Goal: Task Accomplishment & Management: Manage account settings

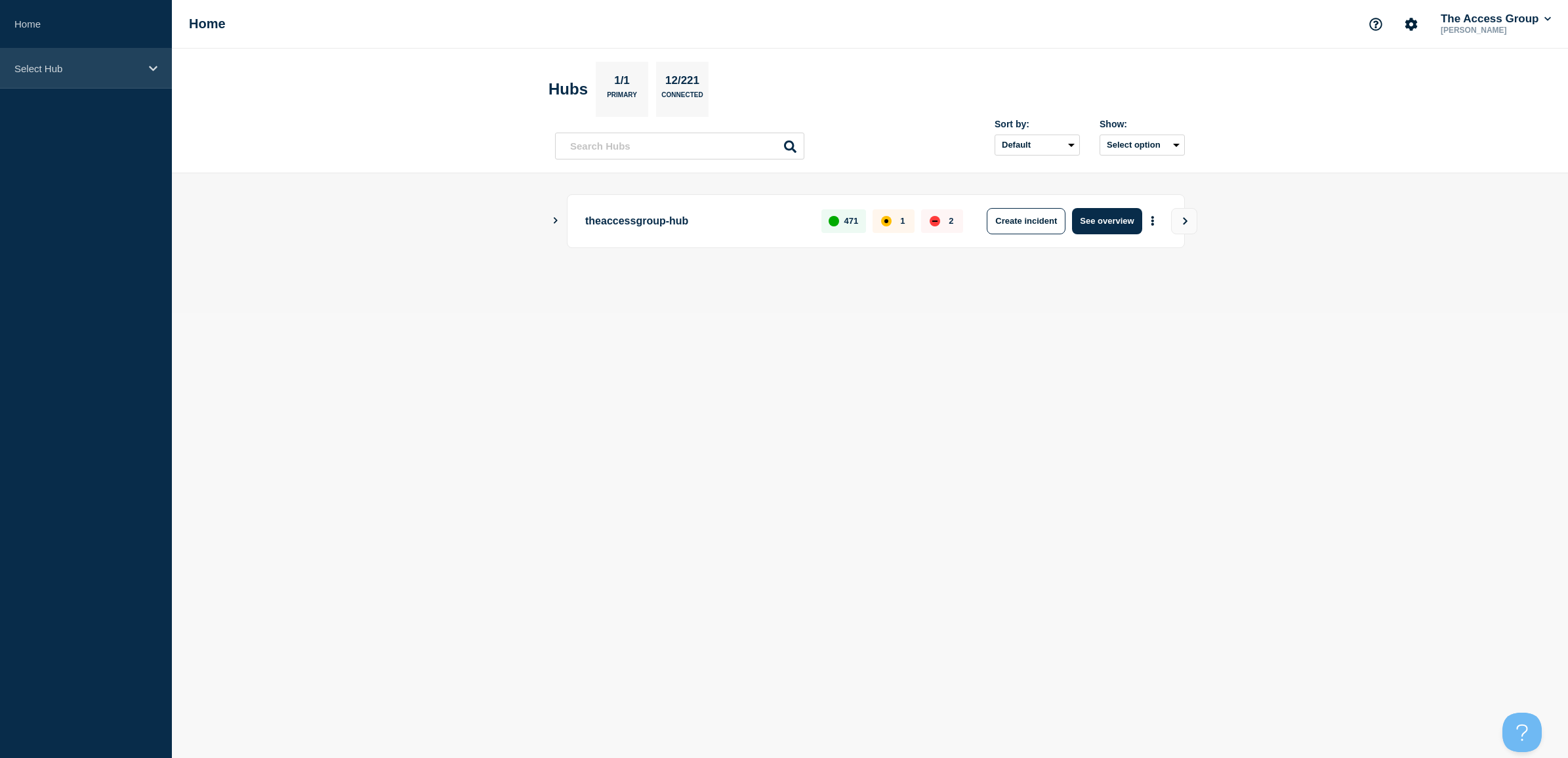
click at [72, 69] on p "Select Hub" at bounding box center [77, 68] width 126 height 11
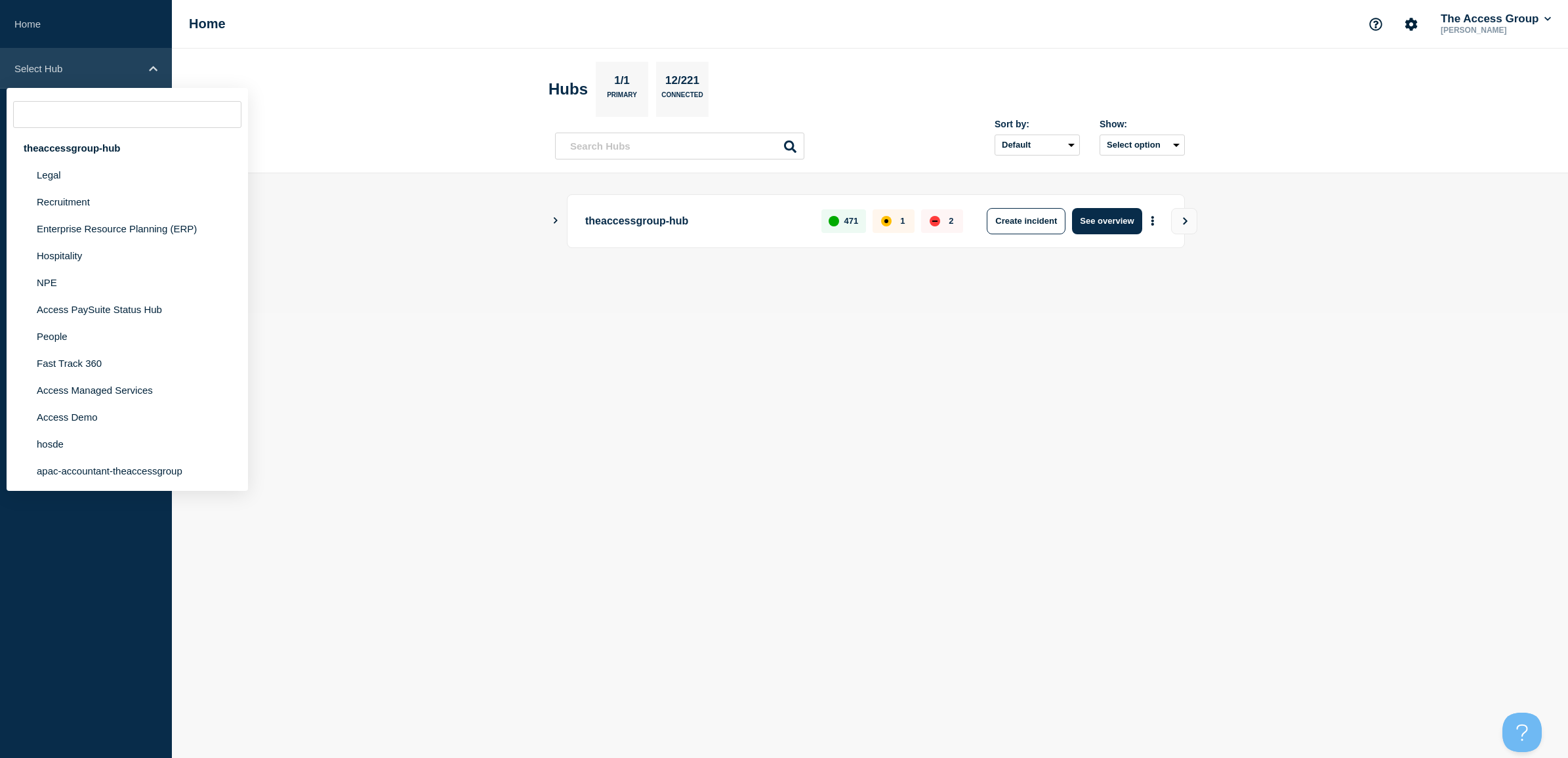
click at [154, 72] on icon at bounding box center [153, 68] width 8 height 10
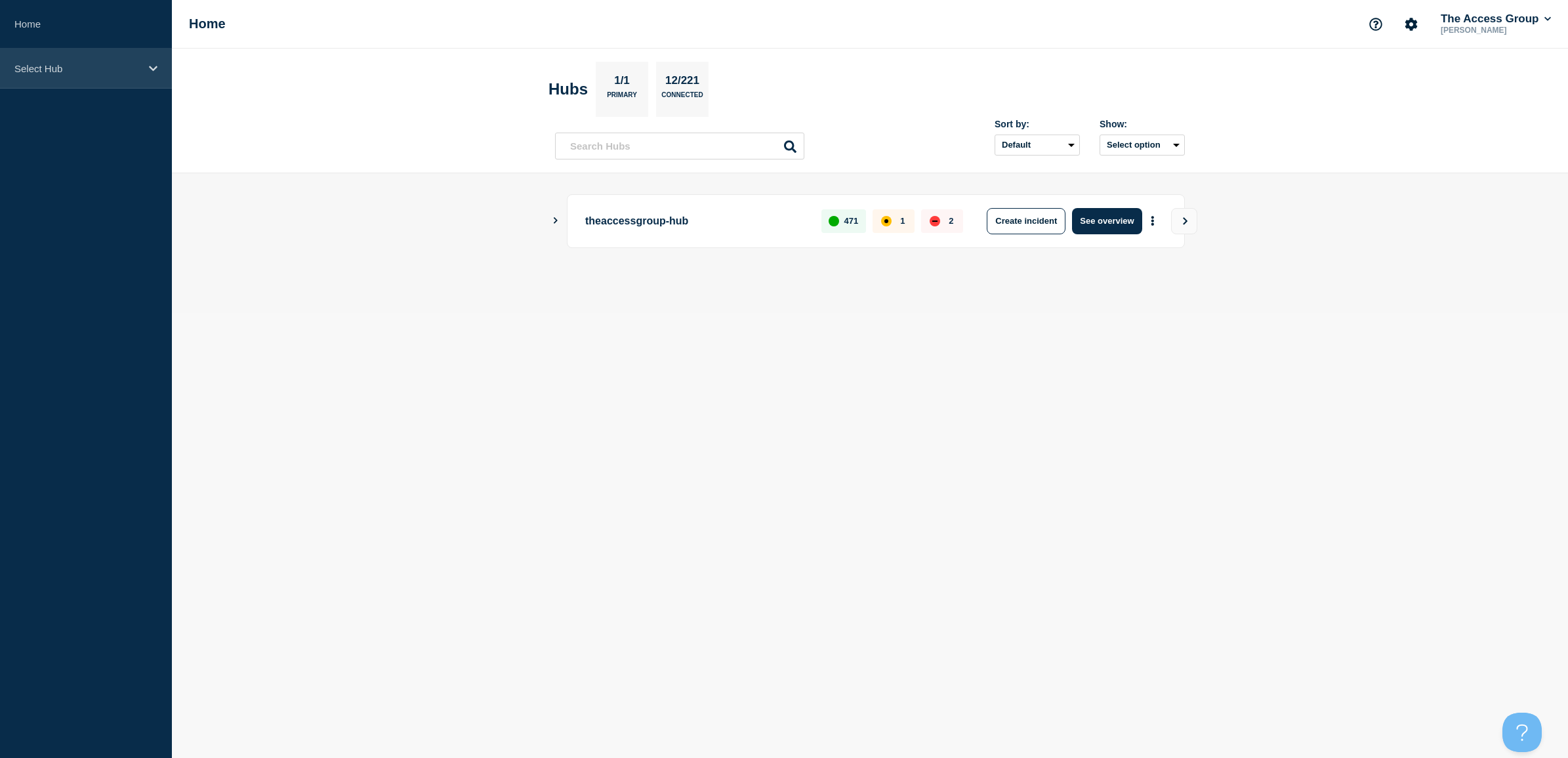
click at [154, 72] on icon at bounding box center [153, 68] width 8 height 10
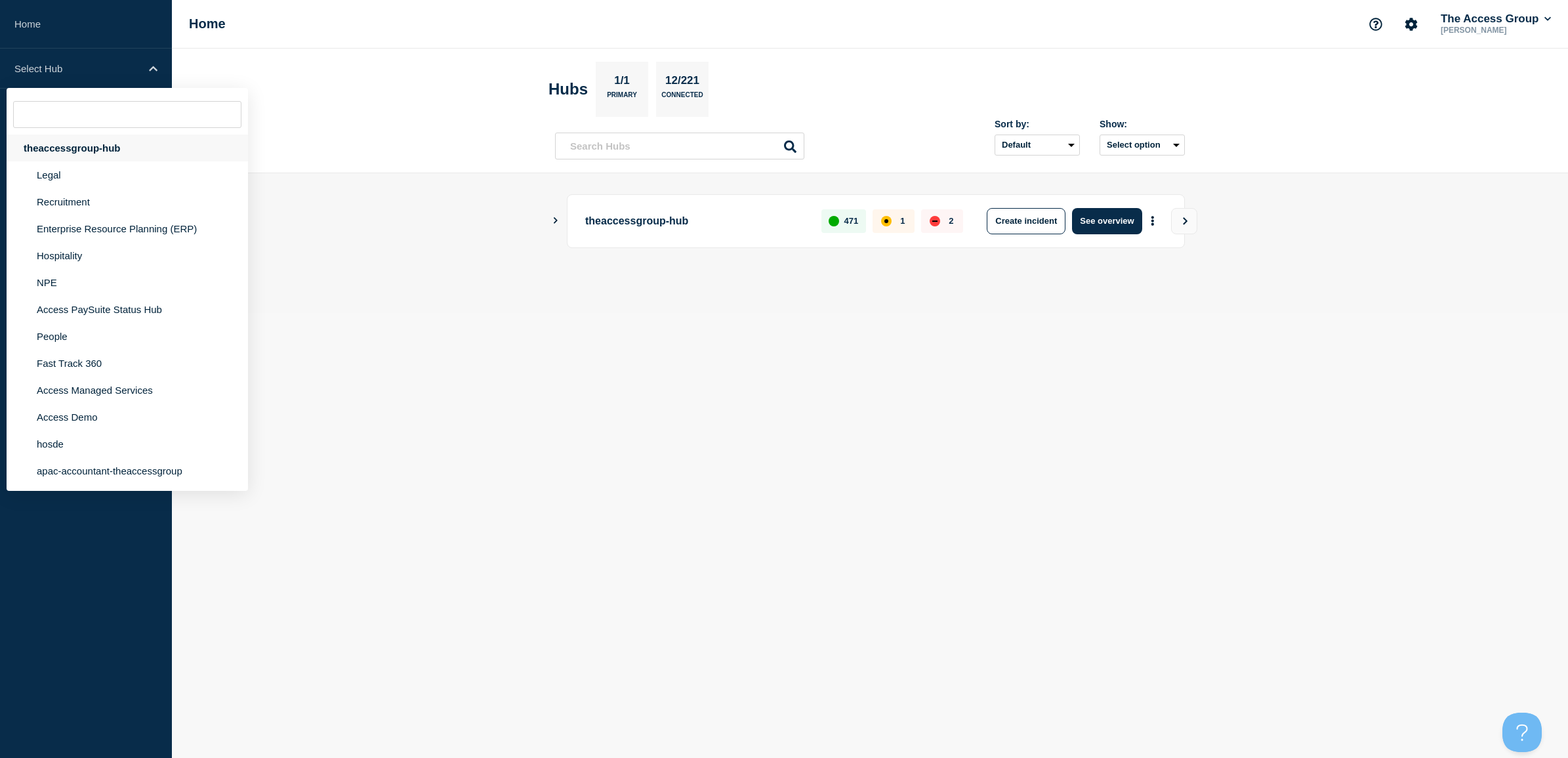
click at [73, 142] on div "theaccessgroup-hub" at bounding box center [127, 148] width 241 height 27
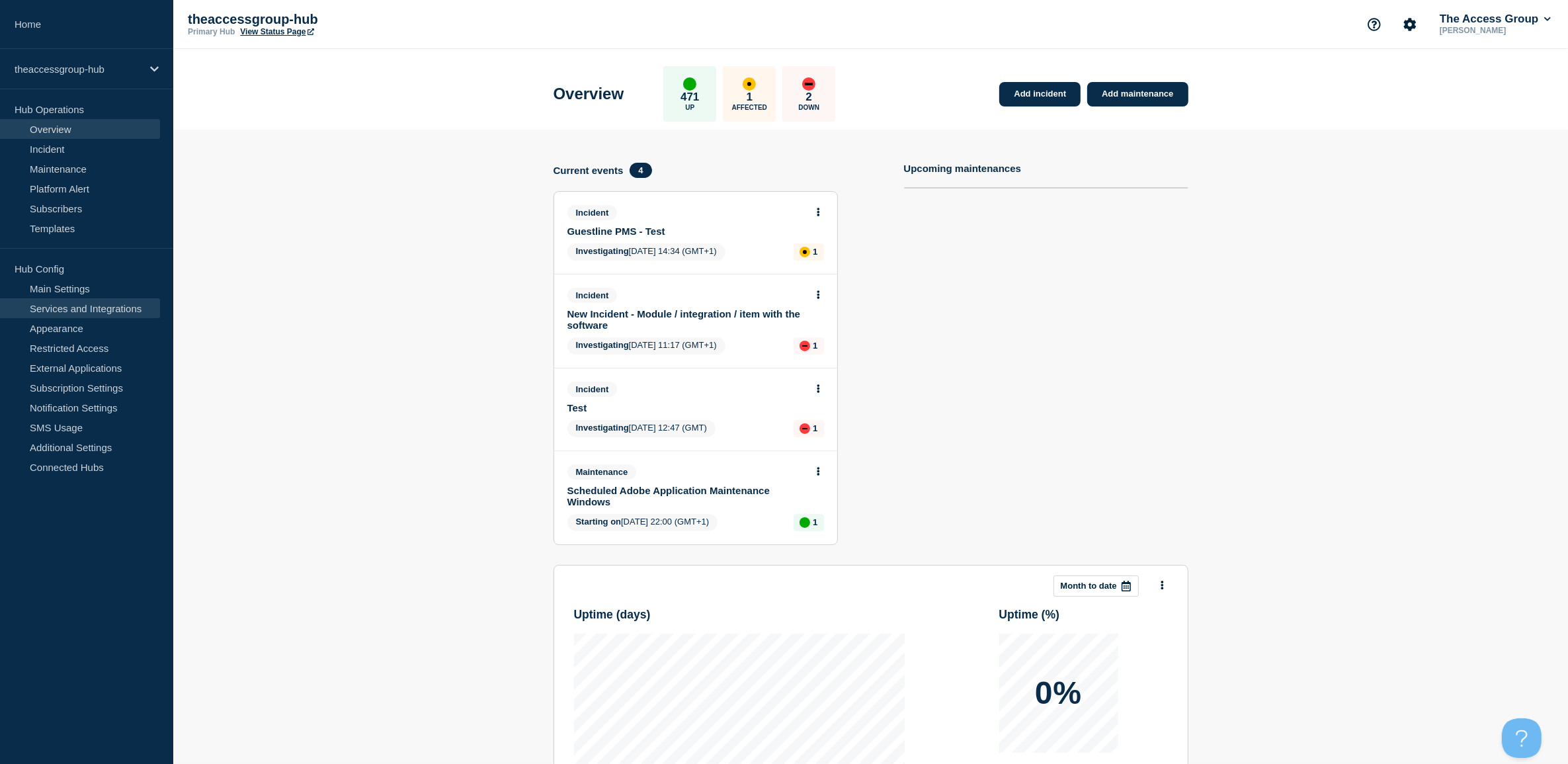
click at [91, 309] on link "Services and Integrations" at bounding box center [80, 308] width 160 height 20
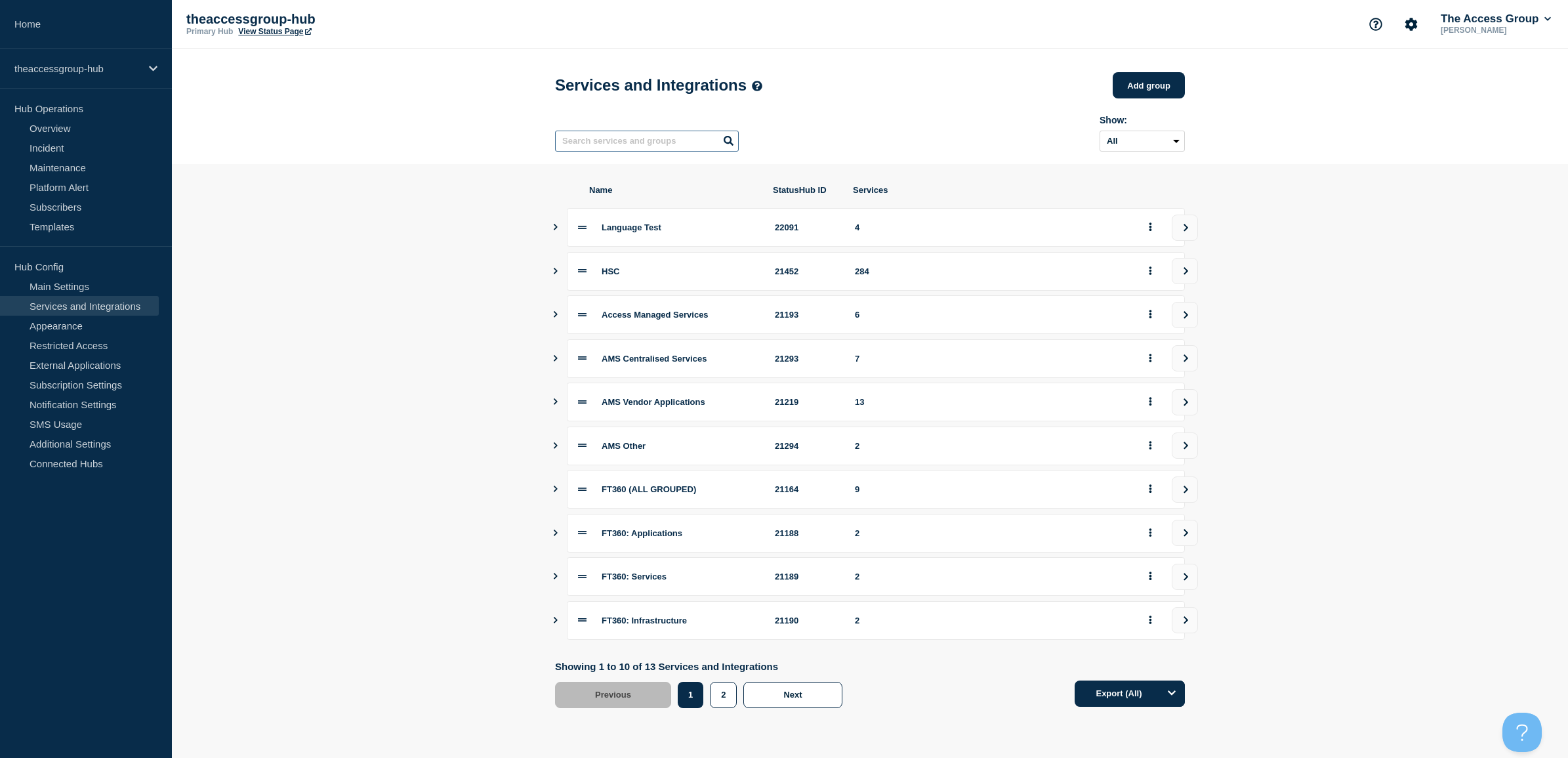
click at [615, 141] on input "text" at bounding box center [646, 141] width 184 height 21
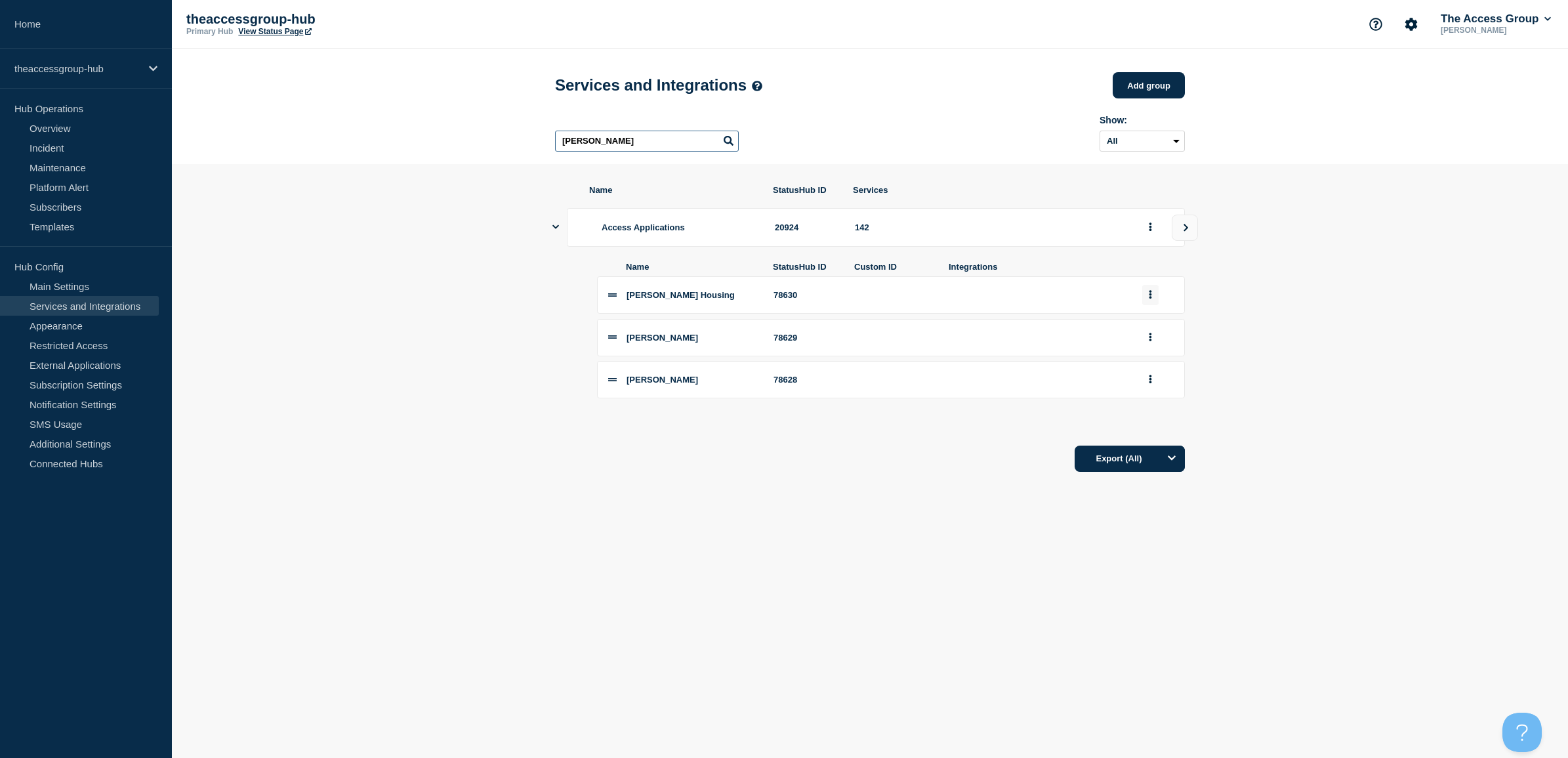
type input "adam"
click at [1151, 299] on icon "group actions" at bounding box center [1151, 295] width 3 height 8
click at [1151, 328] on button "Edit" at bounding box center [1158, 319] width 66 height 21
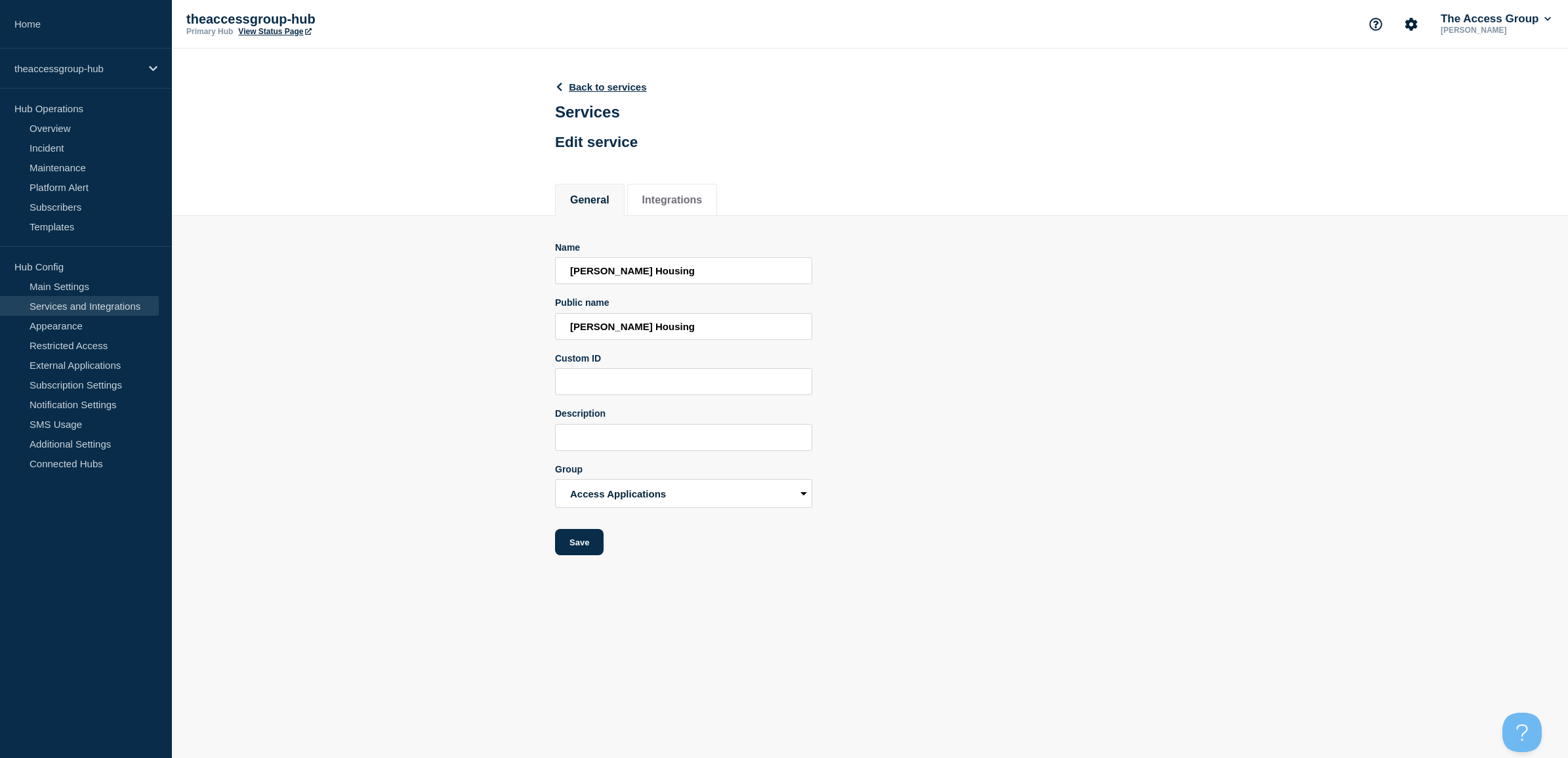
click at [77, 304] on link "Services and Integrations" at bounding box center [79, 306] width 159 height 20
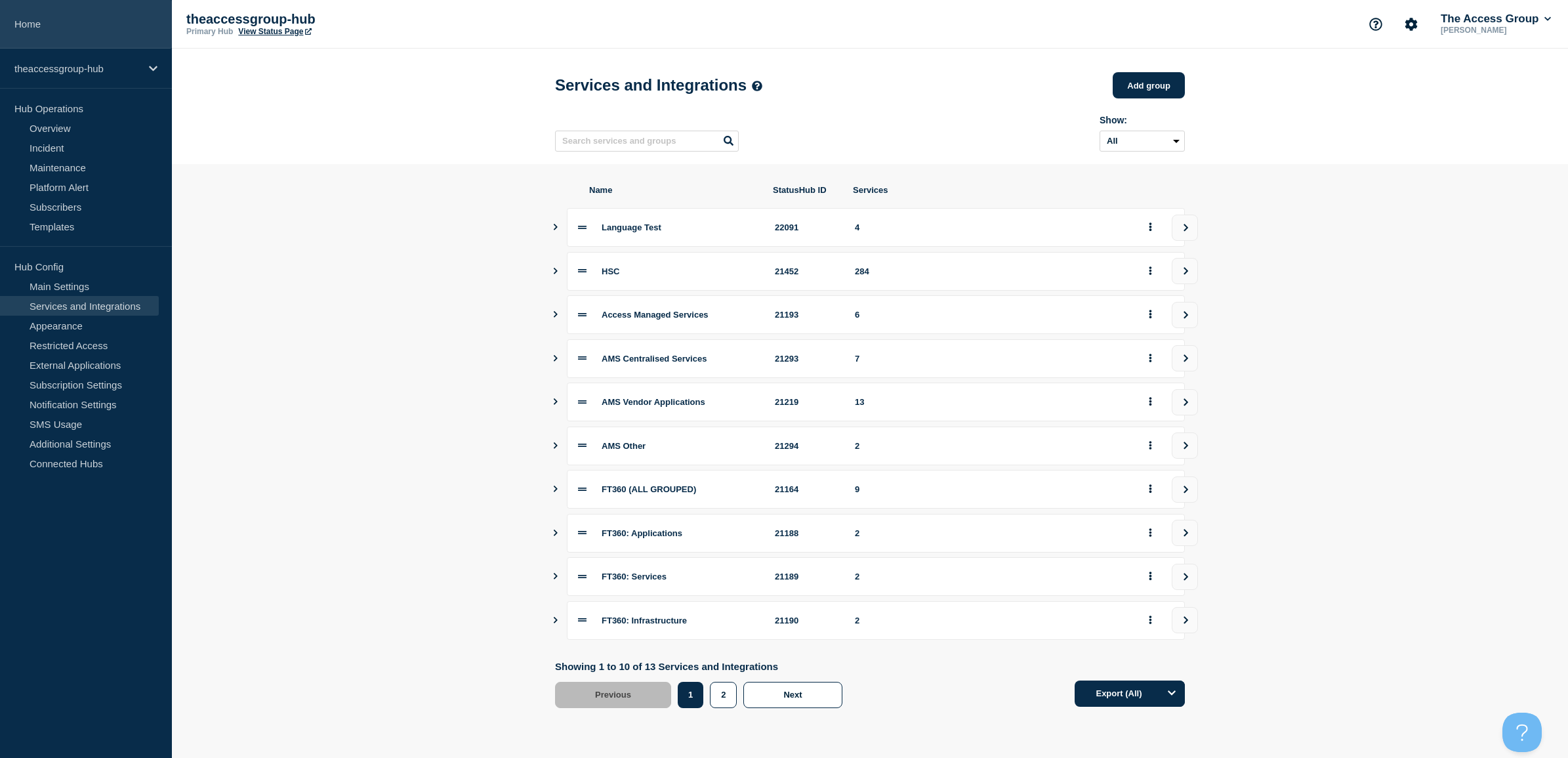
click at [89, 44] on link "Home" at bounding box center [86, 24] width 172 height 49
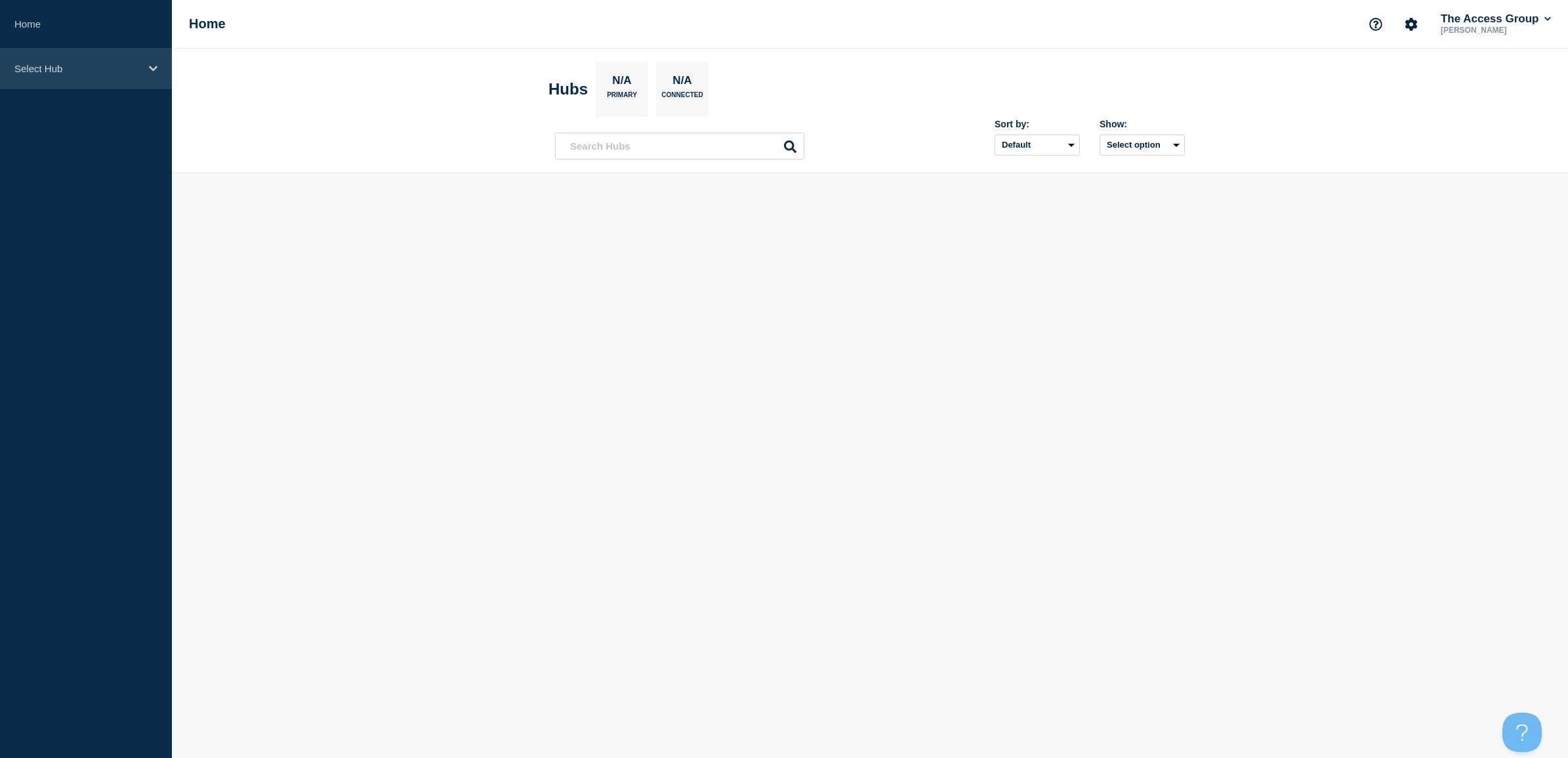
click at [75, 64] on p "Select Hub" at bounding box center [77, 68] width 126 height 11
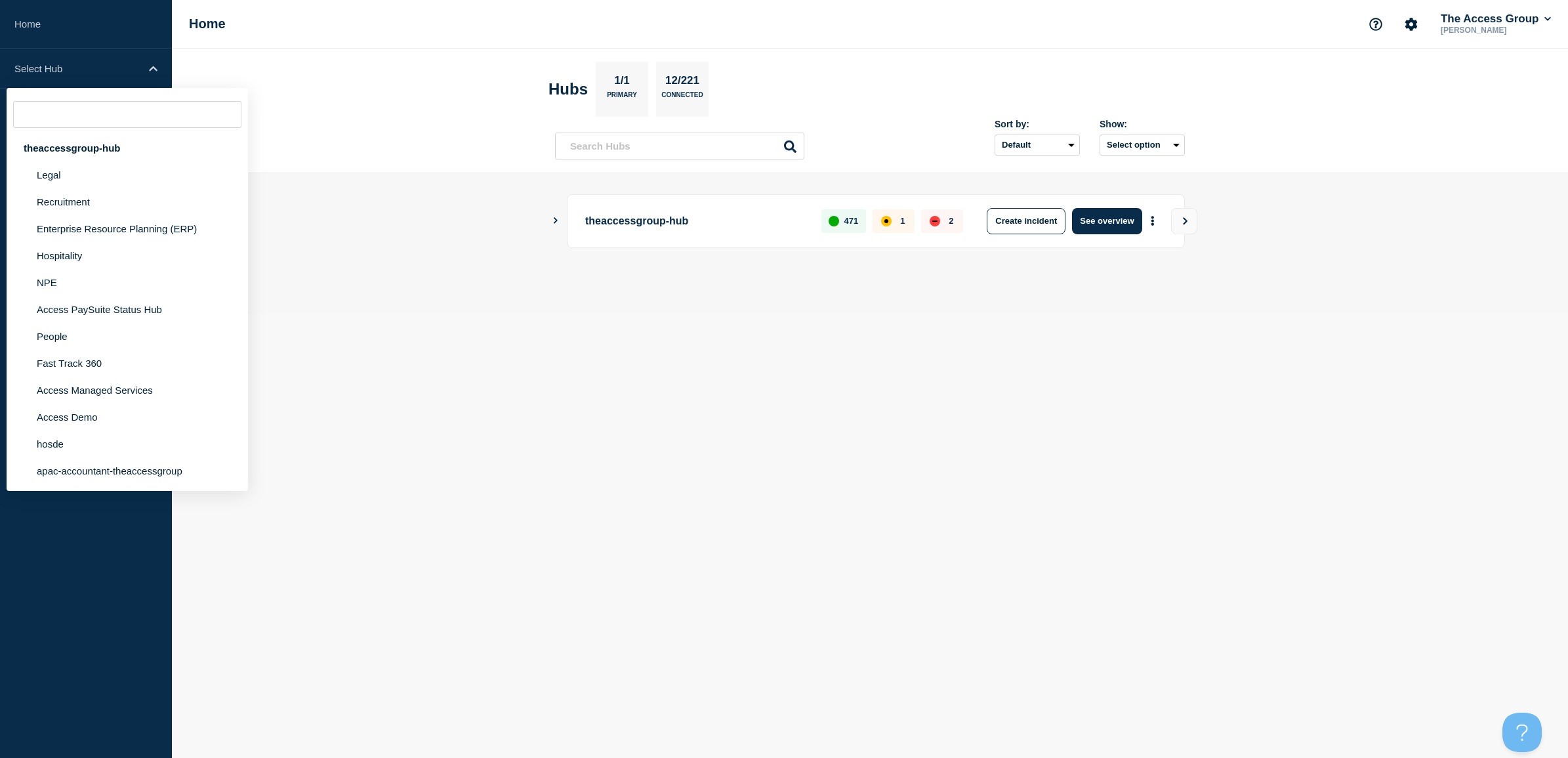
click at [340, 269] on main "theaccessgroup-hub 471 1 2 Create incident See overview" at bounding box center [870, 243] width 1397 height 140
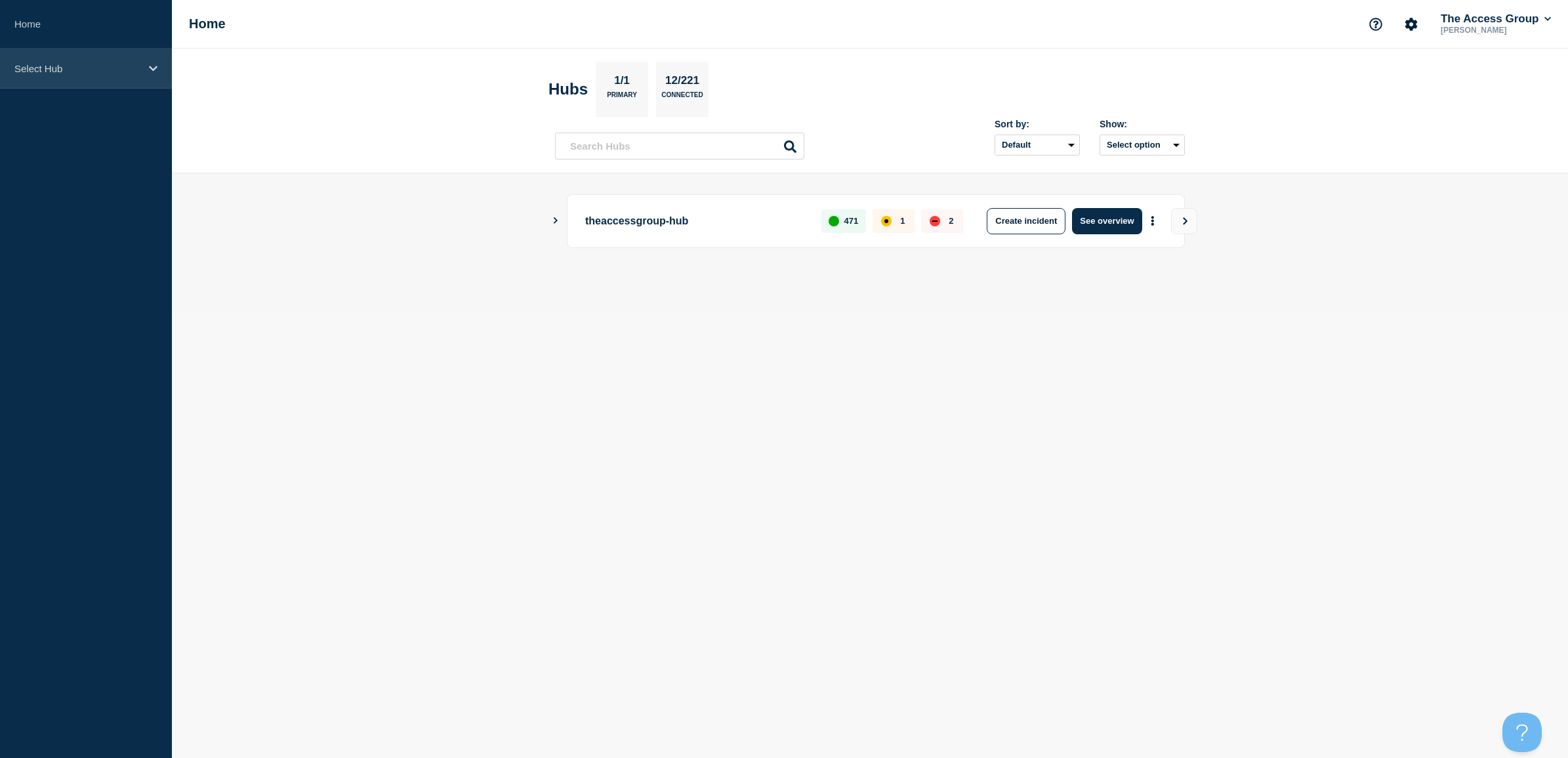
click at [66, 79] on div "Select Hub" at bounding box center [86, 68] width 172 height 40
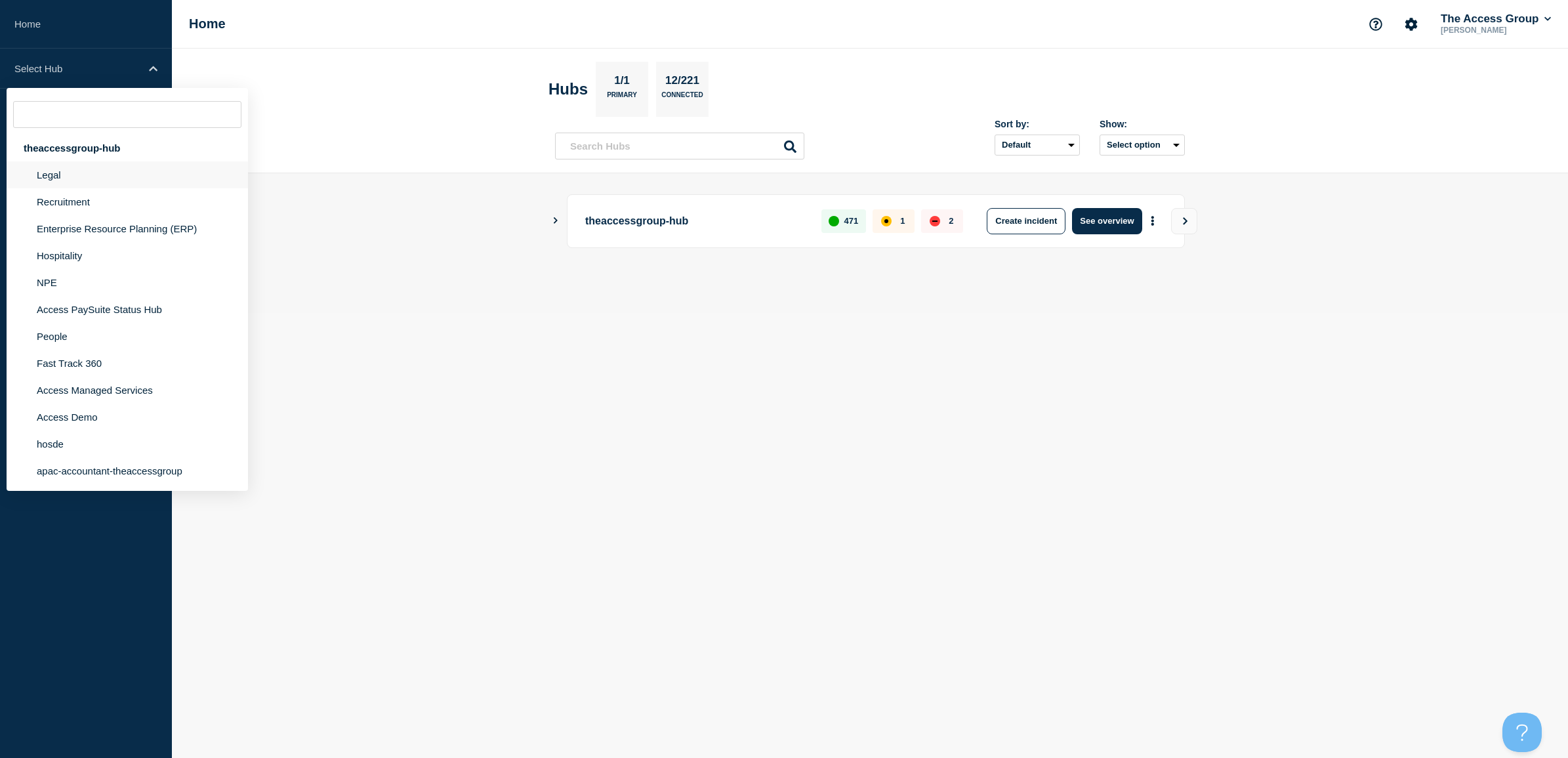
click at [50, 186] on li "Legal" at bounding box center [127, 174] width 241 height 27
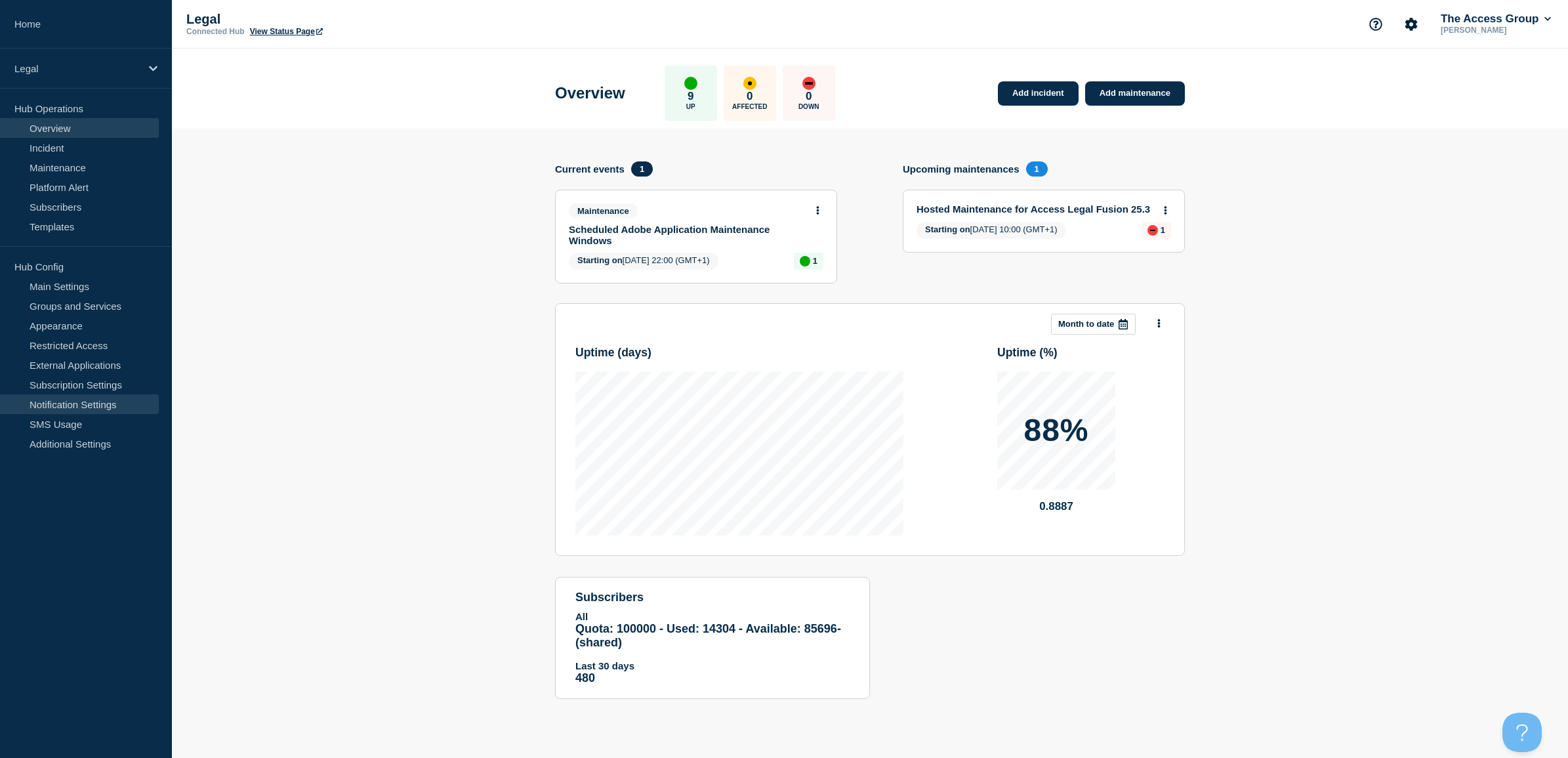
click at [75, 403] on link "Notification Settings" at bounding box center [79, 404] width 159 height 20
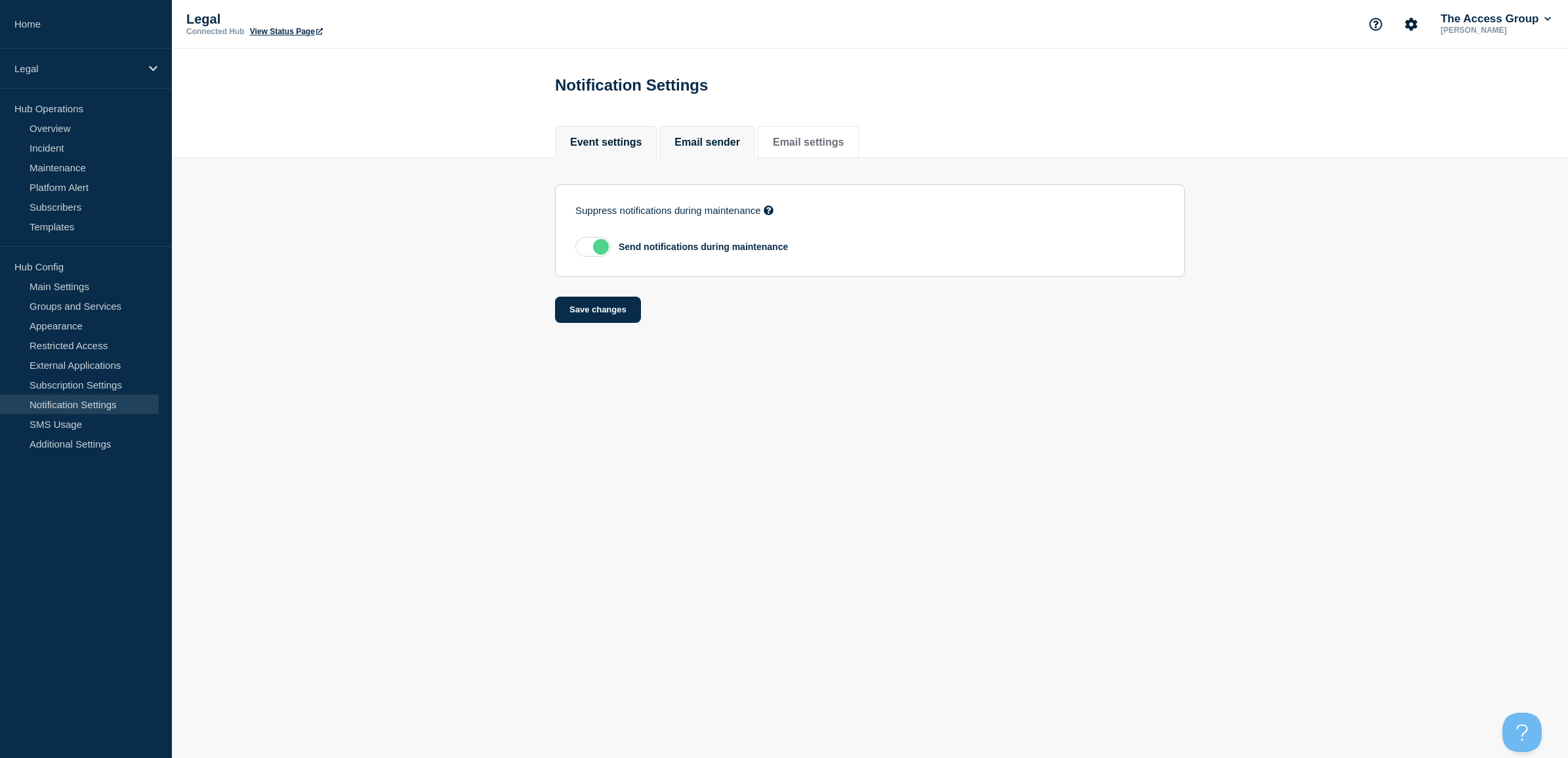
click at [706, 146] on button "Email sender" at bounding box center [707, 142] width 66 height 12
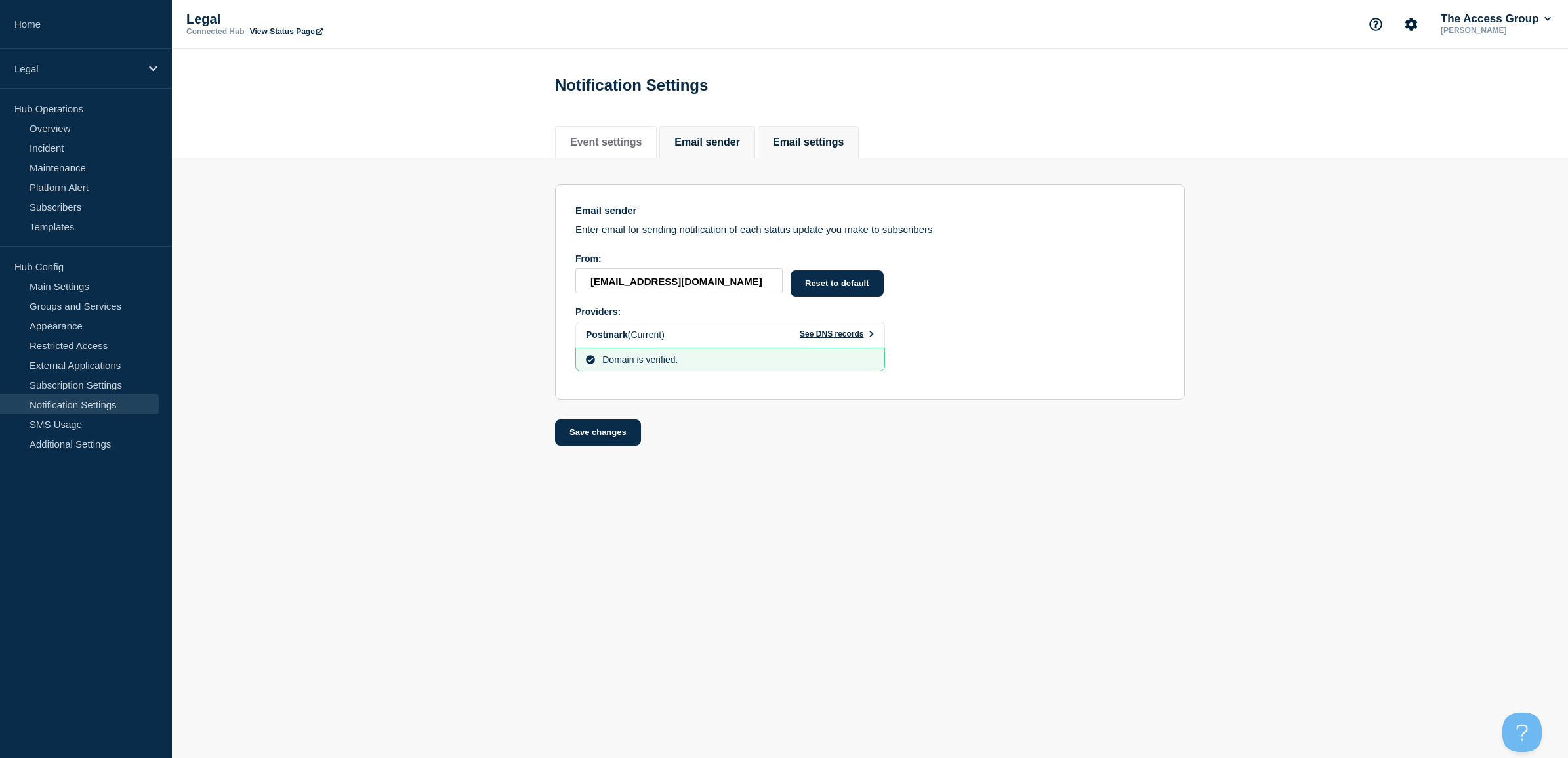
click at [822, 148] on button "Email settings" at bounding box center [808, 142] width 71 height 12
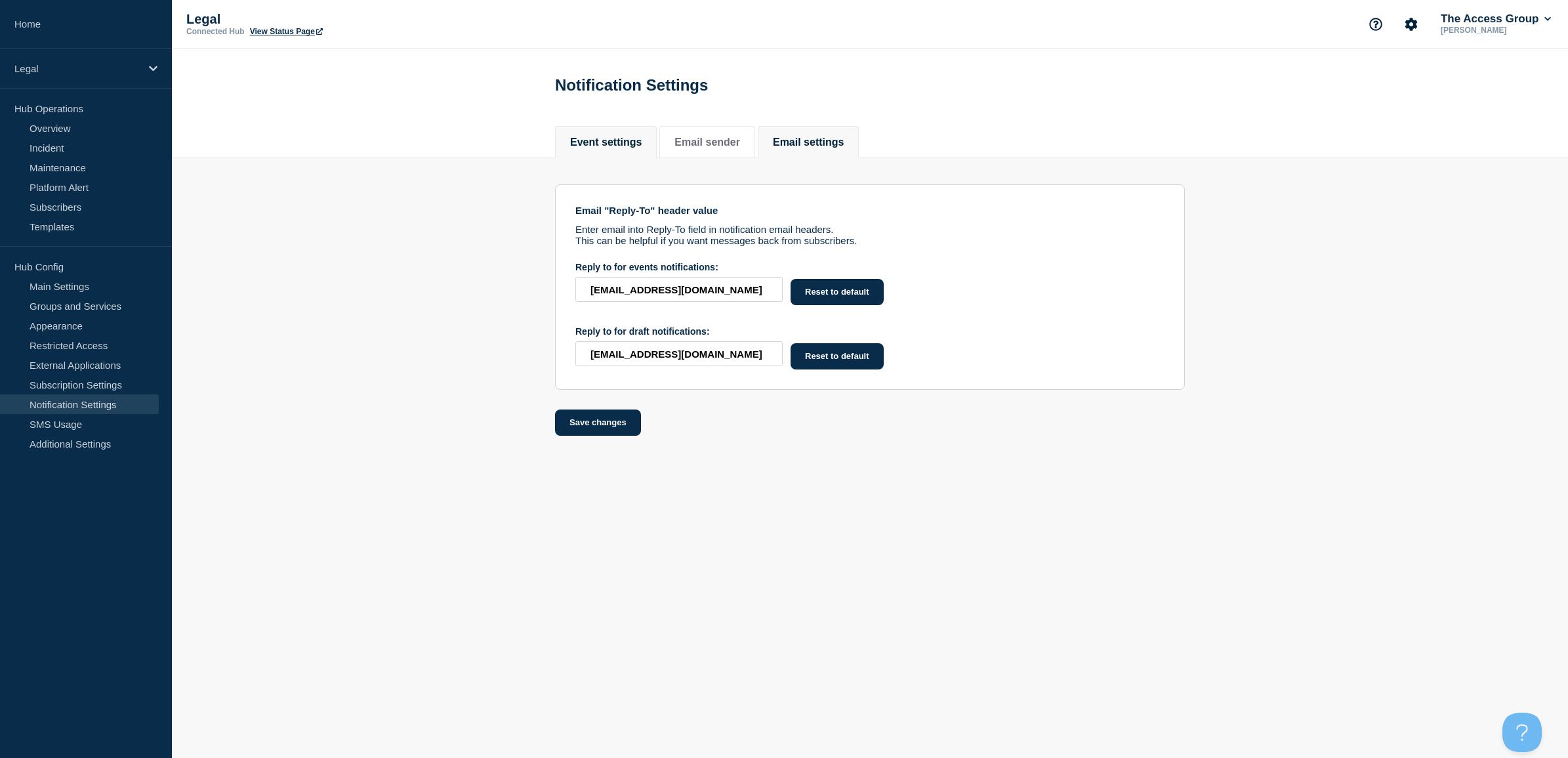
click at [599, 144] on button "Event settings" at bounding box center [606, 142] width 72 height 12
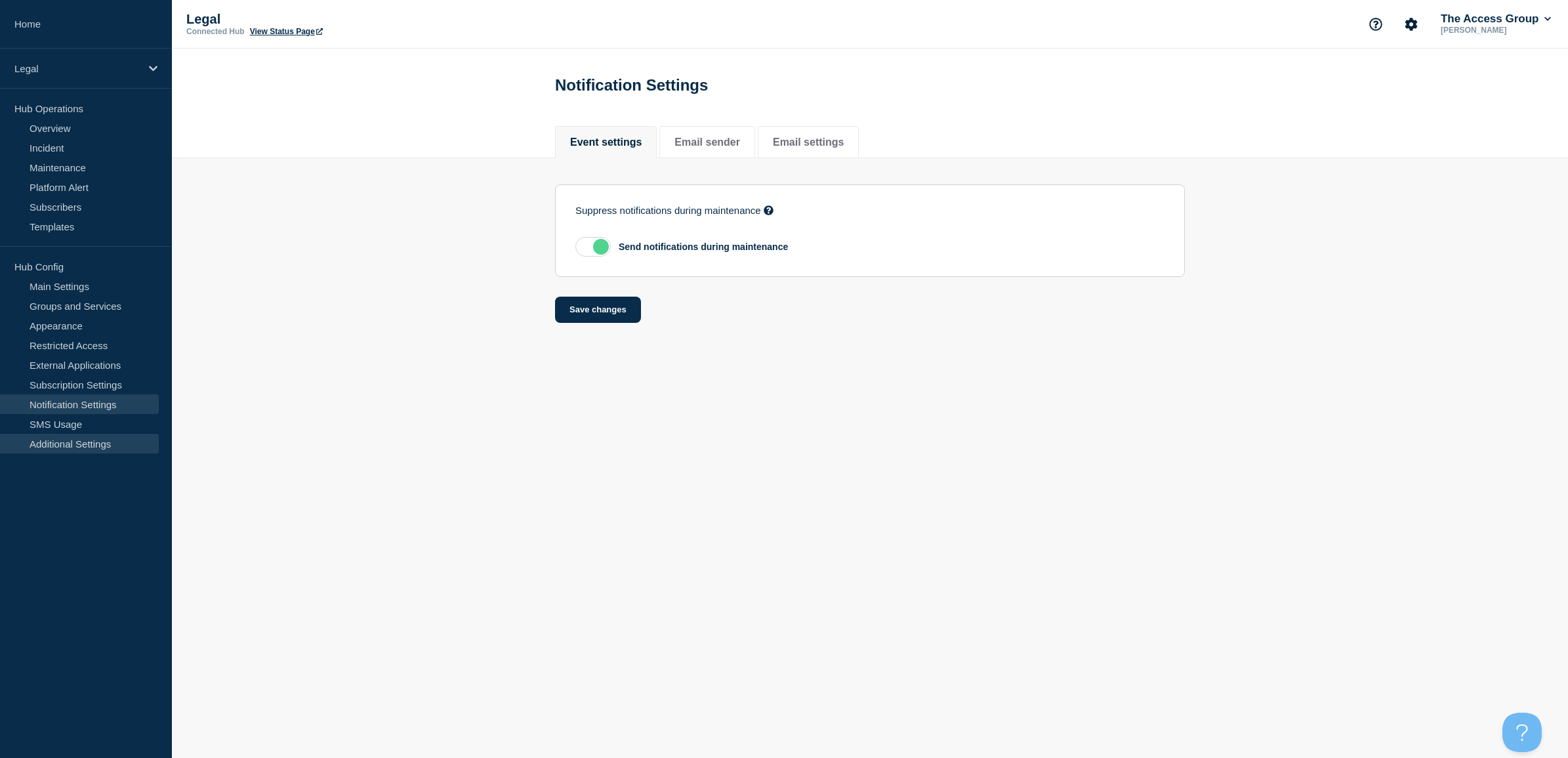
click at [87, 447] on link "Additional Settings" at bounding box center [79, 444] width 159 height 20
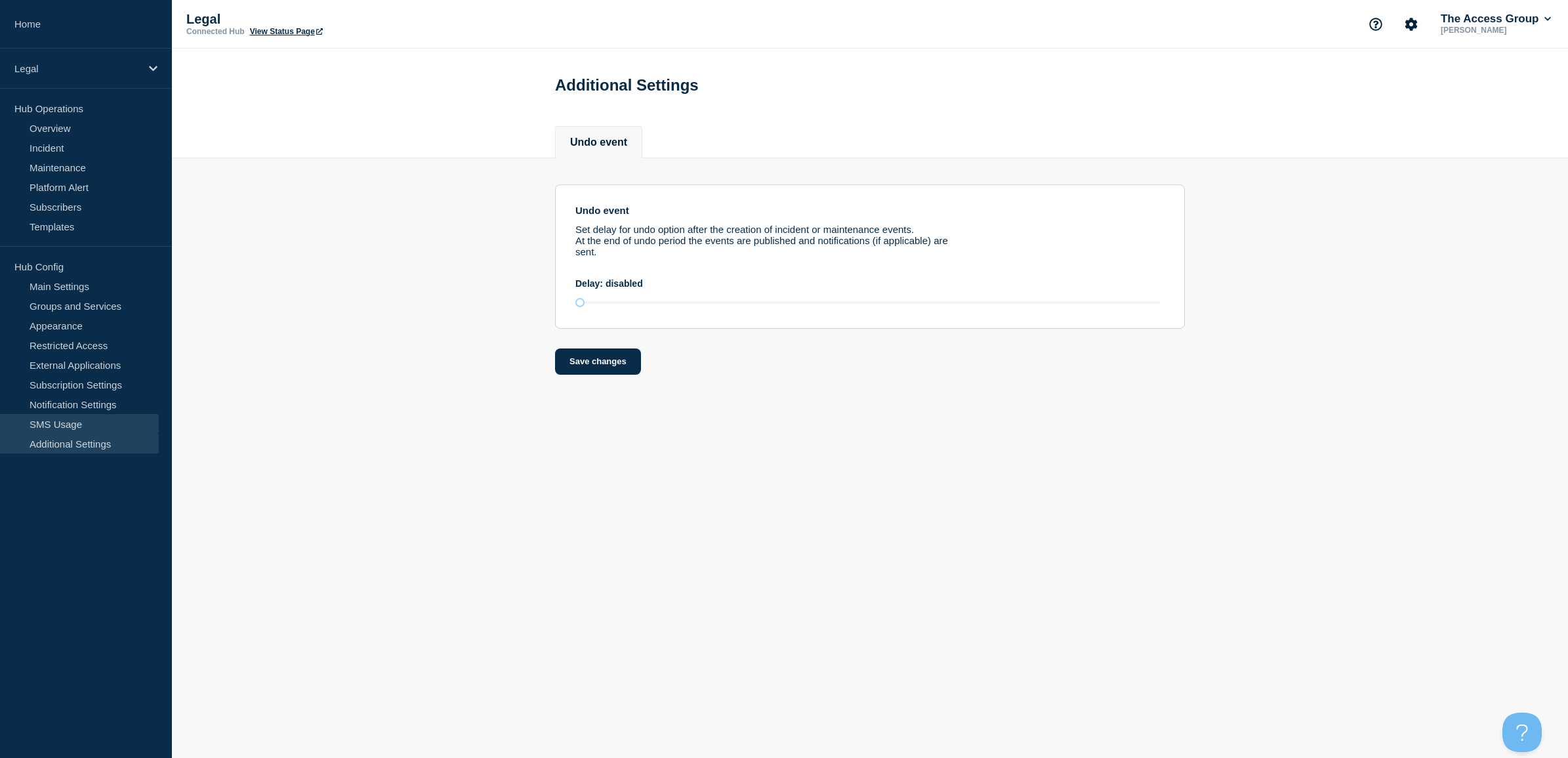
click at [61, 425] on link "SMS Usage" at bounding box center [79, 424] width 159 height 20
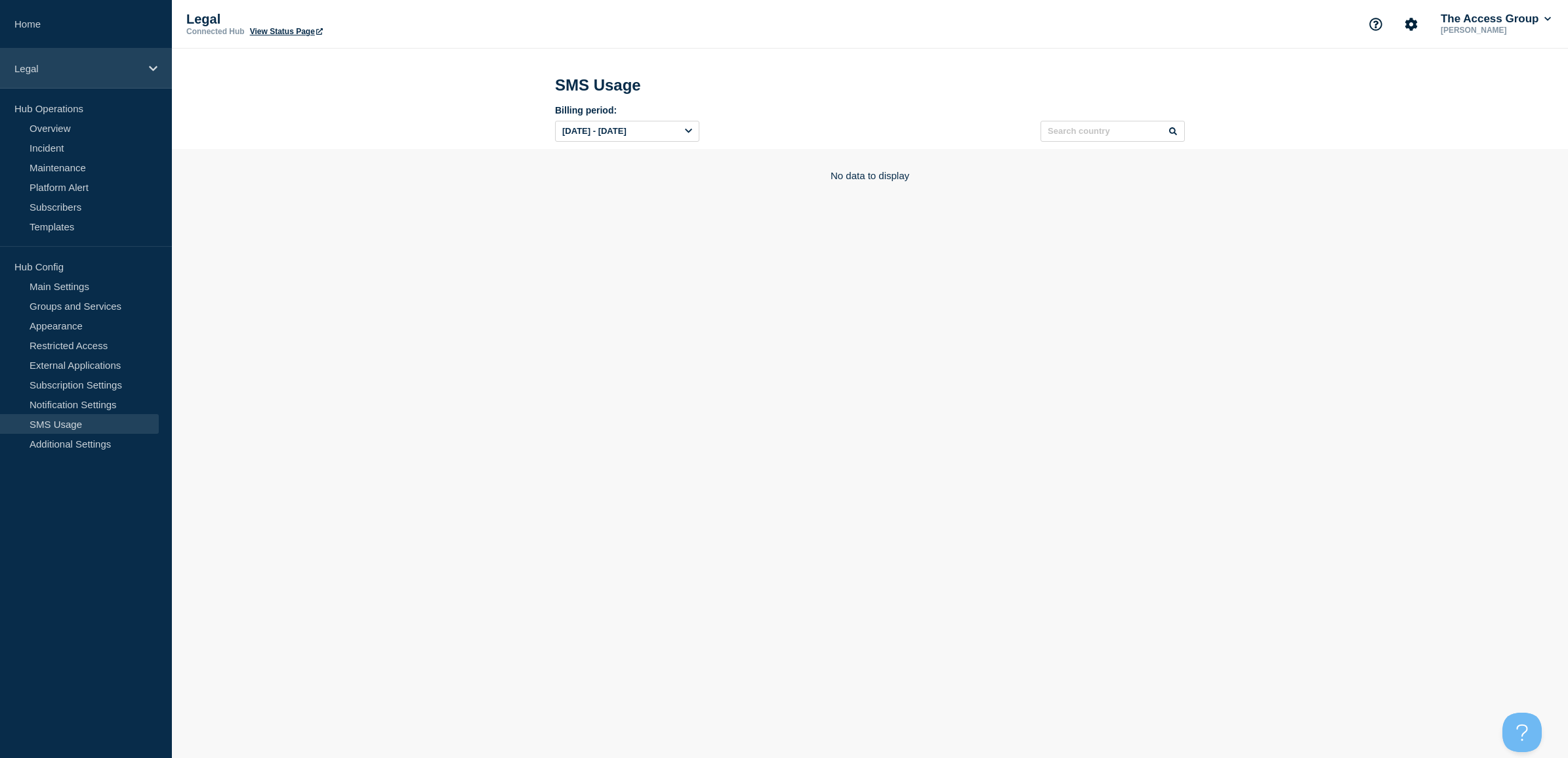
click at [74, 58] on div "Legal" at bounding box center [86, 68] width 172 height 40
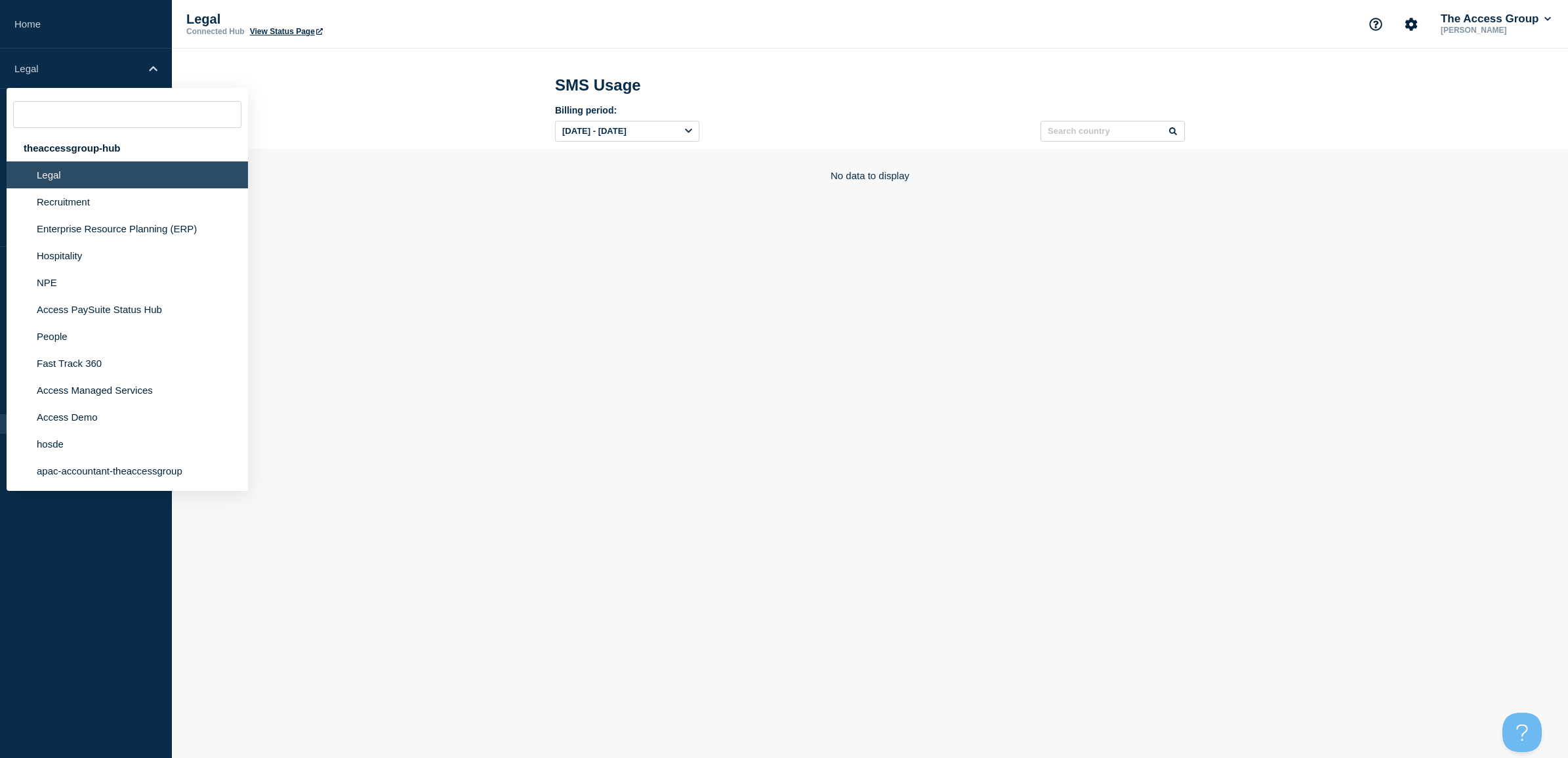
click at [421, 301] on body "Home Legal theaccessgroup-hub Legal Recruitment Enterprise Resource Planning (E…" at bounding box center [784, 379] width 1568 height 758
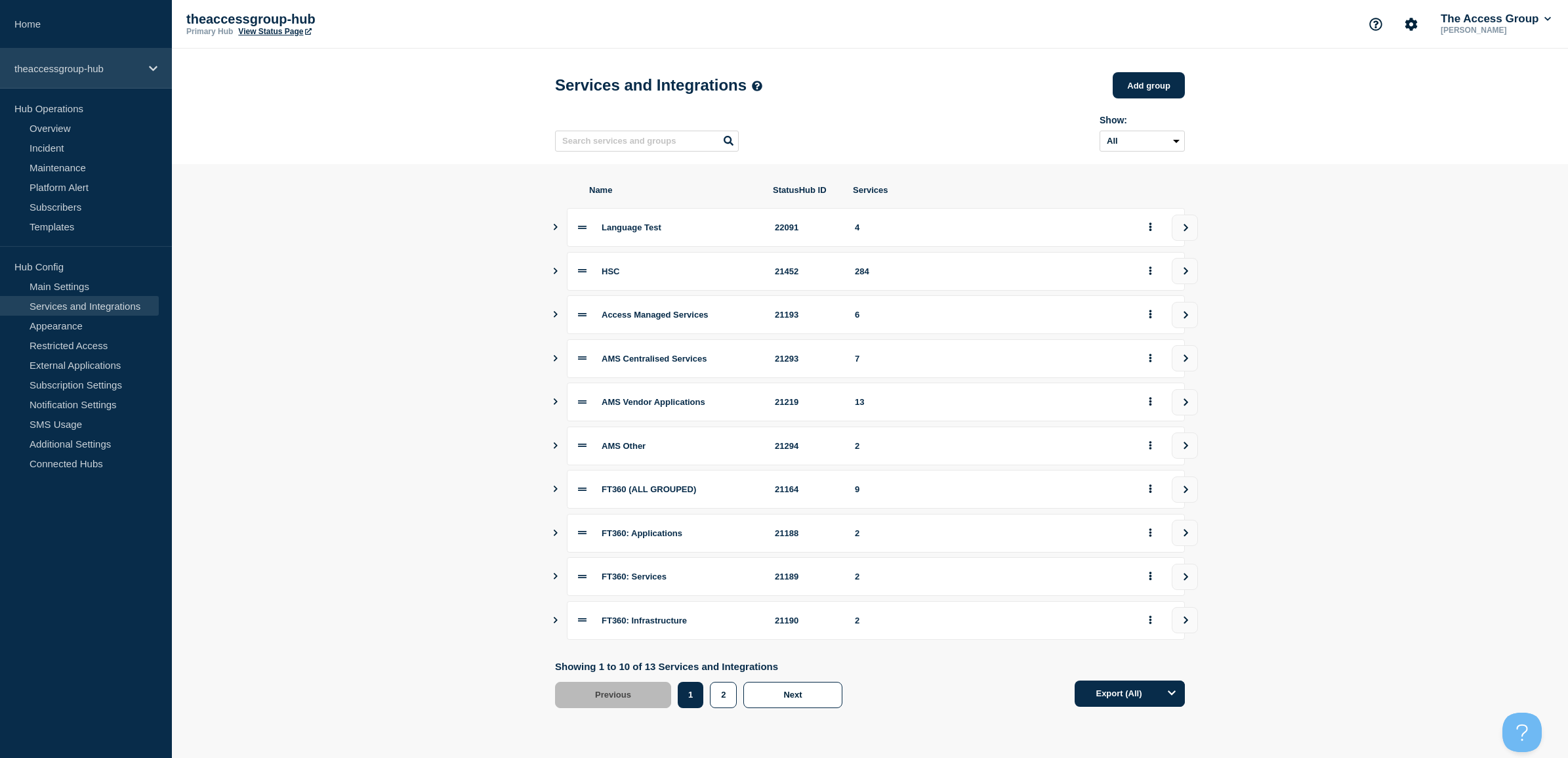
click at [79, 75] on div "theaccessgroup-hub" at bounding box center [86, 68] width 172 height 40
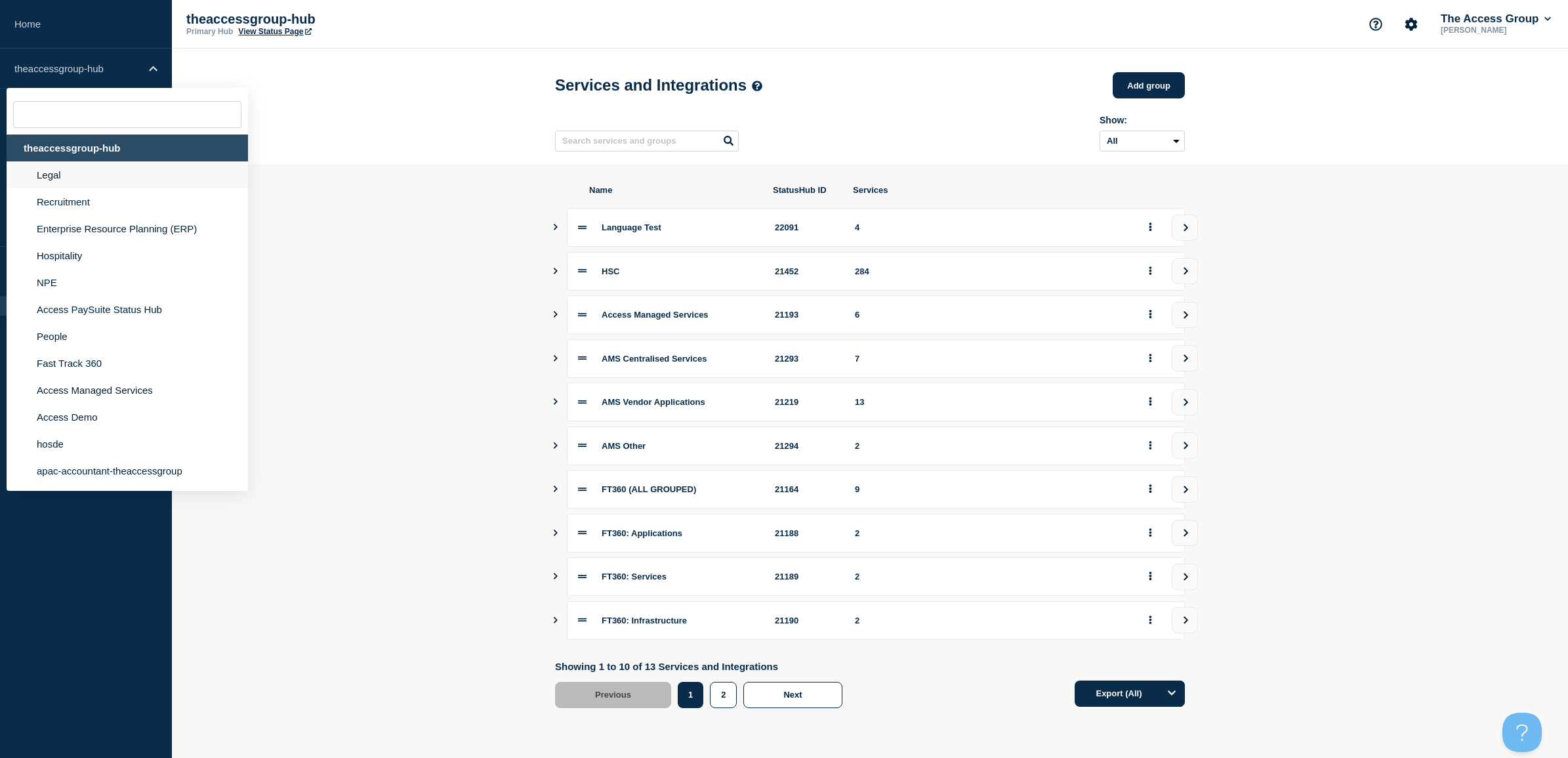
click at [68, 179] on li "Legal" at bounding box center [127, 174] width 241 height 27
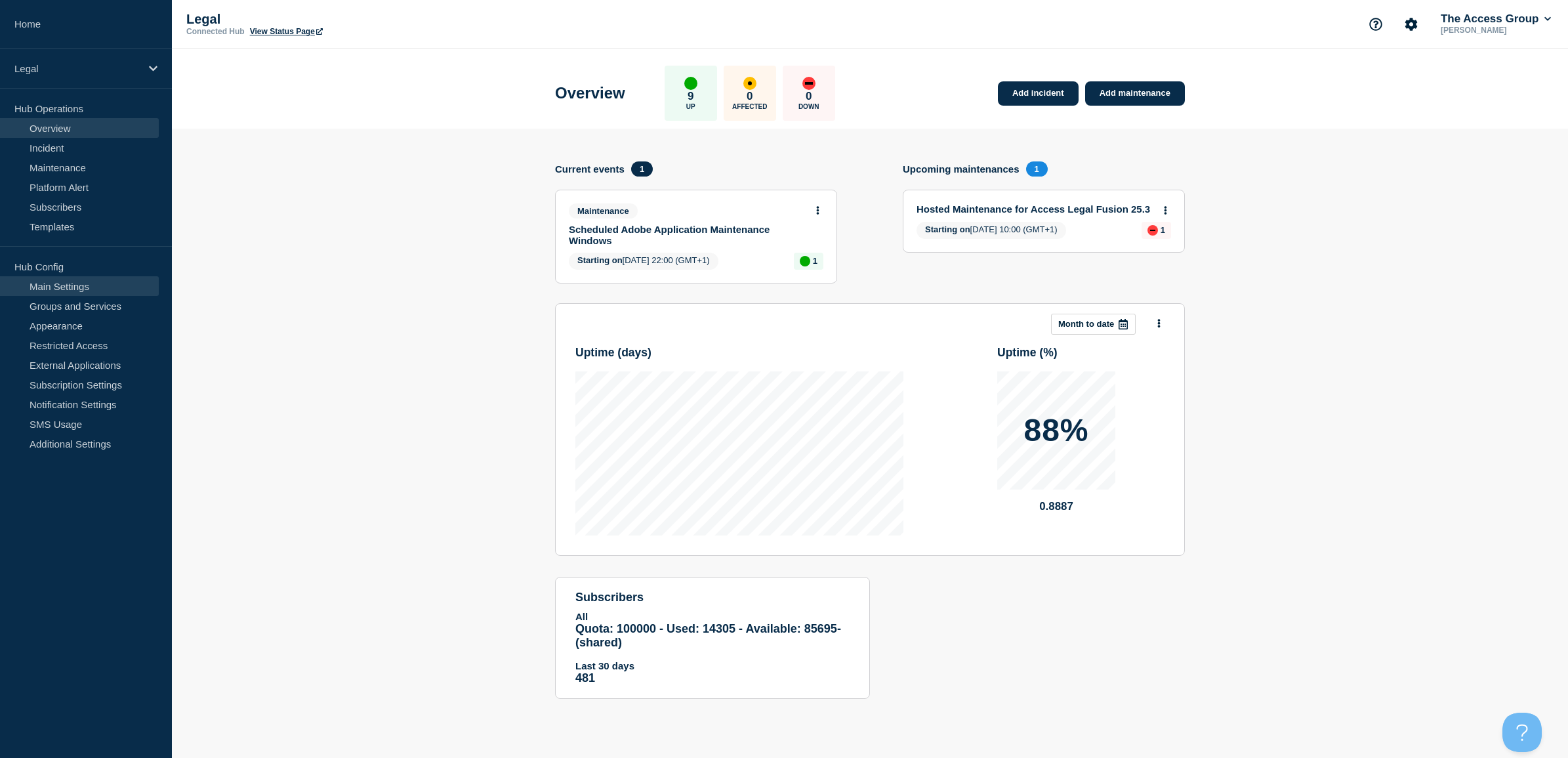
click at [80, 288] on link "Main Settings" at bounding box center [79, 286] width 159 height 20
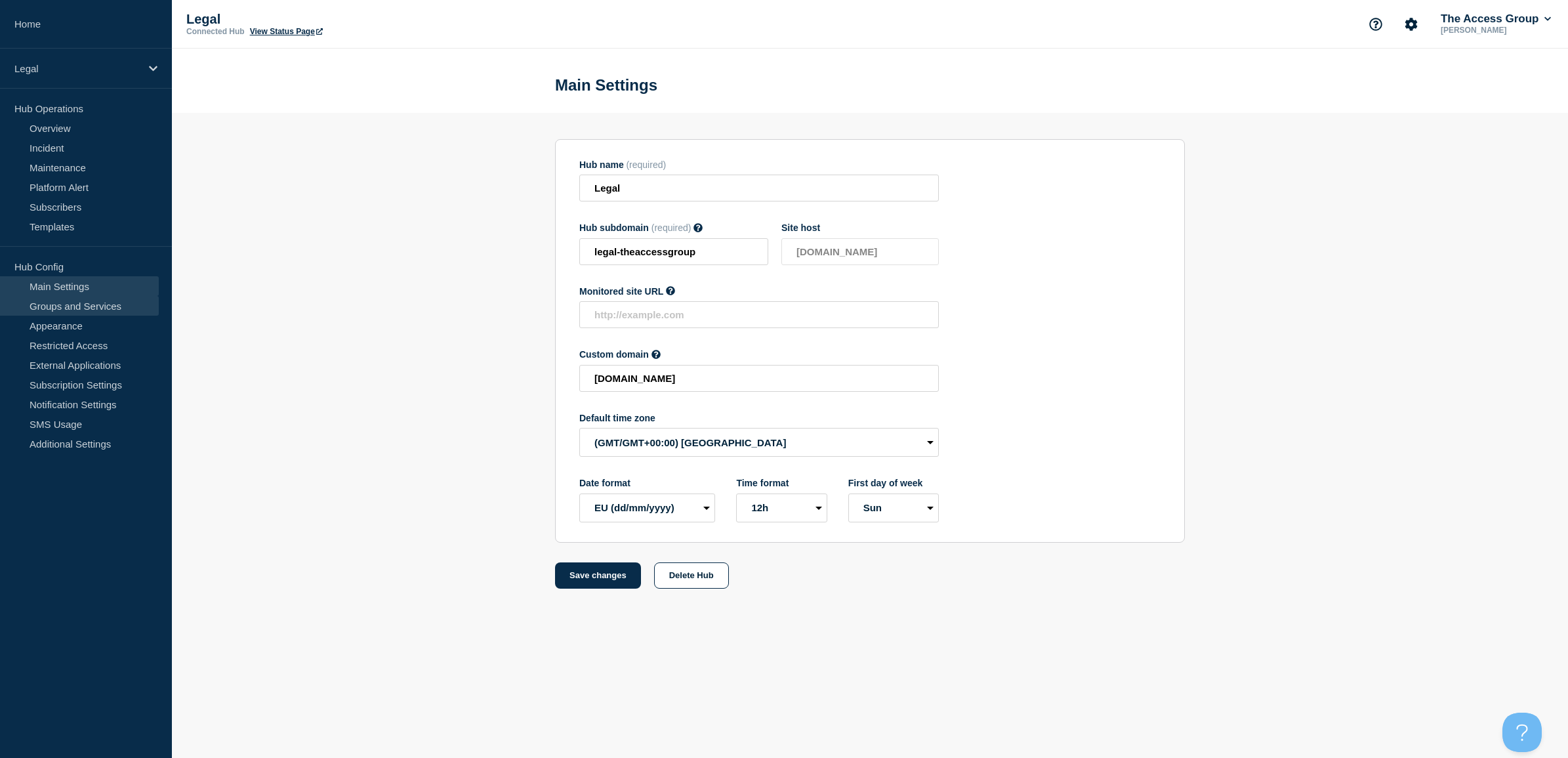
click at [80, 299] on link "Groups and Services" at bounding box center [79, 306] width 159 height 20
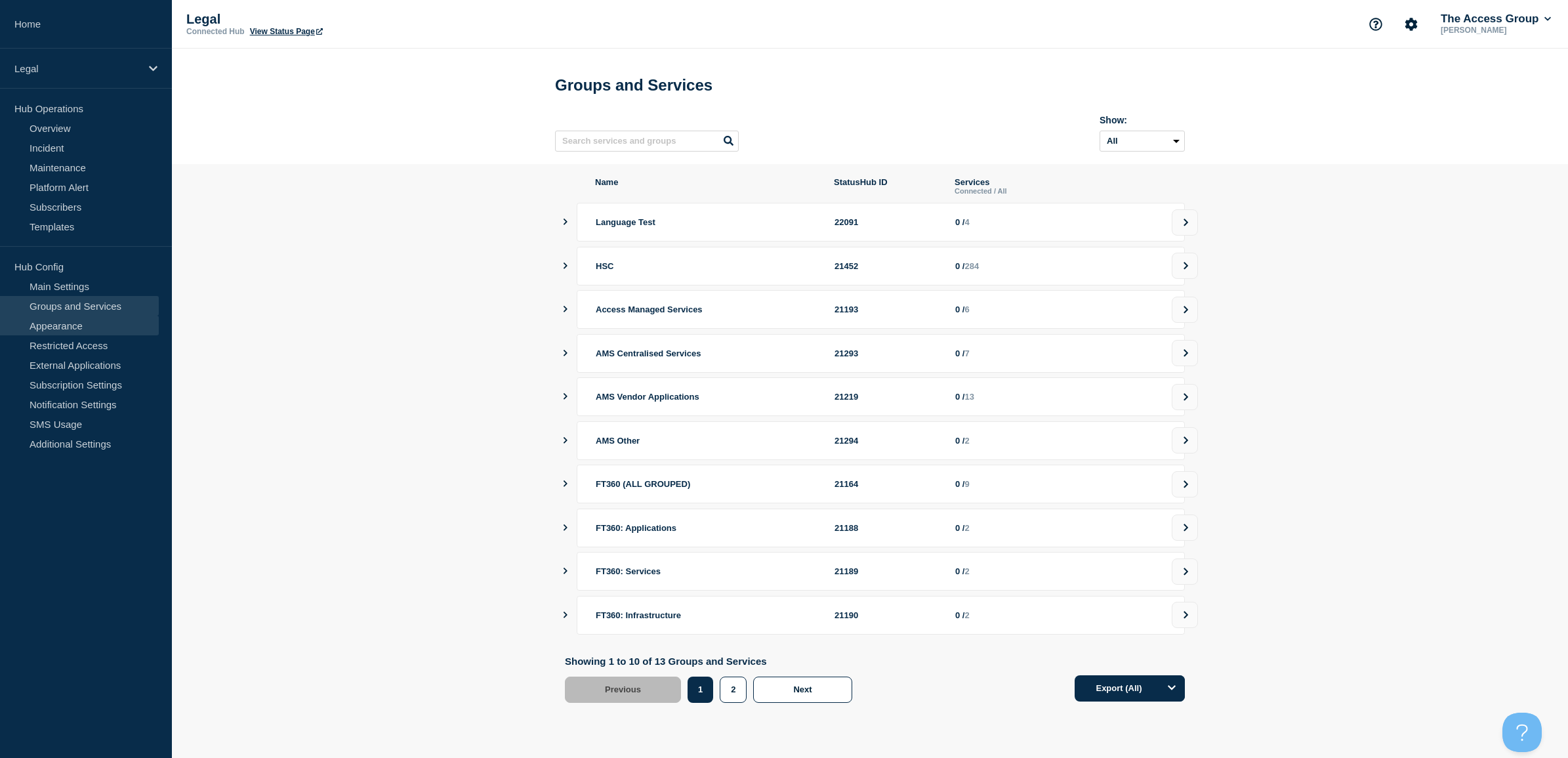
click at [79, 325] on link "Appearance" at bounding box center [79, 325] width 159 height 20
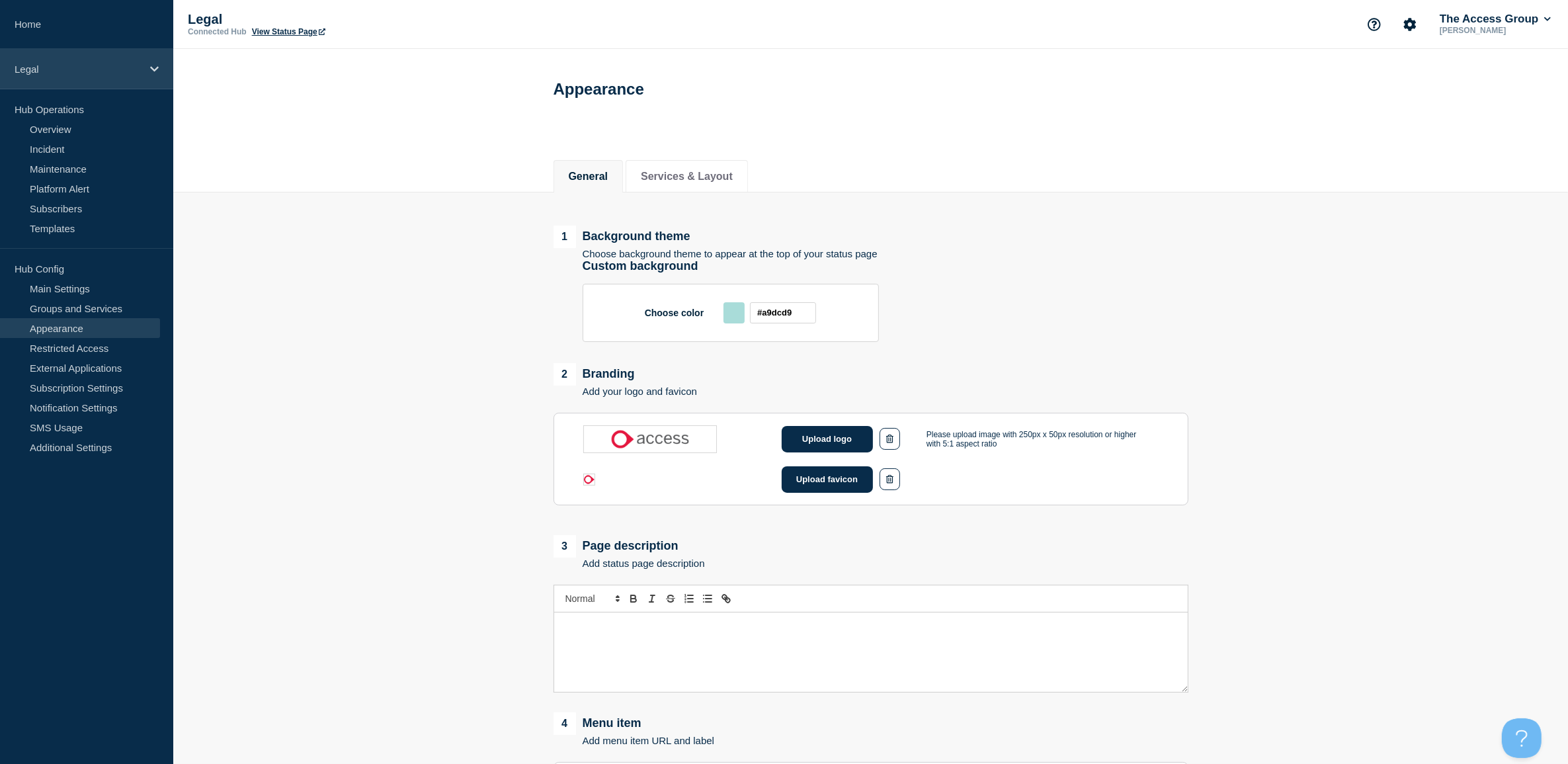
click at [59, 74] on div "Legal" at bounding box center [87, 69] width 174 height 41
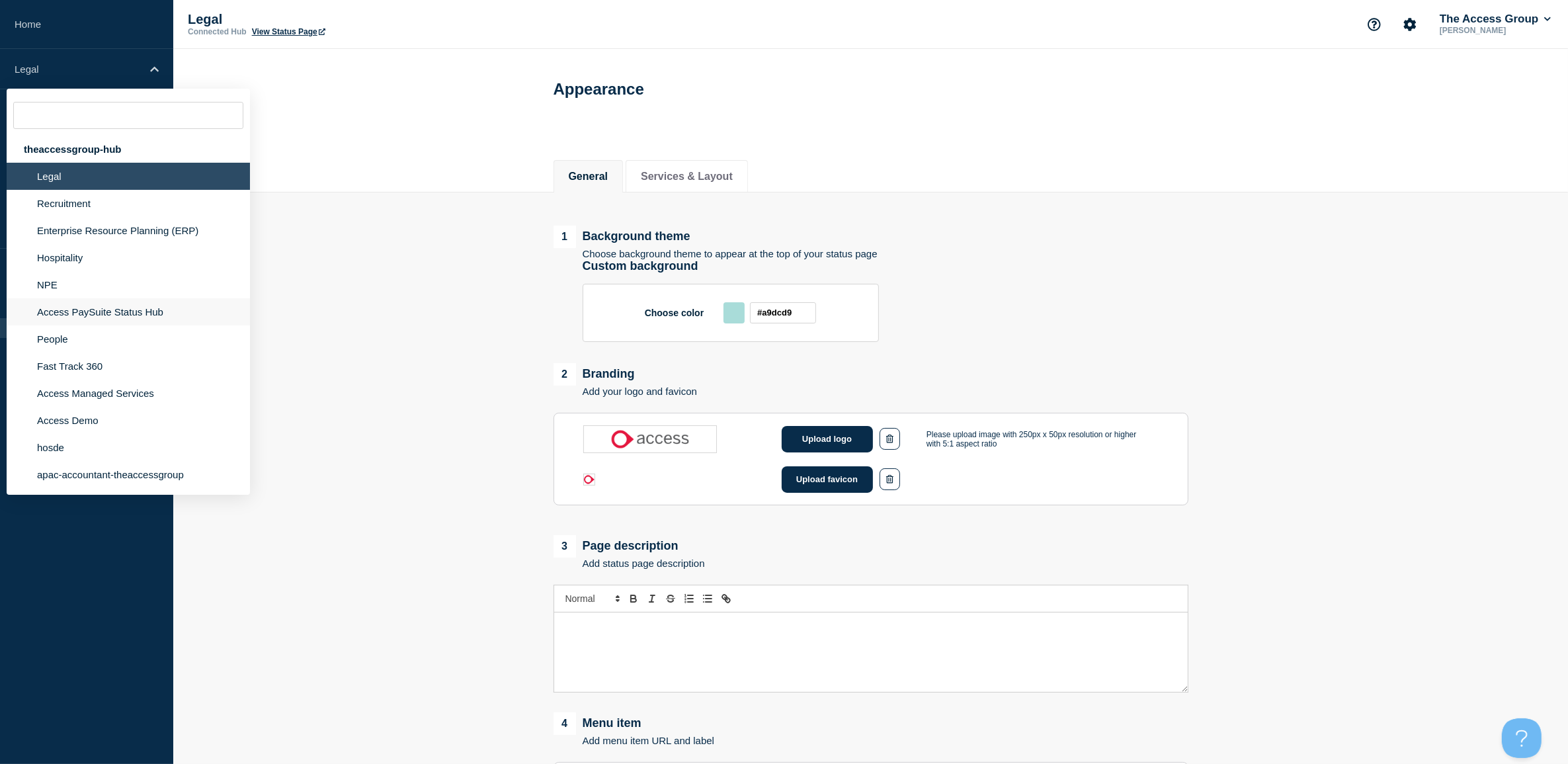
click at [94, 307] on li "Access PaySuite Status Hub" at bounding box center [128, 311] width 243 height 27
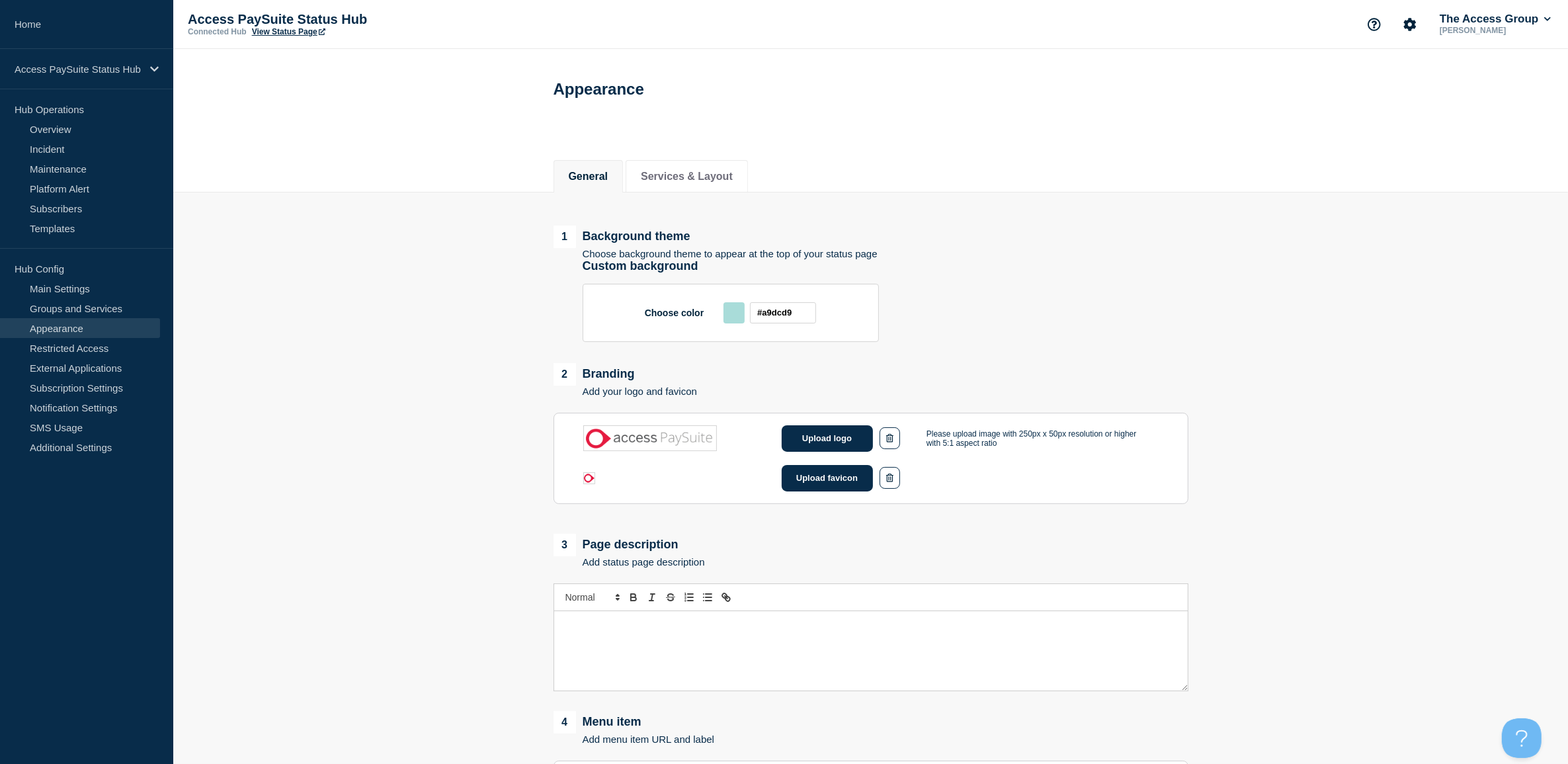
click at [67, 326] on link "Appearance" at bounding box center [80, 328] width 160 height 20
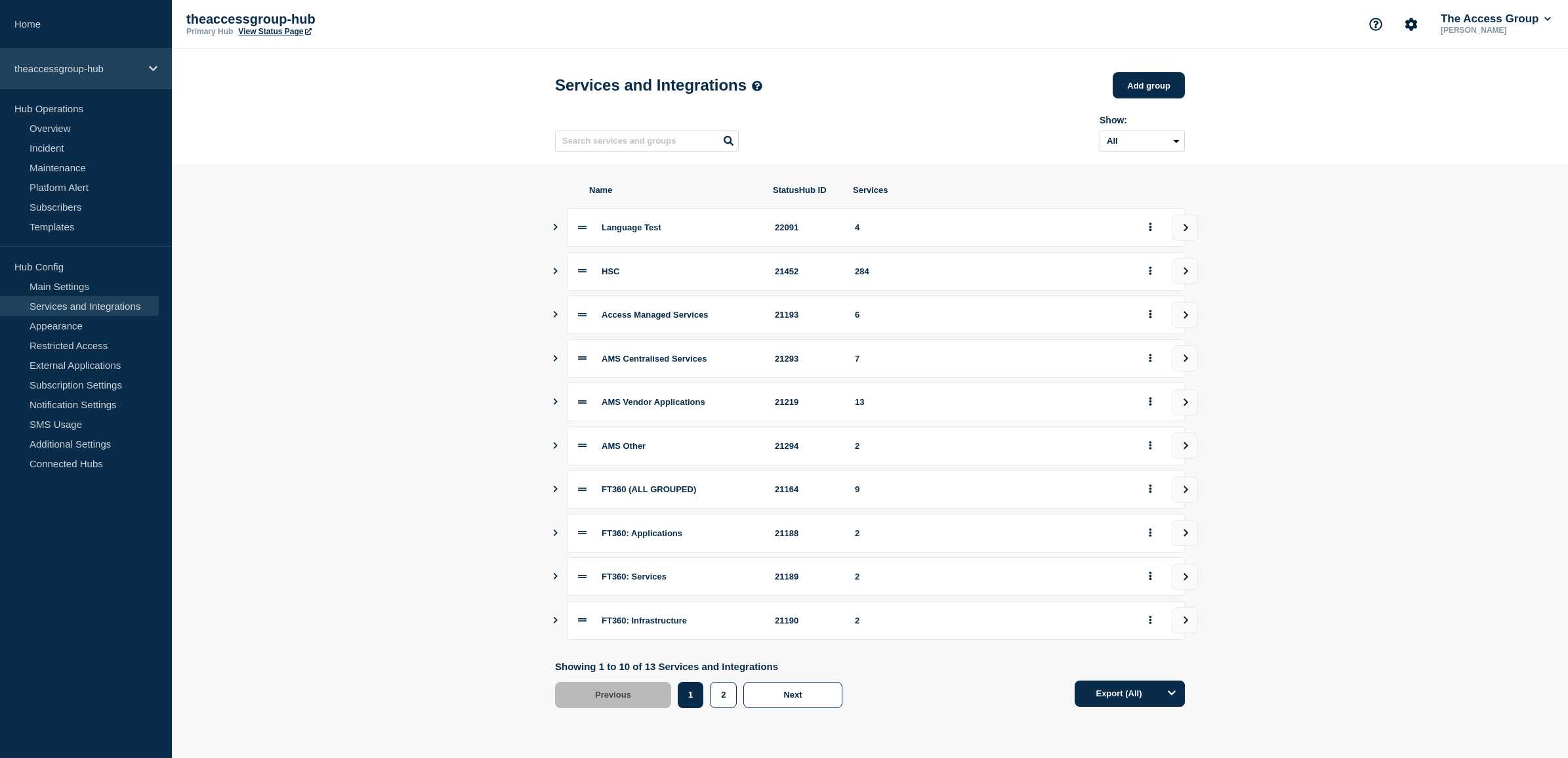
click at [64, 63] on p "theaccessgroup-hub" at bounding box center [77, 68] width 126 height 11
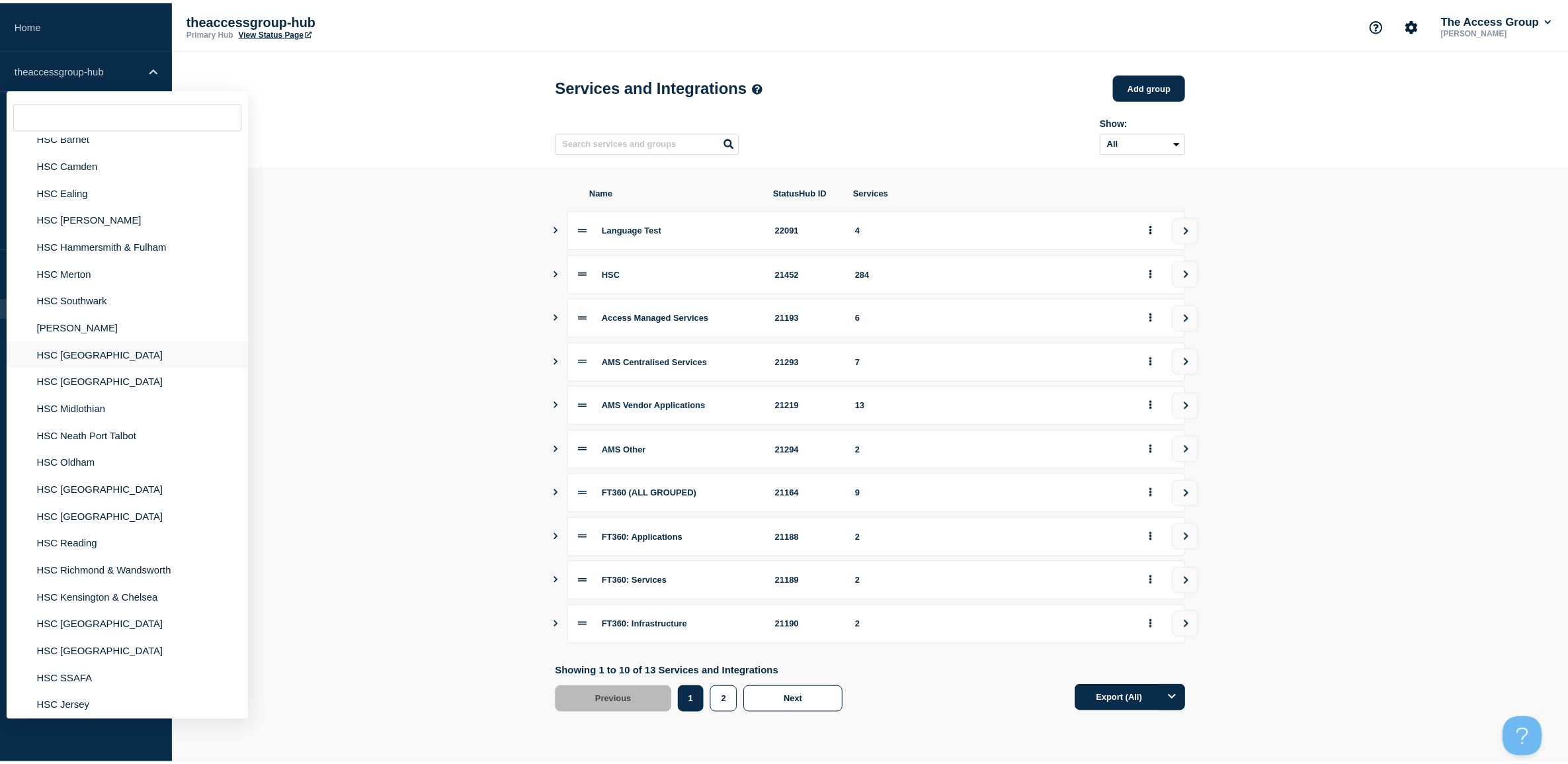
scroll to position [165, 0]
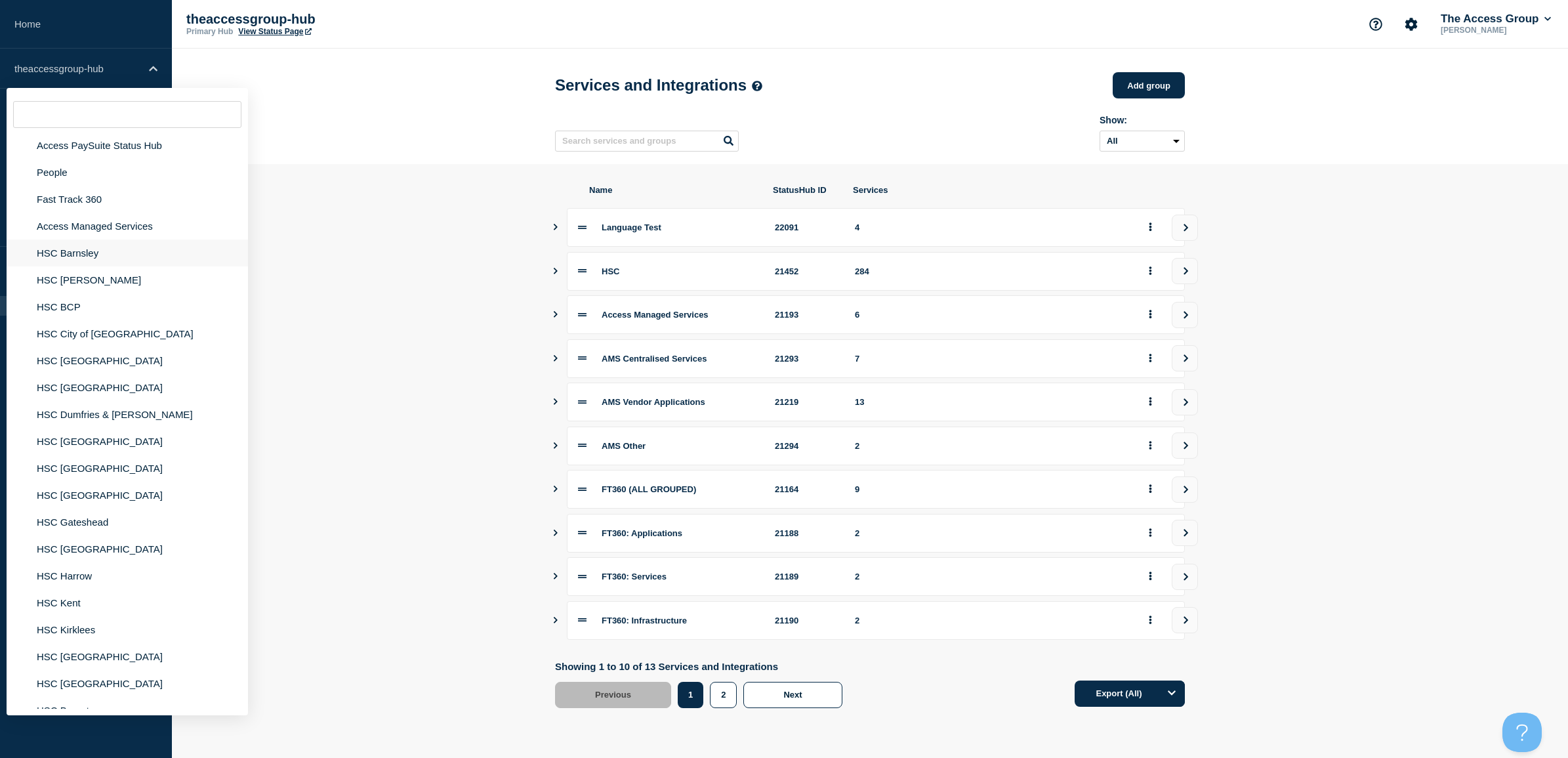
click at [64, 258] on li "HSC Barnsley" at bounding box center [127, 253] width 241 height 27
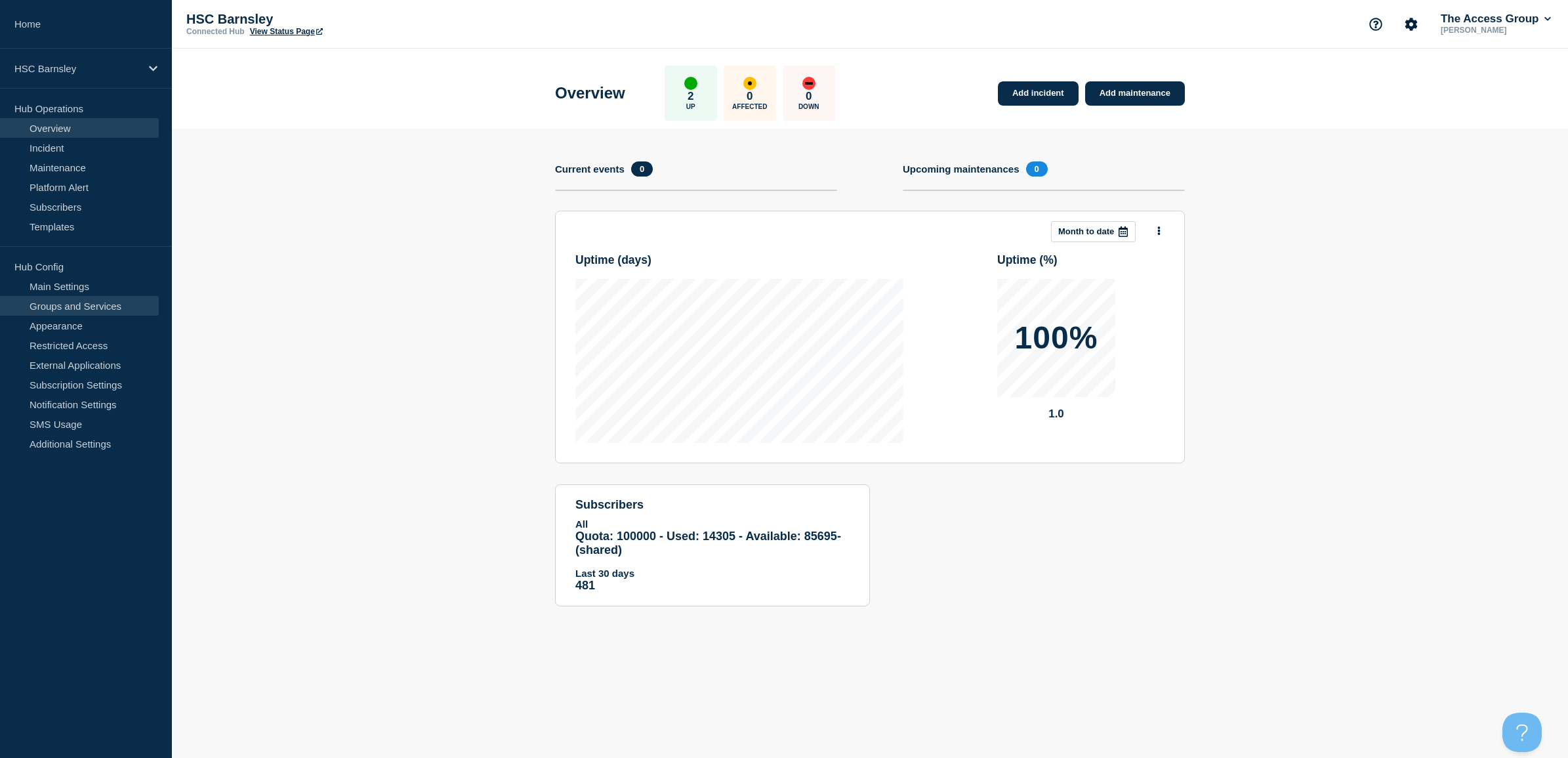
click at [54, 308] on link "Groups and Services" at bounding box center [79, 306] width 159 height 20
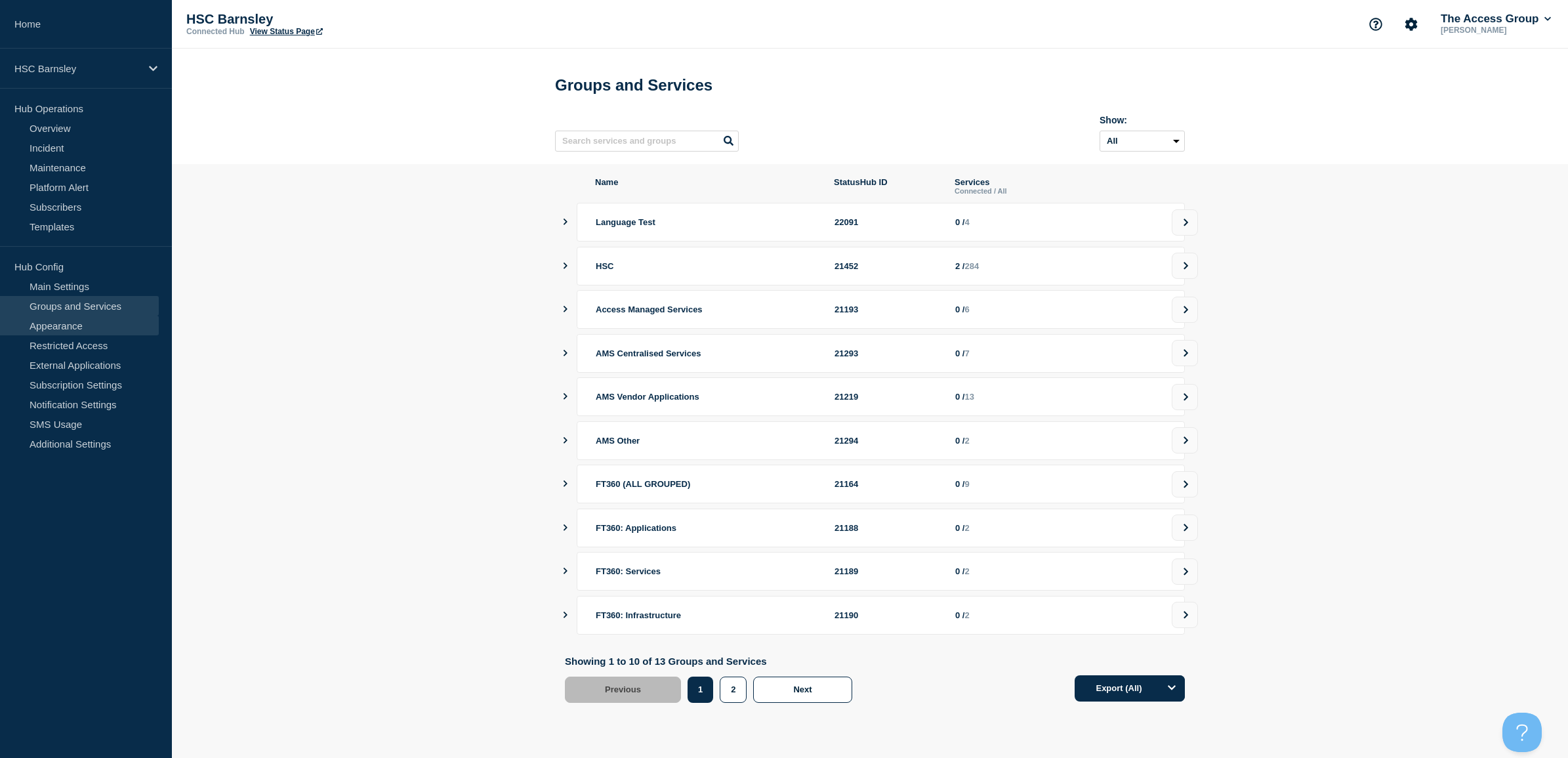
click at [54, 323] on link "Appearance" at bounding box center [79, 325] width 159 height 20
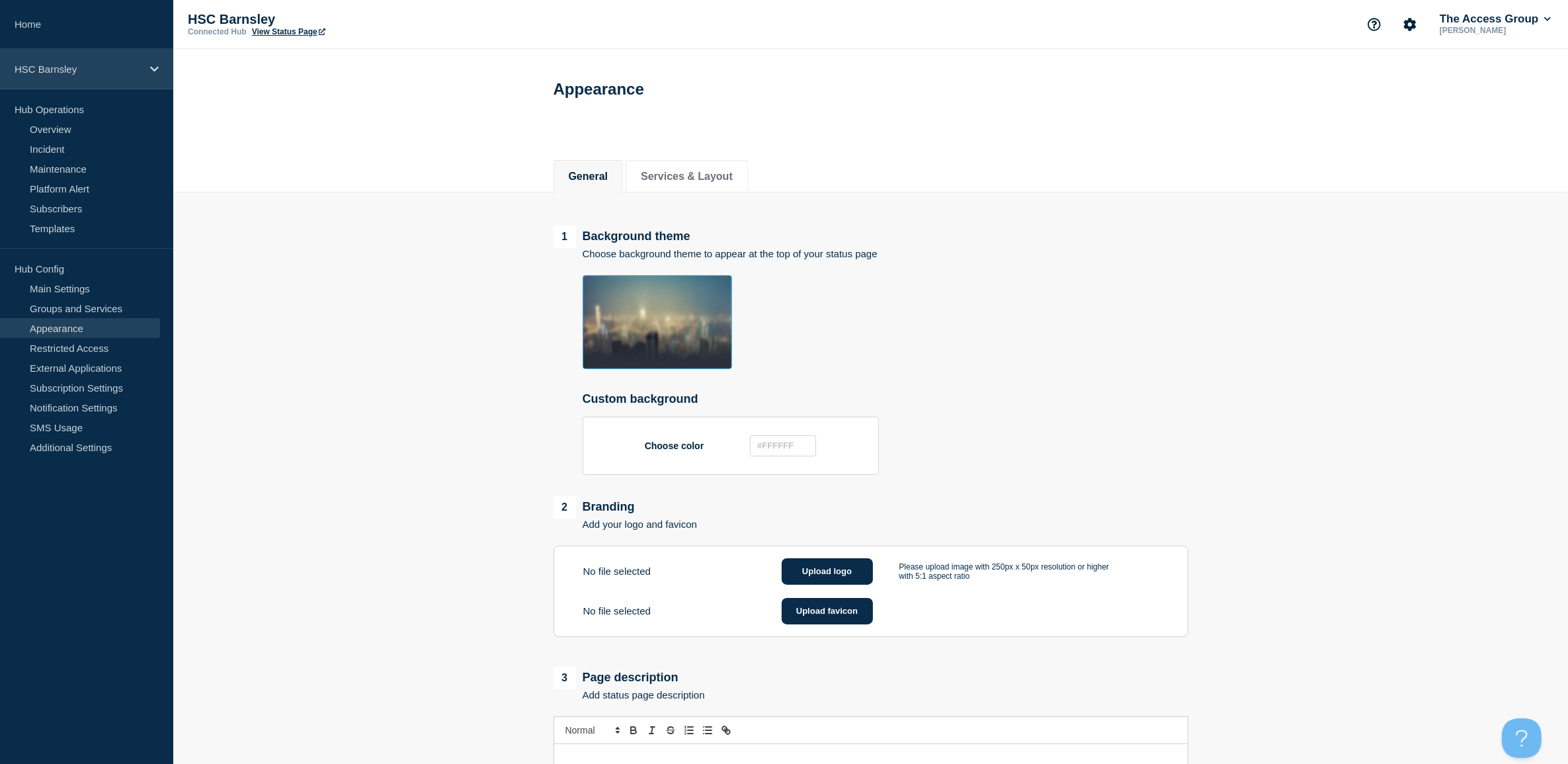
click at [113, 70] on p "HSC Barnsley" at bounding box center [78, 69] width 127 height 11
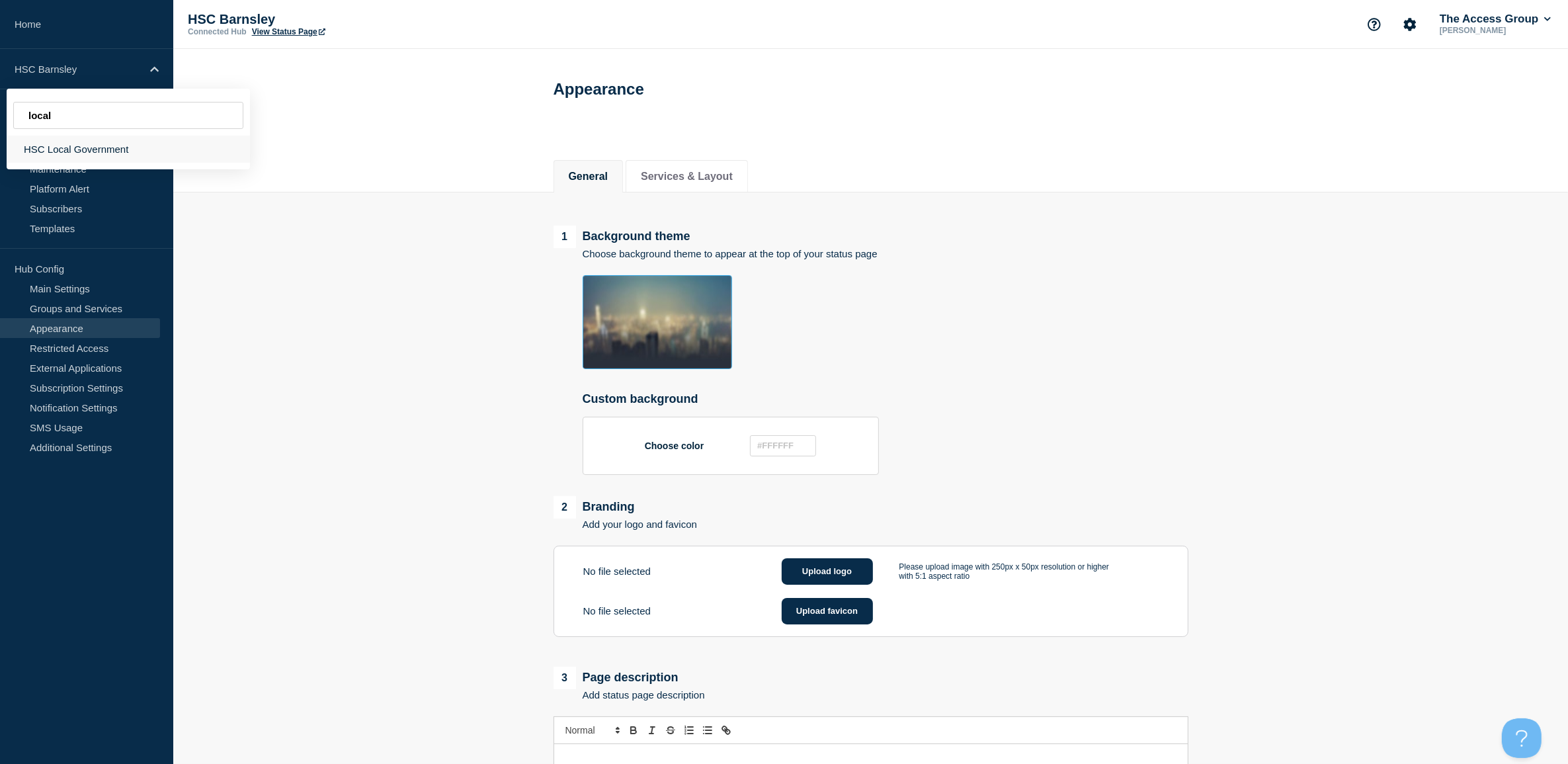
type input "local"
click at [116, 156] on div "HSC Local Government" at bounding box center [128, 149] width 243 height 27
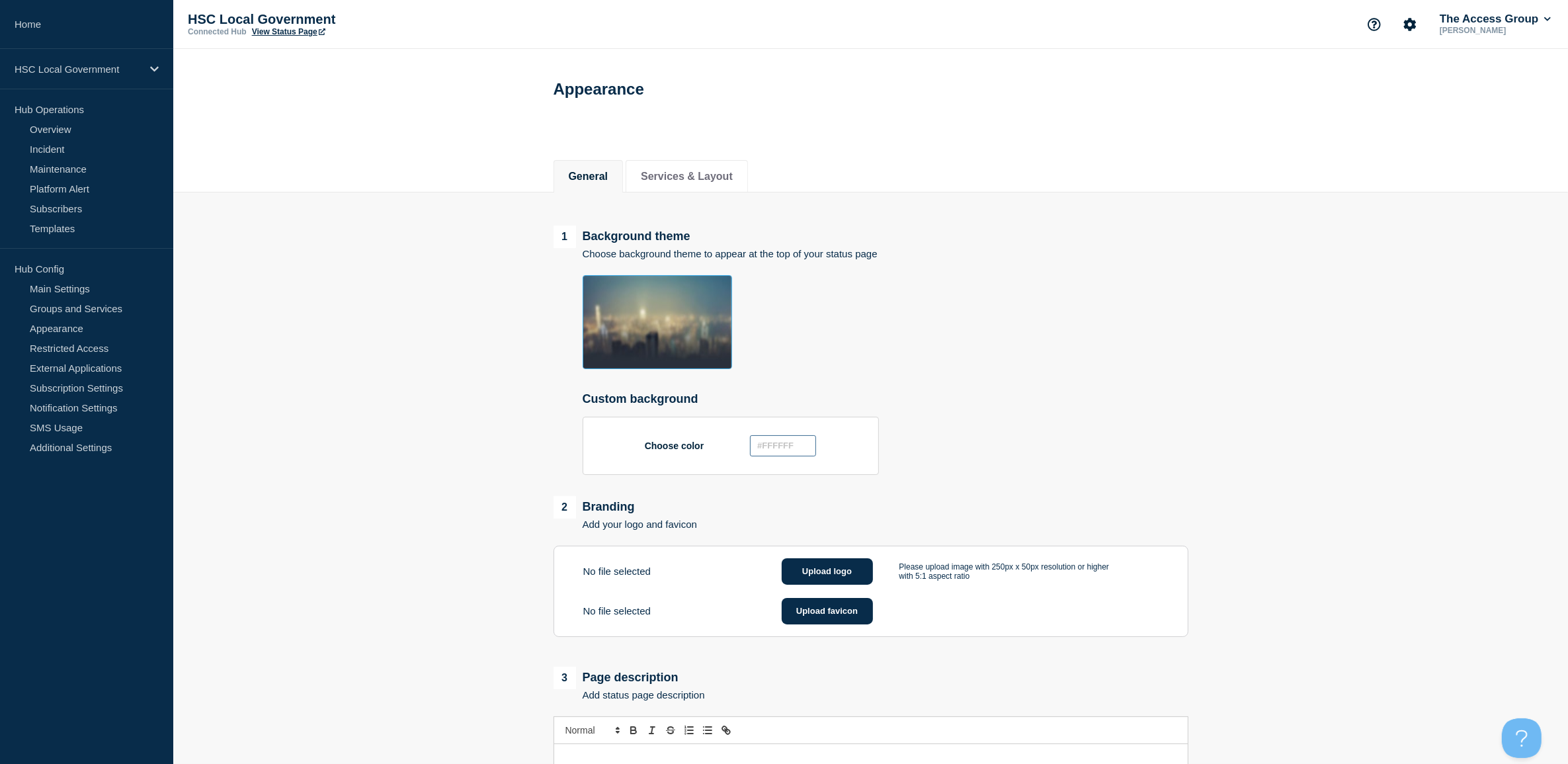
click at [797, 445] on input "text" at bounding box center [783, 446] width 66 height 21
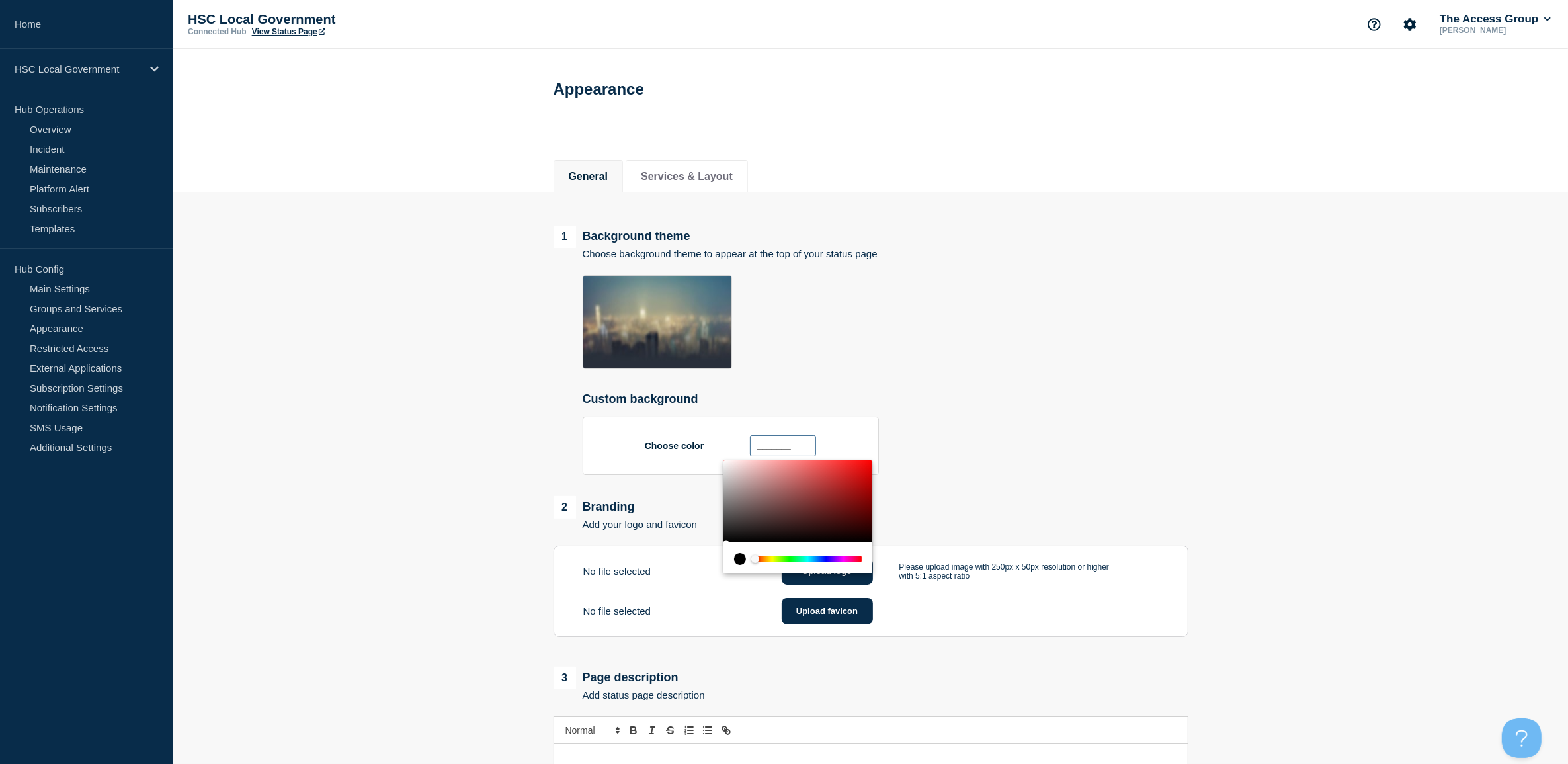
paste input "#a9dcd9"
type input "#a9dcd9"
click at [946, 443] on div "Choose color #a9dcd9" at bounding box center [886, 446] width 606 height 59
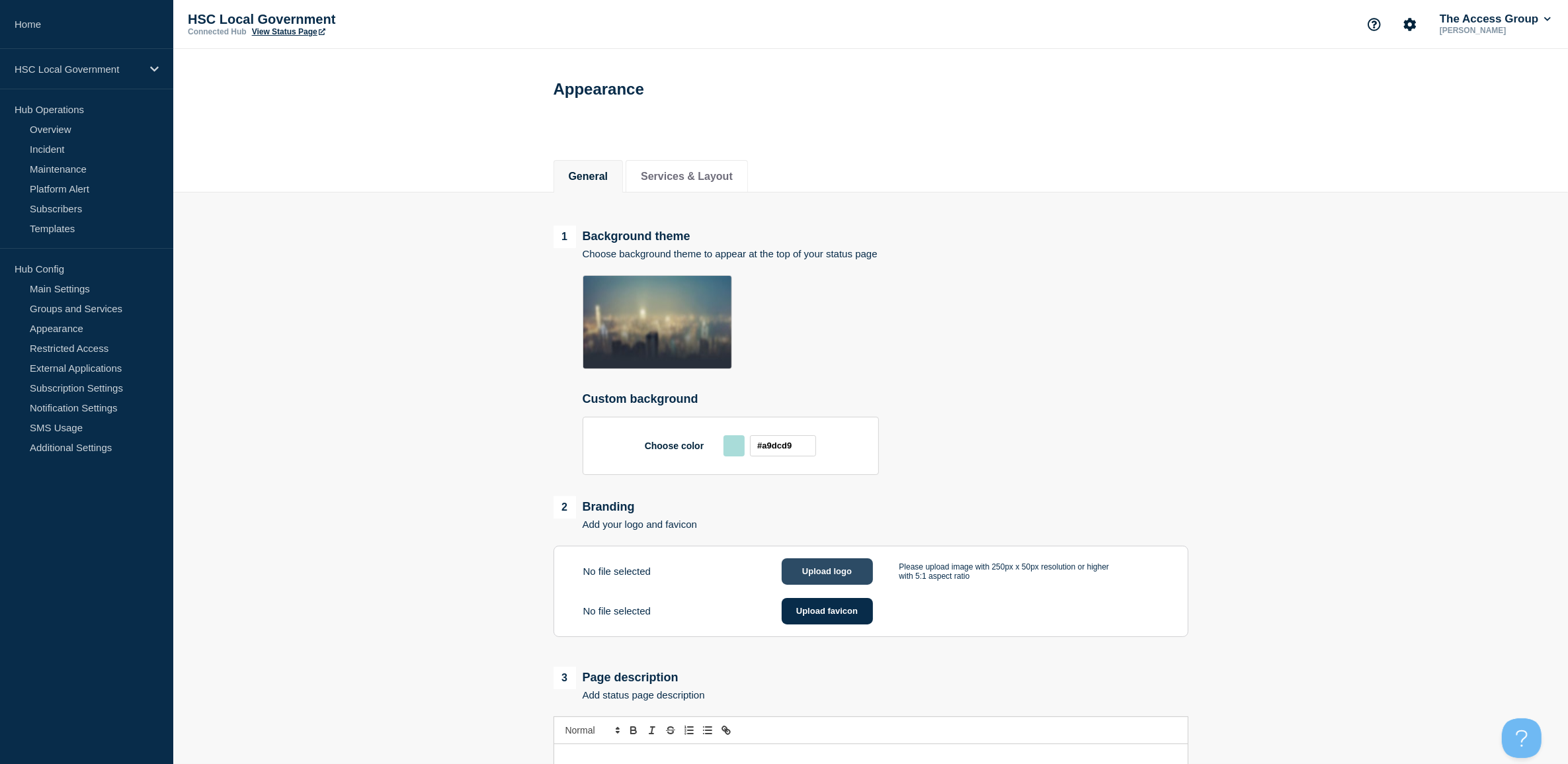
click at [840, 576] on button "Upload logo" at bounding box center [827, 572] width 92 height 26
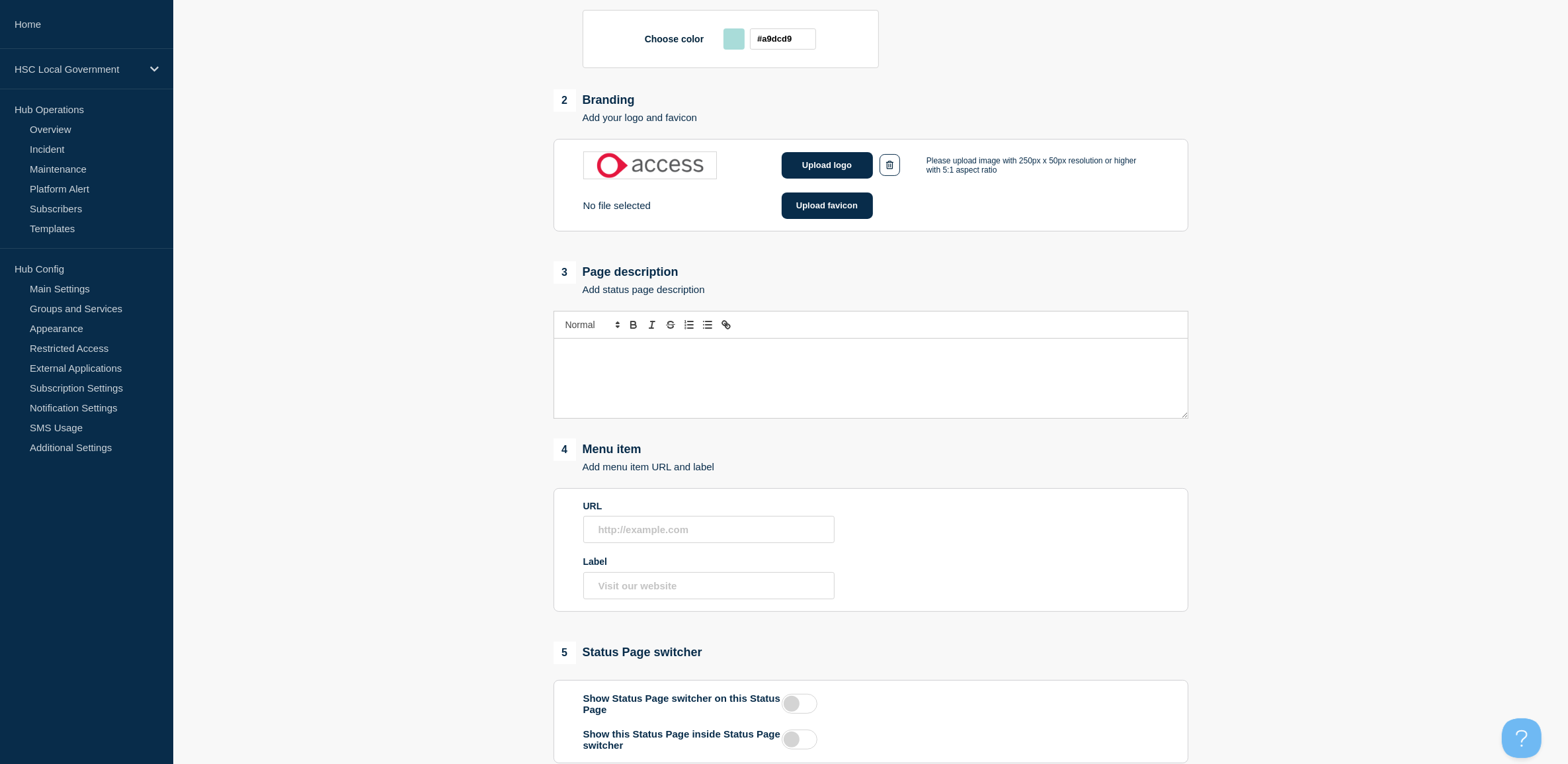
scroll to position [496, 0]
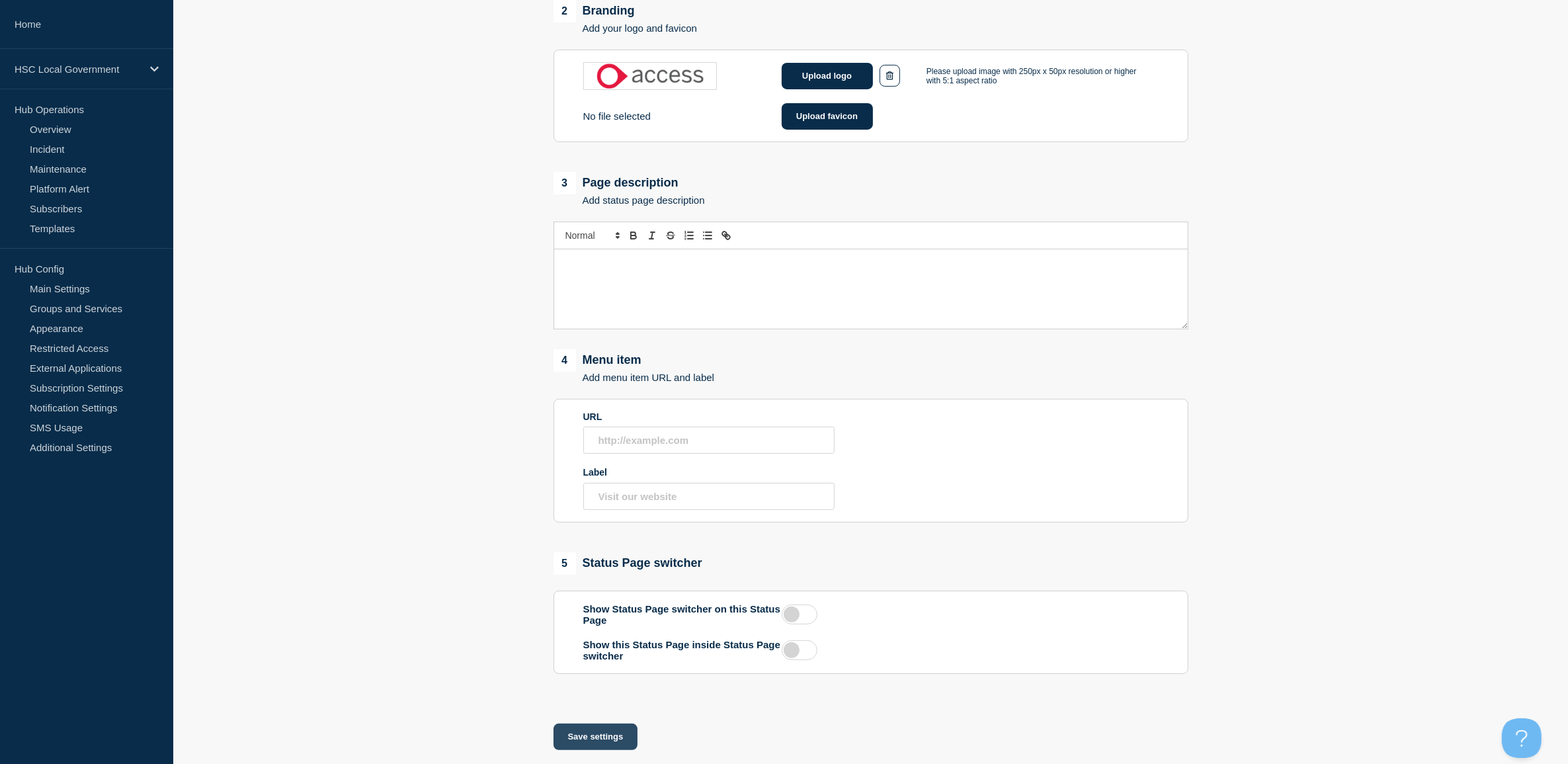
click at [598, 742] on button "Save settings" at bounding box center [596, 737] width 85 height 26
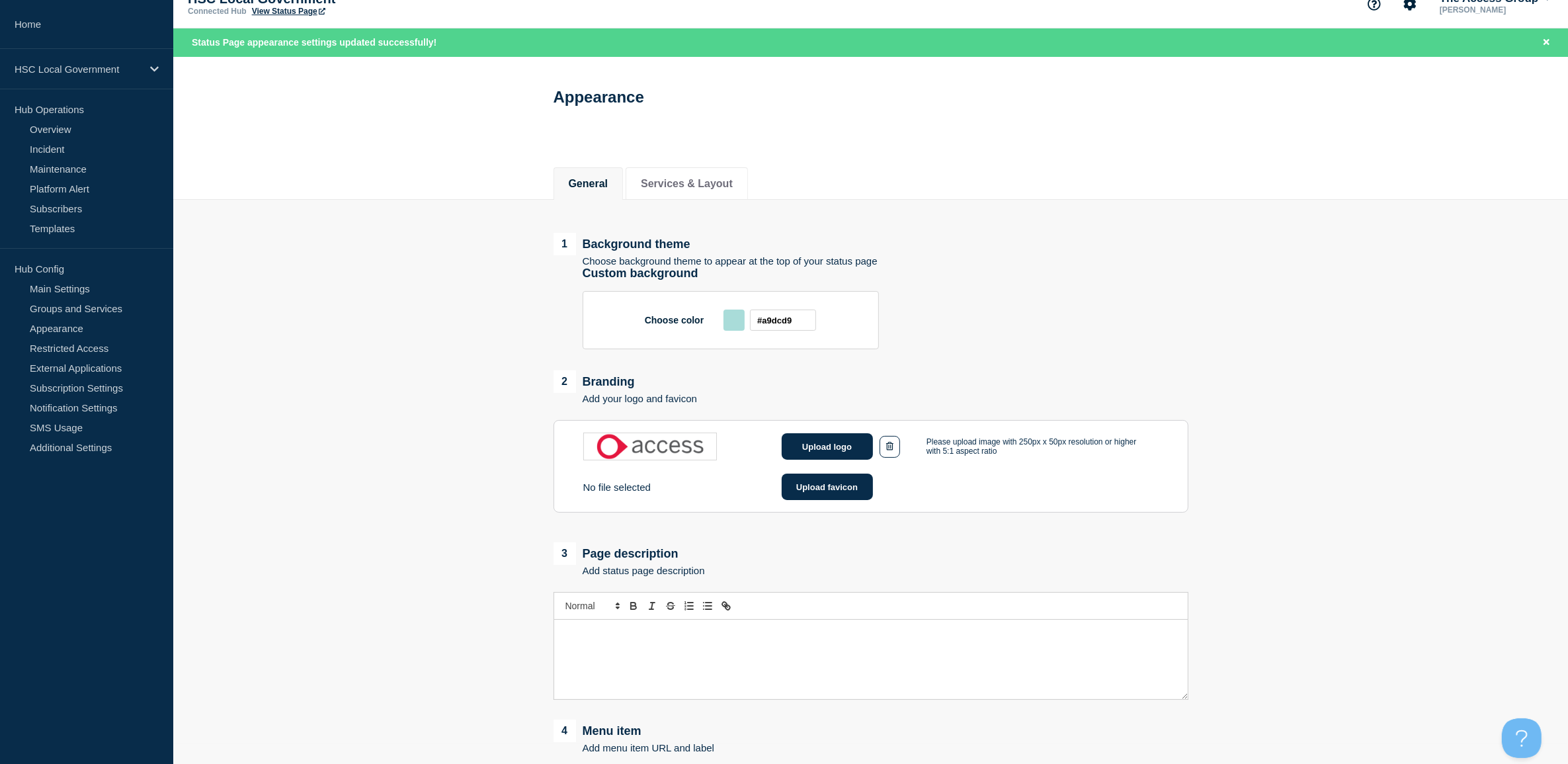
scroll to position [0, 0]
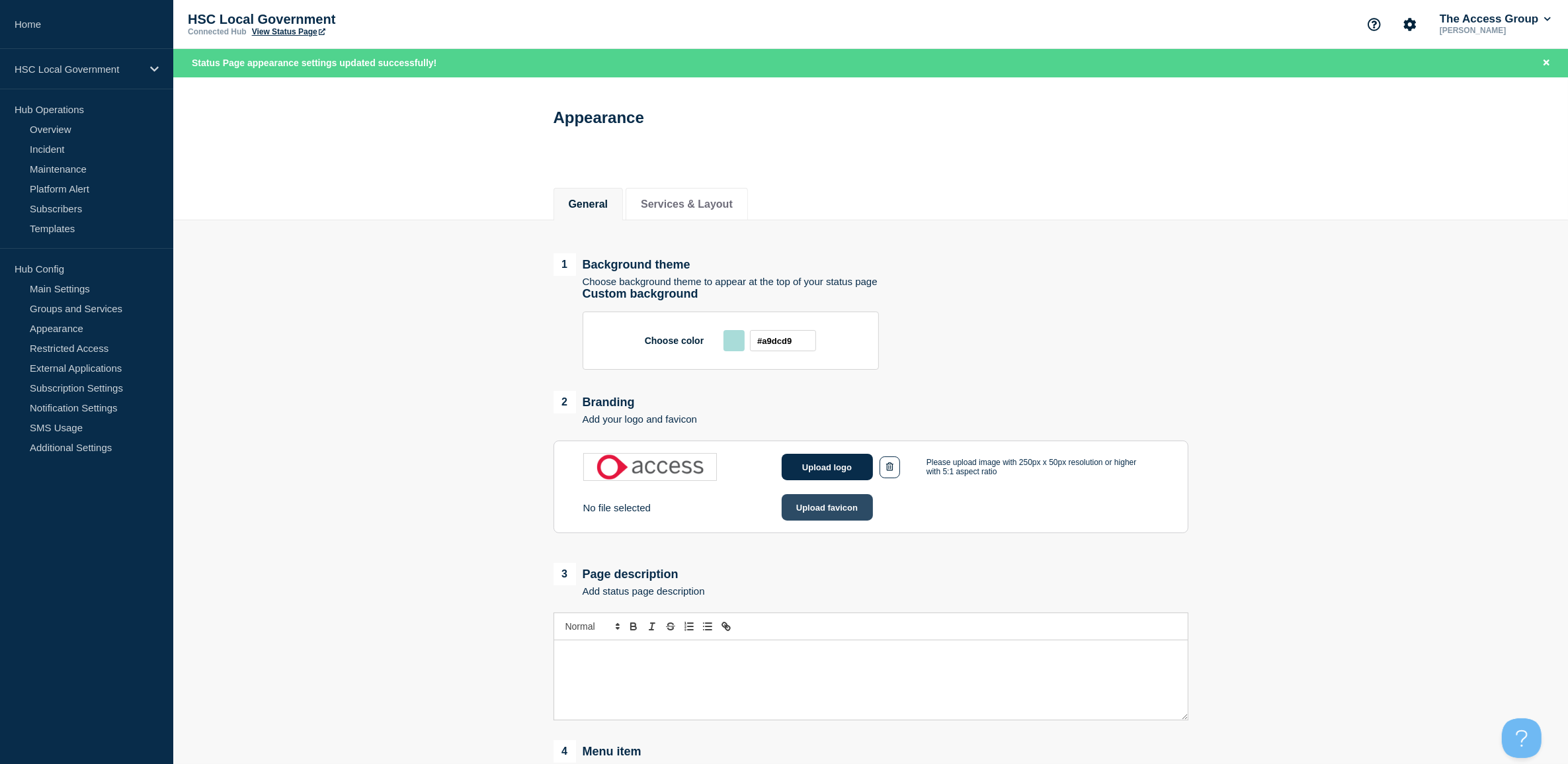
click at [847, 510] on button "Upload favicon" at bounding box center [827, 507] width 92 height 26
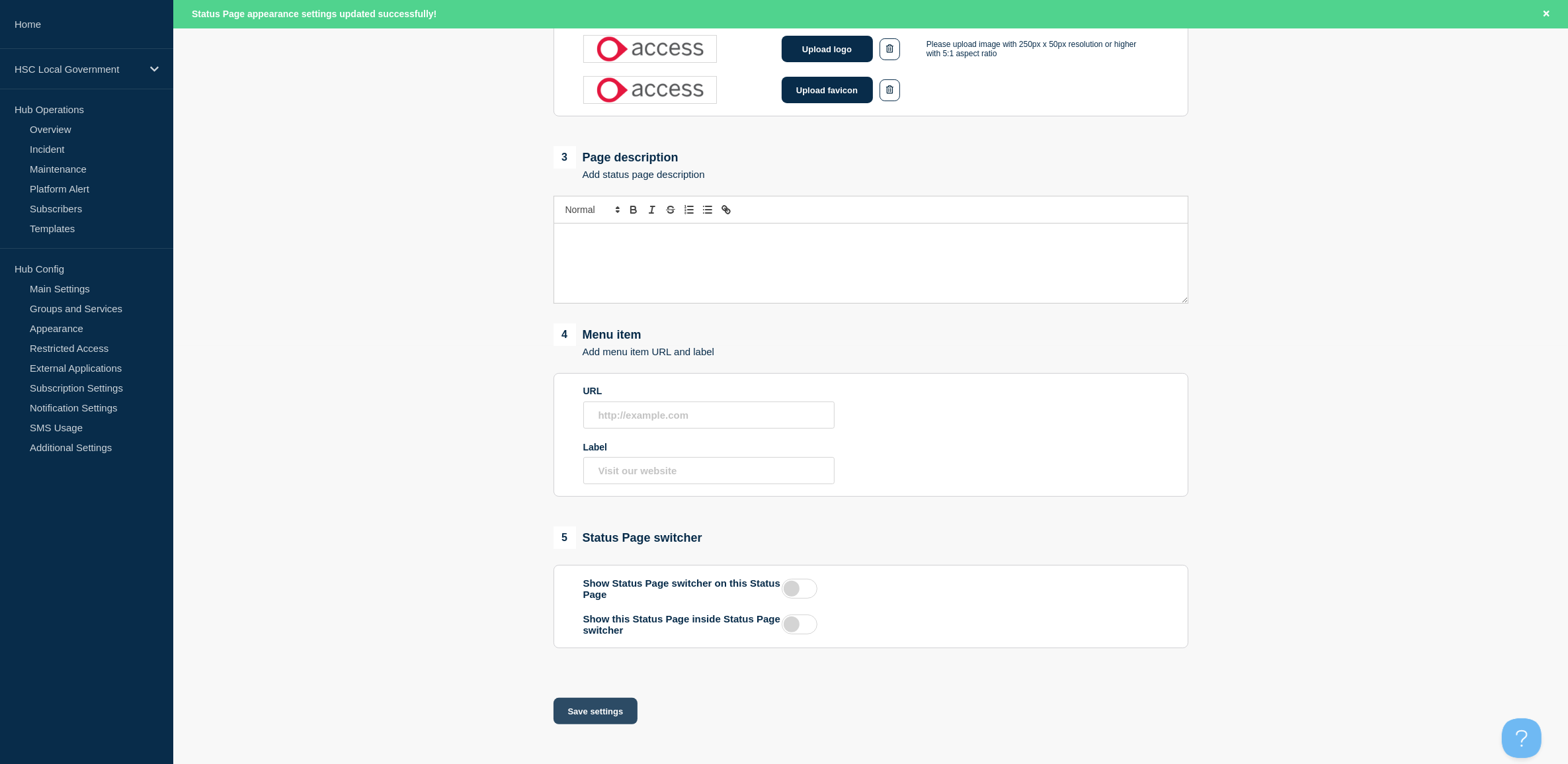
click at [605, 705] on button "Save settings" at bounding box center [596, 711] width 85 height 26
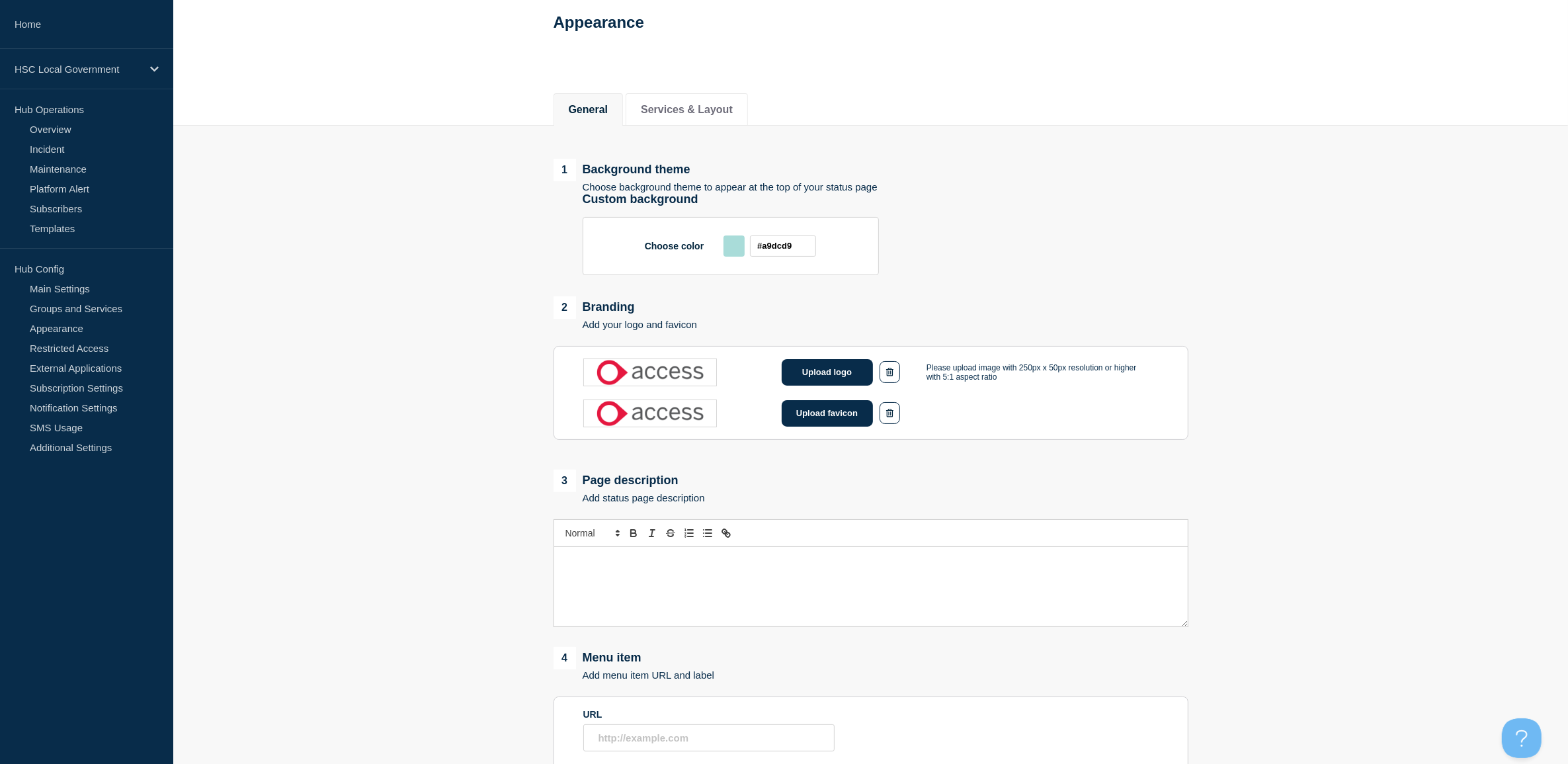
scroll to position [94, 0]
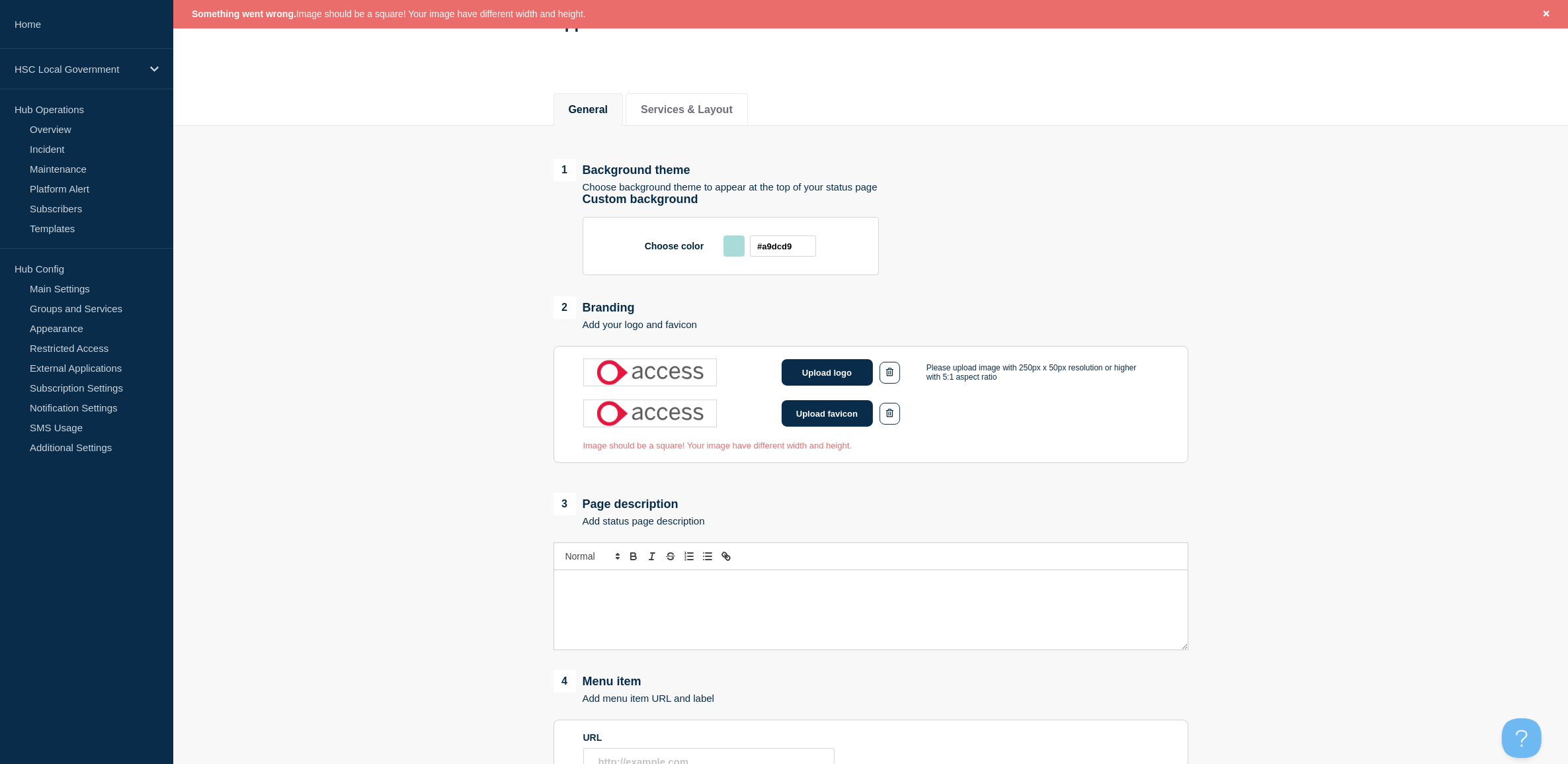
click at [209, 216] on main "1 Background theme Choose background theme to appear at the top of your status …" at bounding box center [870, 608] width 1394 height 965
click at [894, 422] on button "button" at bounding box center [890, 414] width 21 height 22
click at [831, 422] on button "Upload favicon" at bounding box center [827, 413] width 92 height 26
click at [804, 415] on button "Upload favicon" at bounding box center [827, 413] width 92 height 26
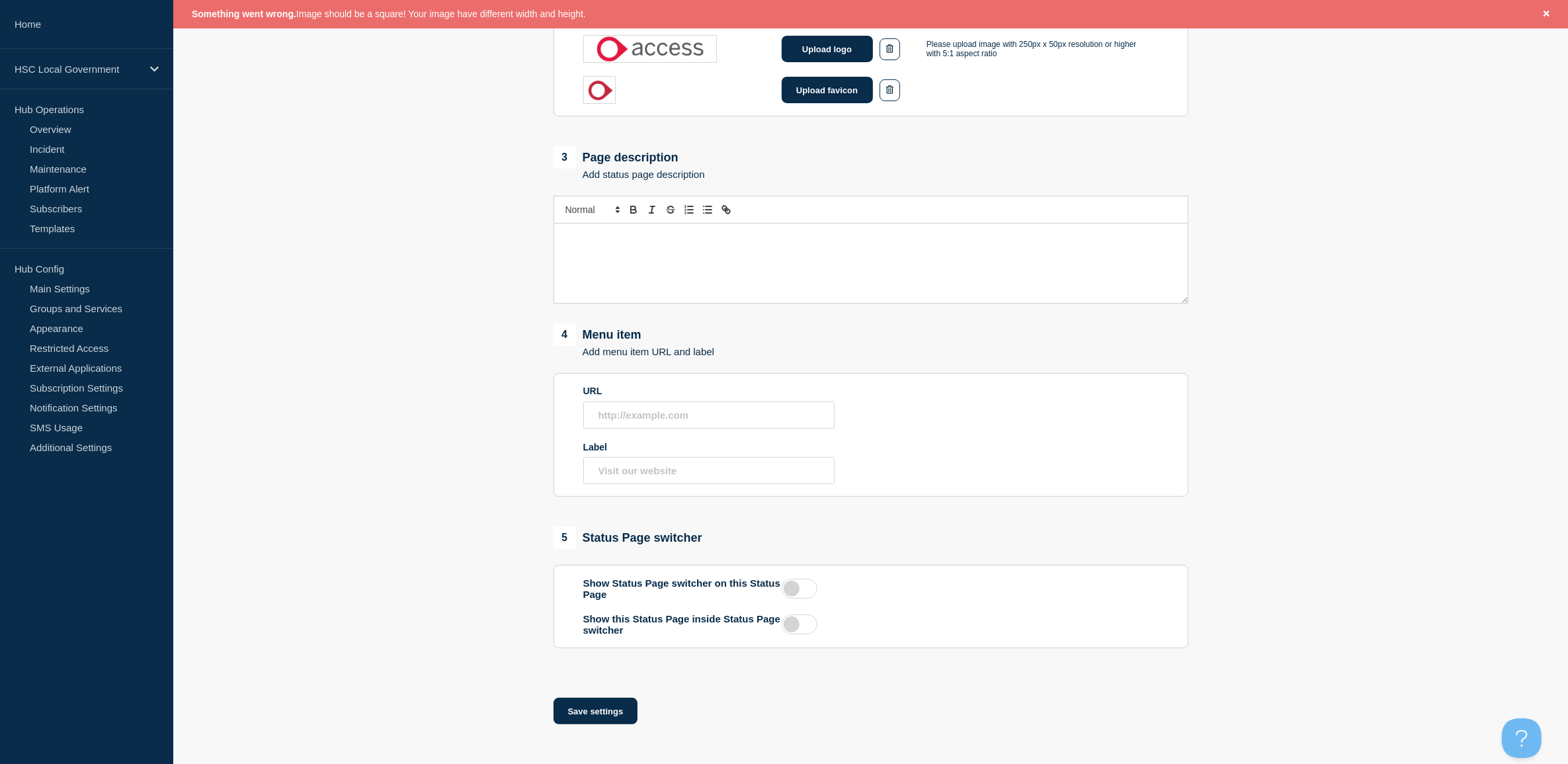
scroll to position [426, 0]
click at [593, 710] on button "Save settings" at bounding box center [596, 711] width 85 height 26
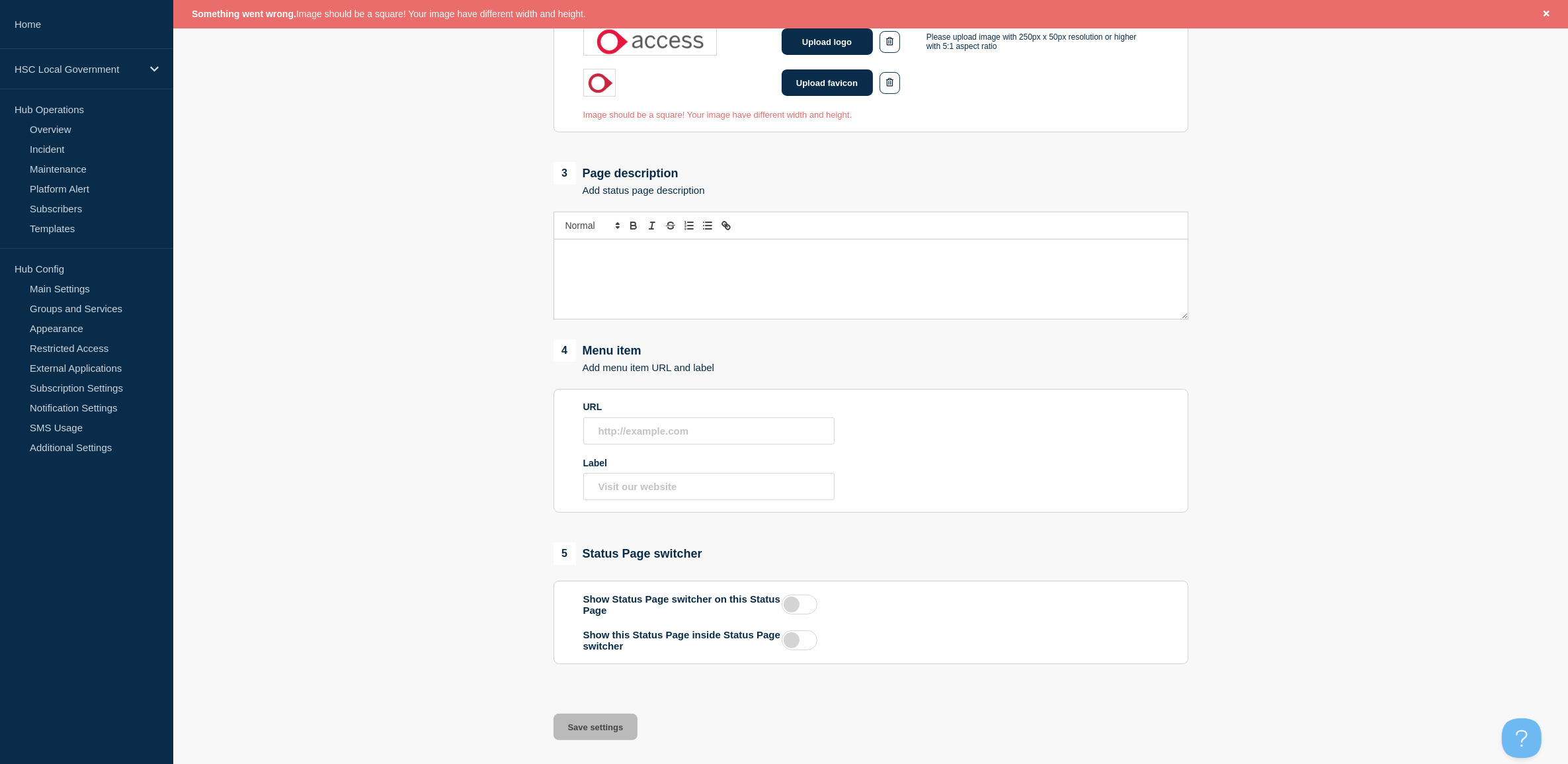
click at [398, 187] on main "1 Background theme Choose background theme to appear at the top of your status …" at bounding box center [870, 277] width 1394 height 965
click at [841, 88] on button "Upload favicon" at bounding box center [827, 83] width 92 height 26
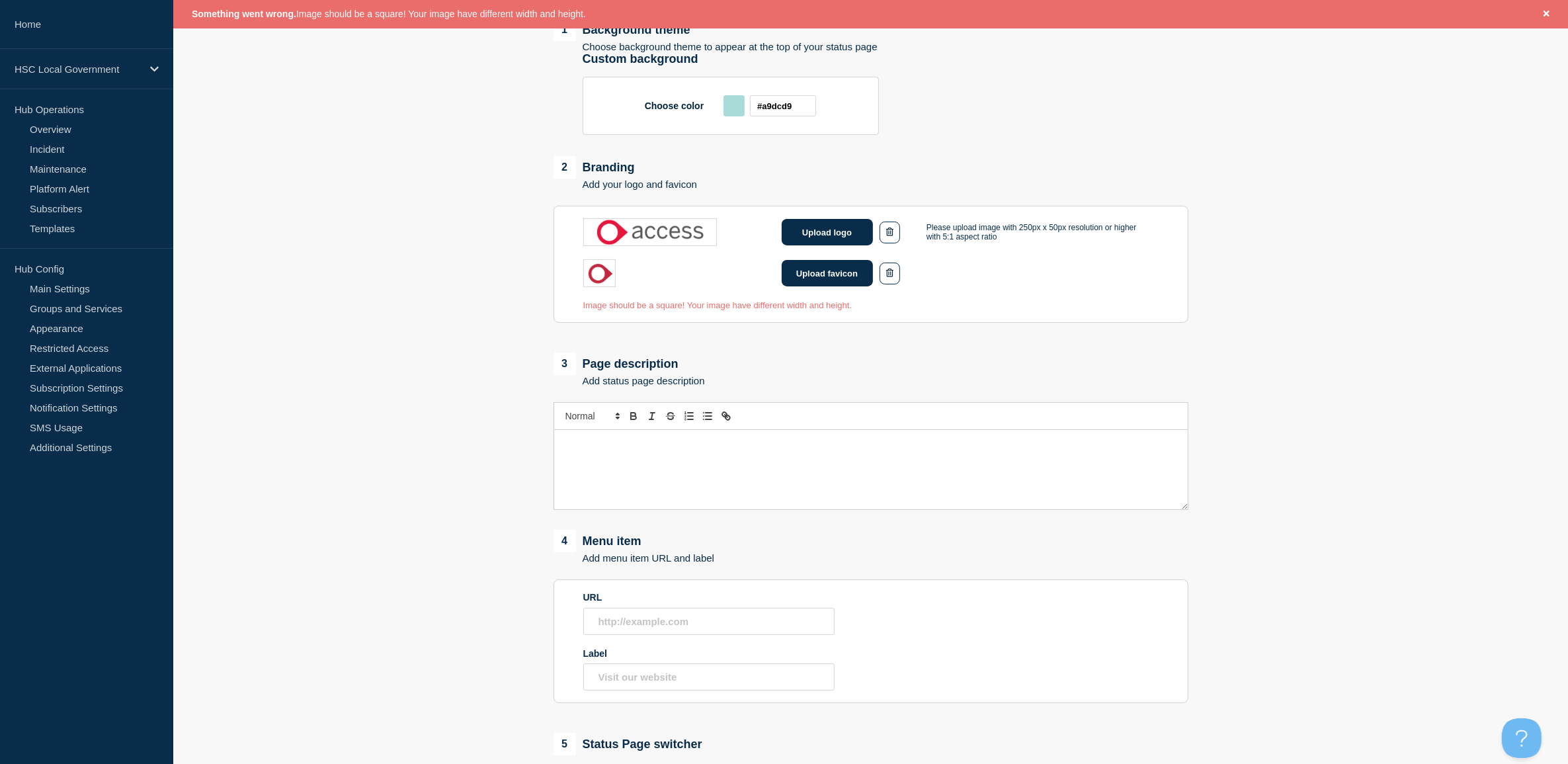
scroll to position [0, 0]
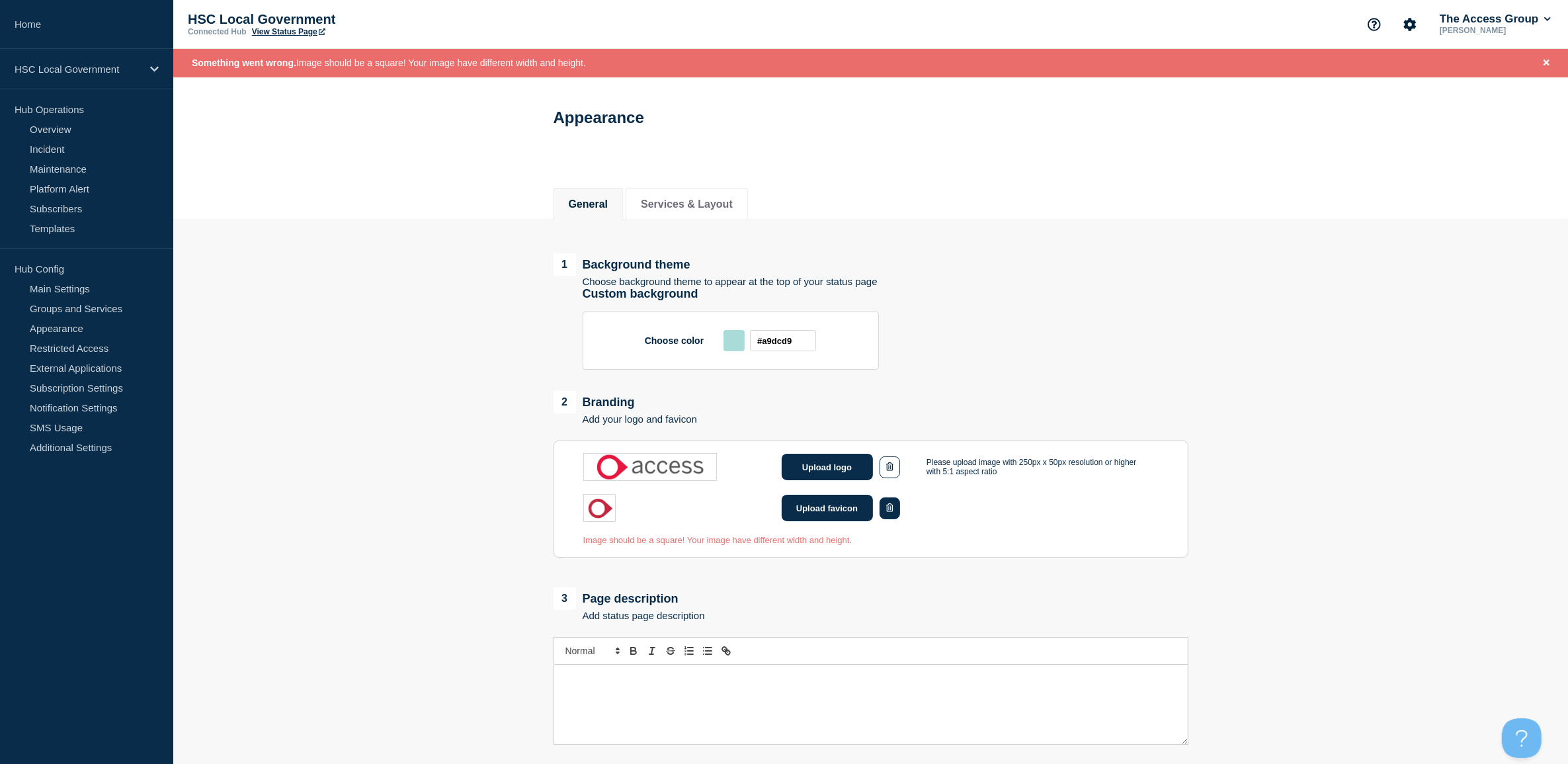
click at [897, 514] on button "button" at bounding box center [890, 508] width 21 height 22
click at [819, 508] on button "Upload favicon" at bounding box center [827, 507] width 92 height 26
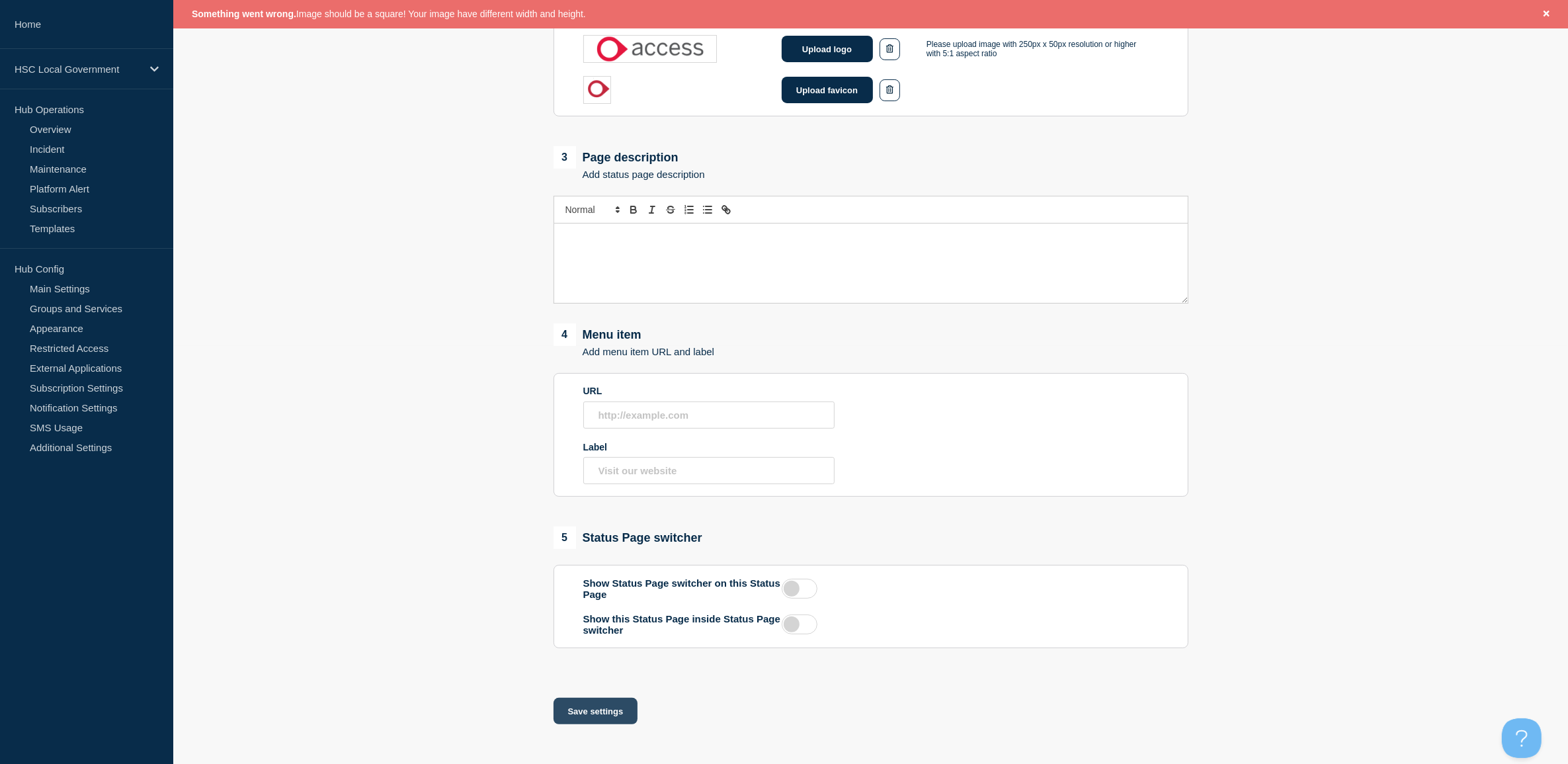
click at [583, 705] on button "Save settings" at bounding box center [596, 711] width 85 height 26
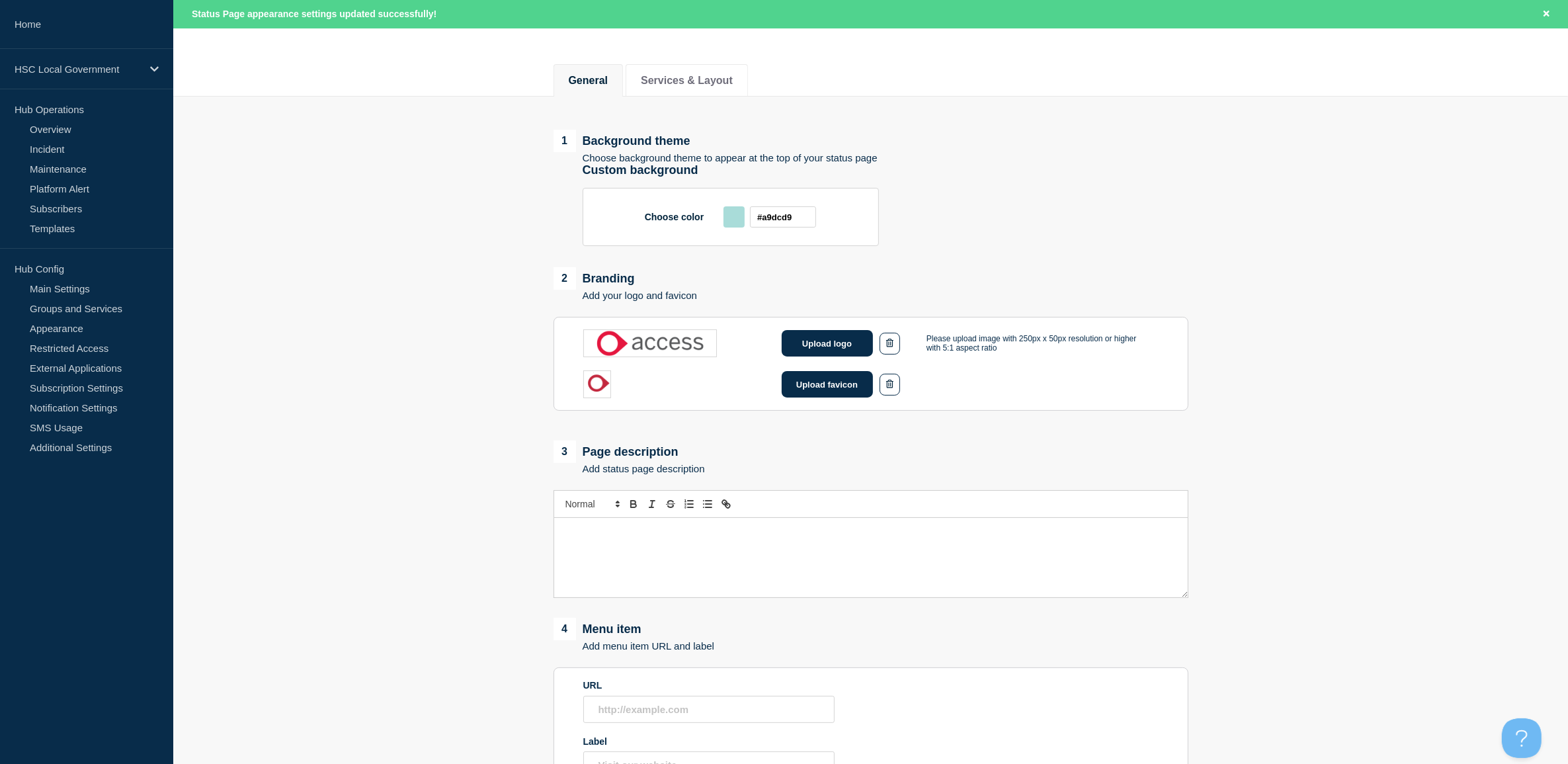
scroll to position [94, 0]
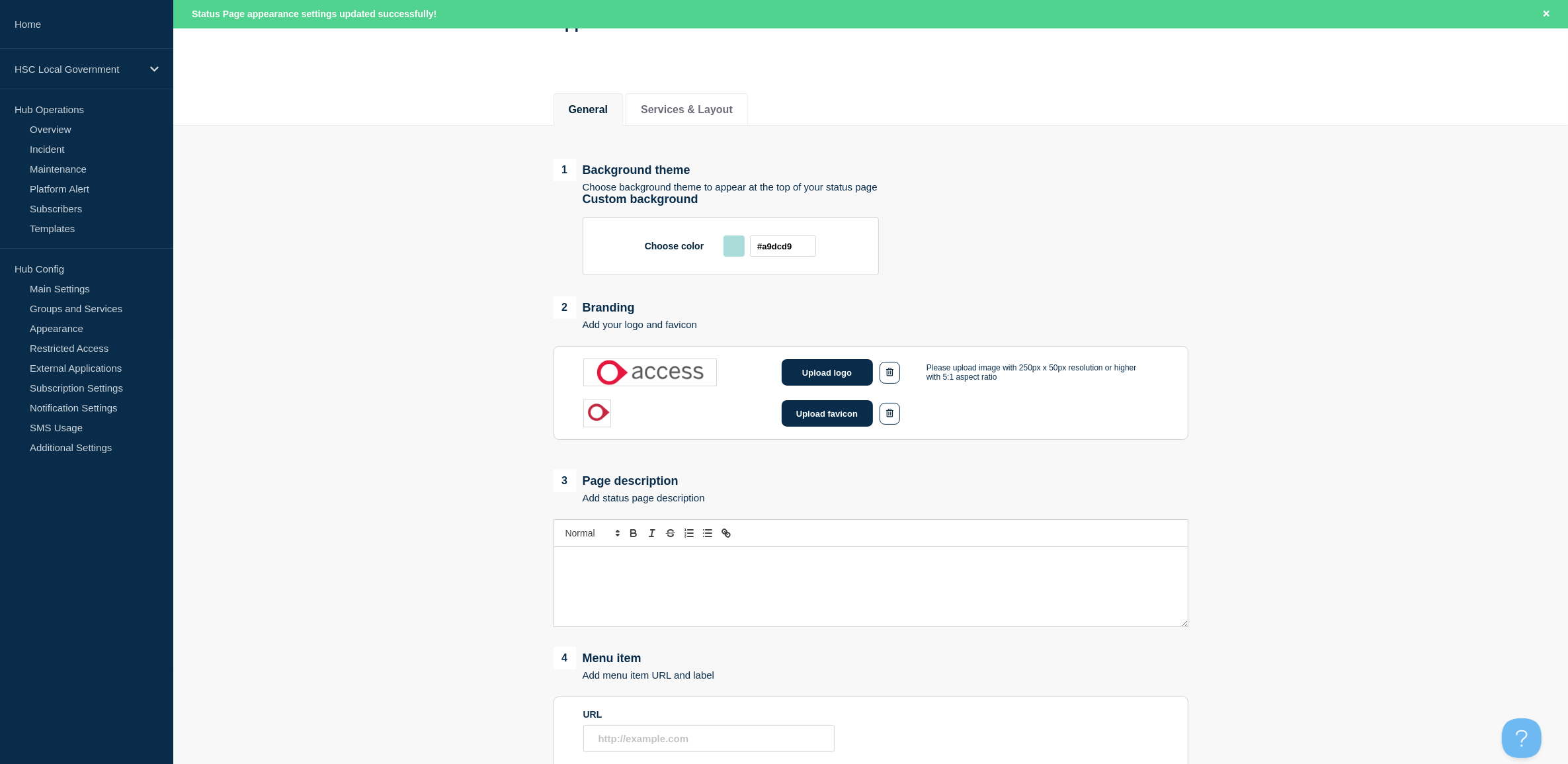
drag, startPoint x: 401, startPoint y: 228, endPoint x: 273, endPoint y: 172, distance: 139.7
click at [401, 228] on main "1 Background theme Choose background theme to appear at the top of your status …" at bounding box center [870, 597] width 1394 height 942
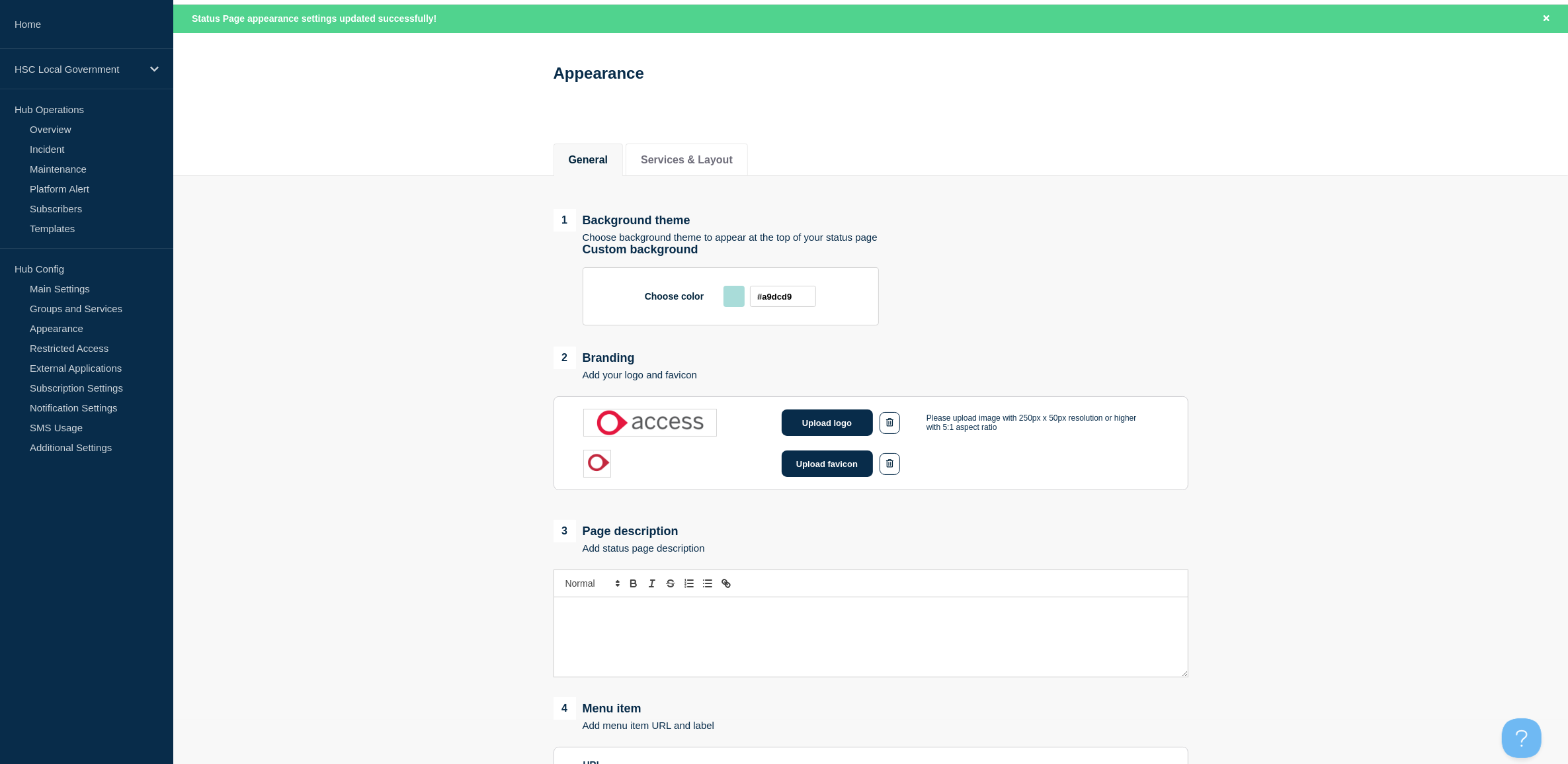
scroll to position [0, 0]
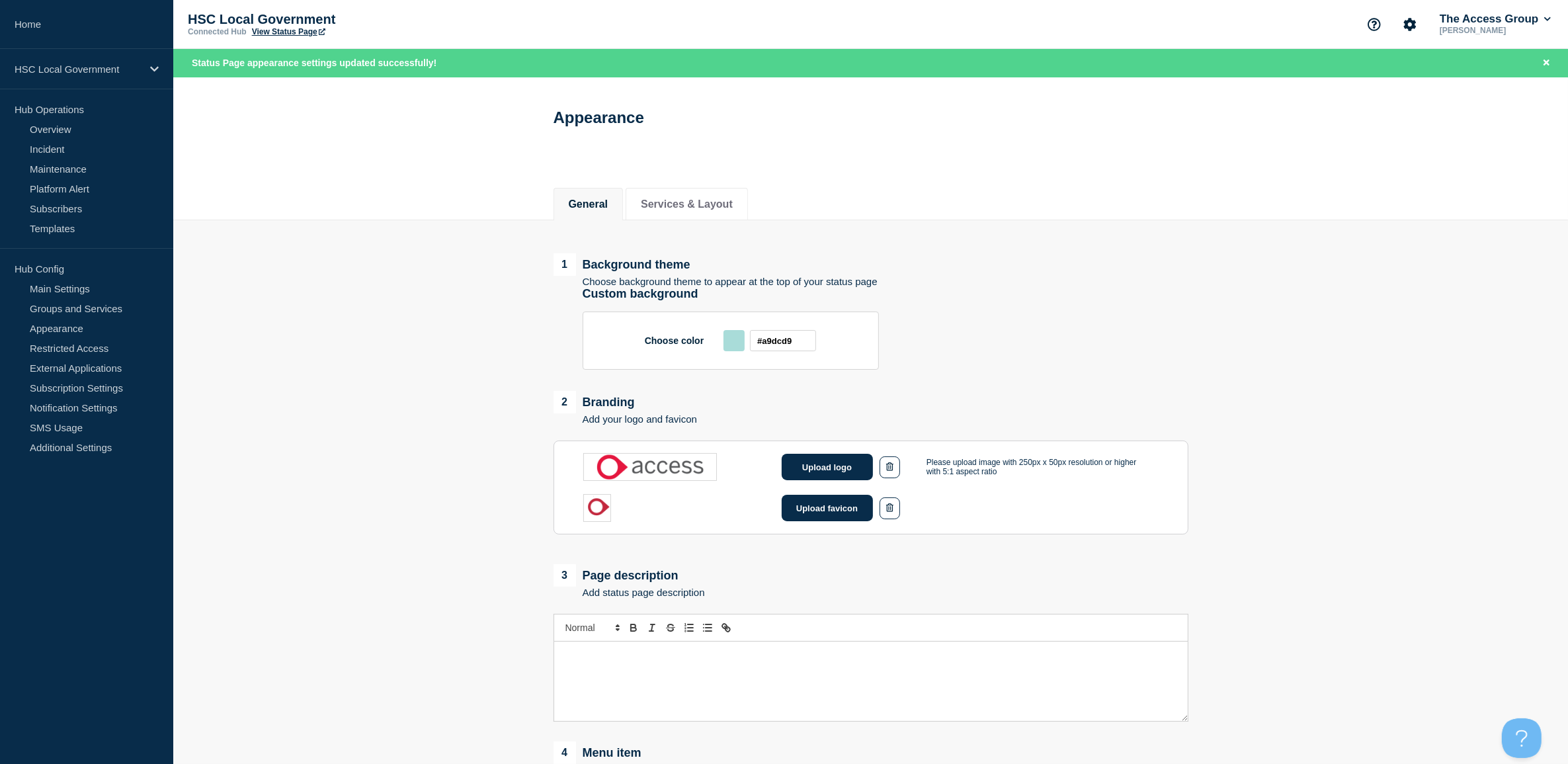
drag, startPoint x: 417, startPoint y: 513, endPoint x: 488, endPoint y: 431, distance: 108.5
click at [417, 513] on main "1 Background theme Choose background theme to appear at the top of your status …" at bounding box center [870, 692] width 1394 height 942
click at [841, 475] on button "Upload logo" at bounding box center [827, 467] width 92 height 26
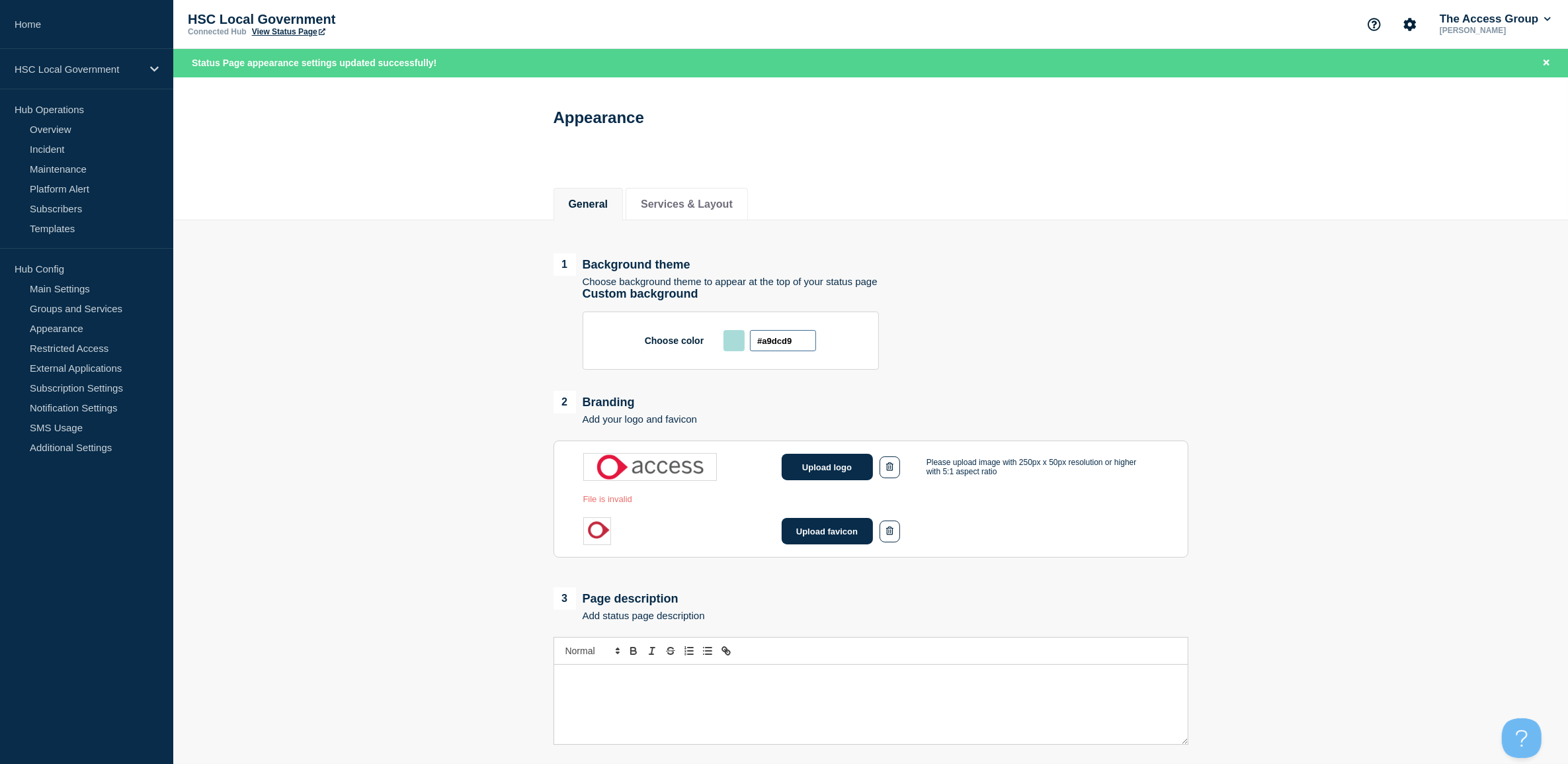
drag, startPoint x: 798, startPoint y: 344, endPoint x: 736, endPoint y: 346, distance: 62.0
click at [736, 346] on div "#a9dcd9" at bounding box center [770, 340] width 92 height 21
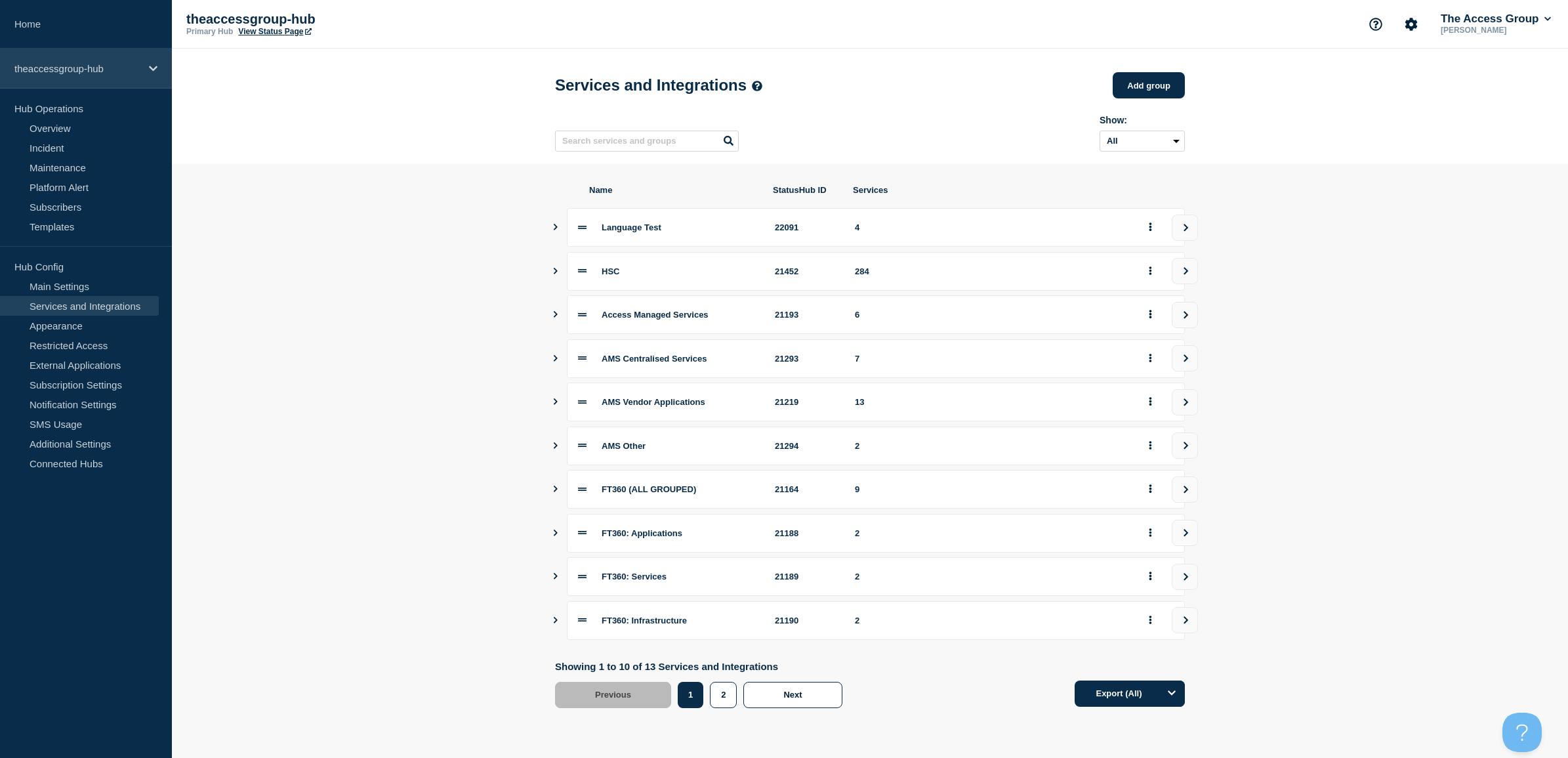
click at [58, 70] on p "theaccessgroup-hub" at bounding box center [77, 68] width 126 height 11
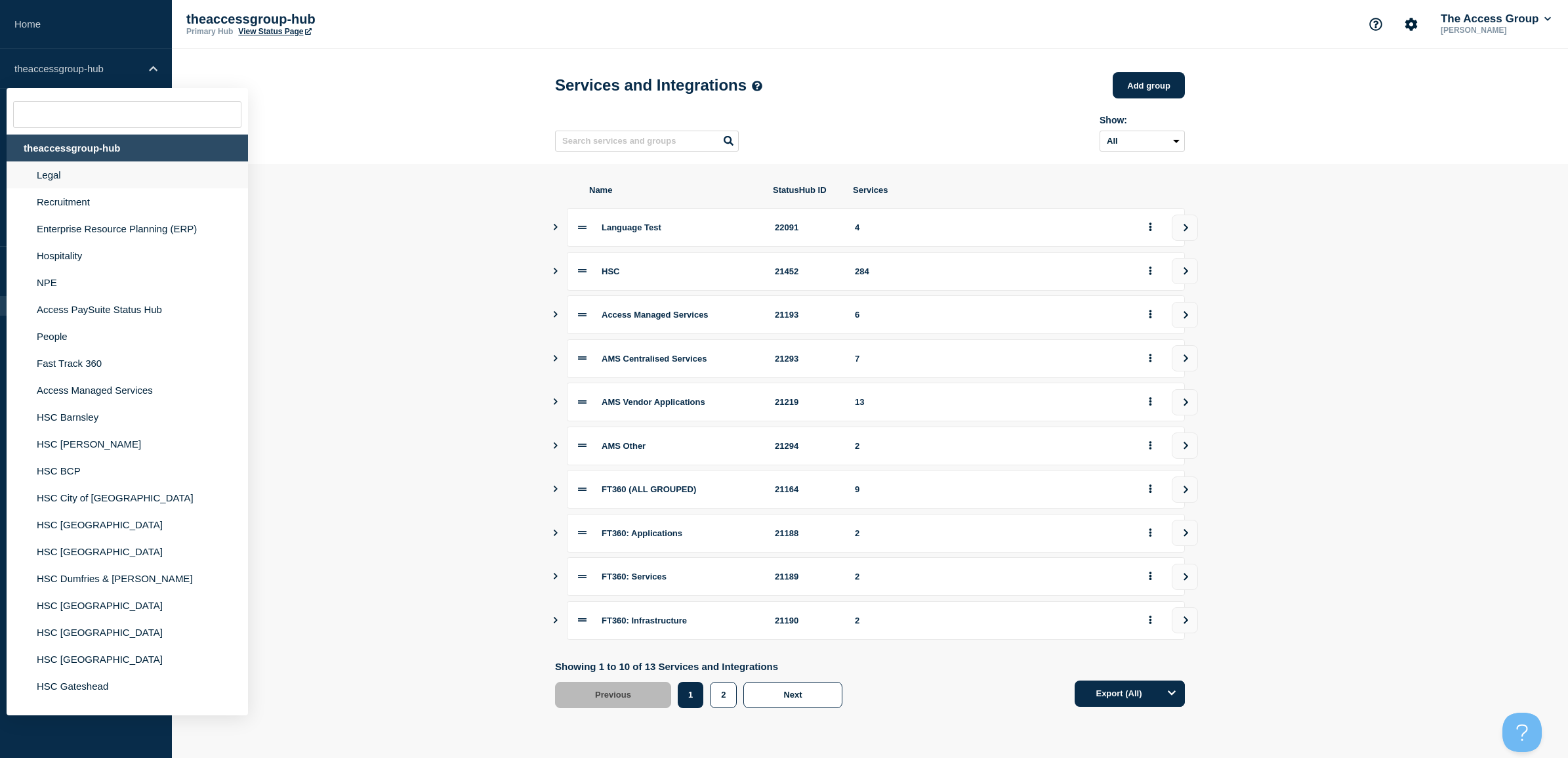
click at [62, 178] on li "Legal" at bounding box center [127, 174] width 241 height 27
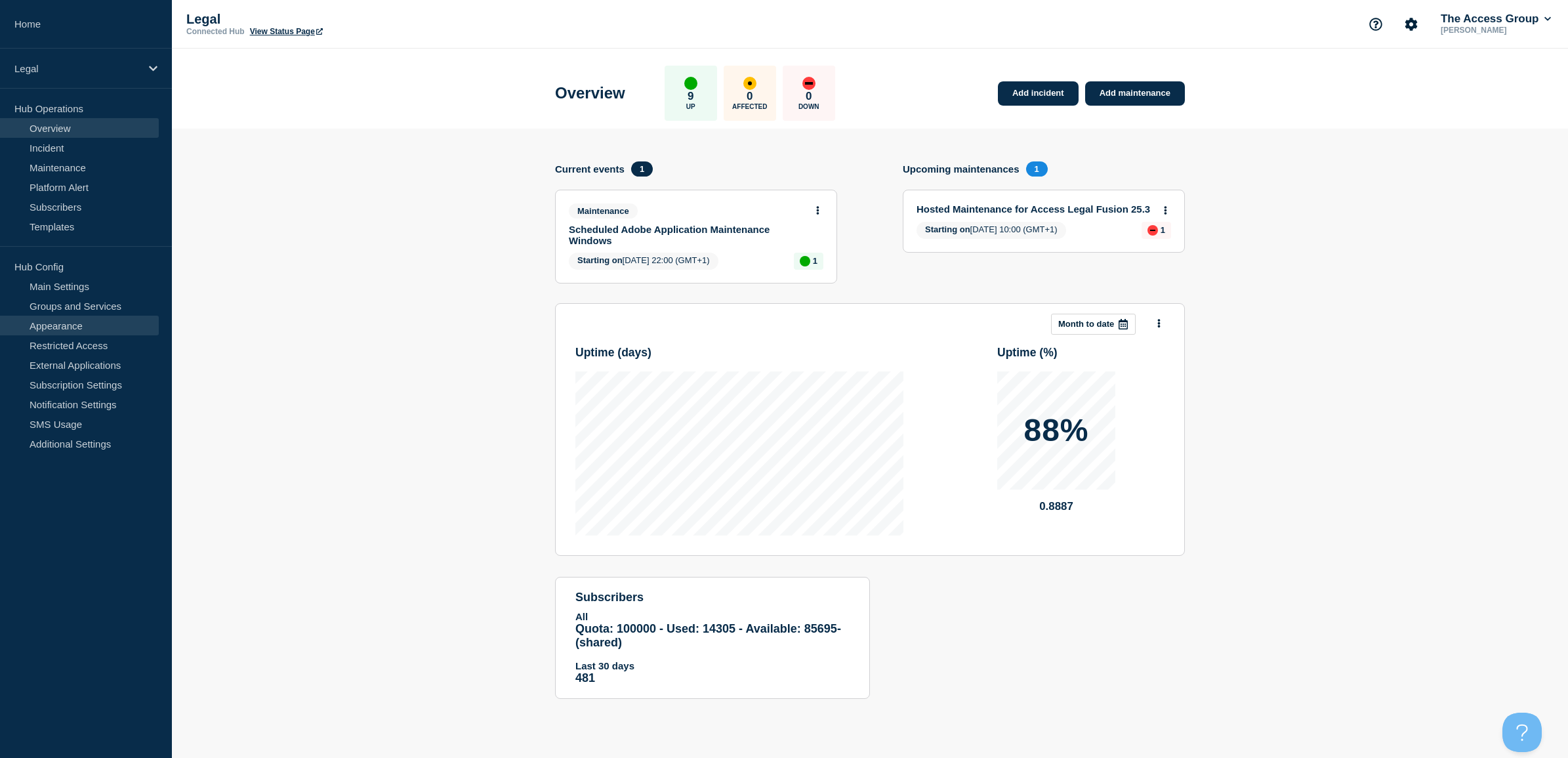
click at [64, 323] on link "Appearance" at bounding box center [79, 325] width 159 height 20
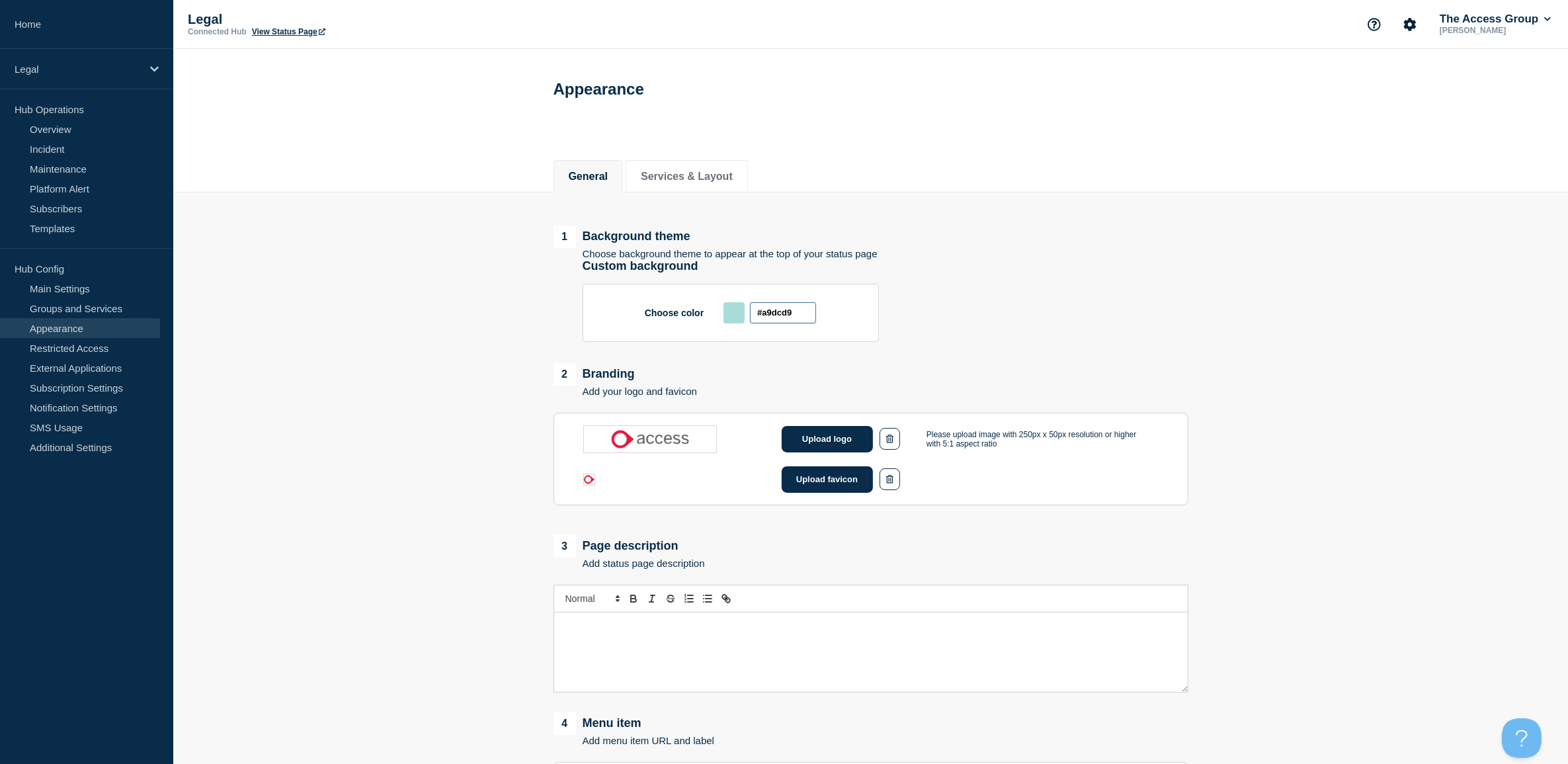
drag, startPoint x: 809, startPoint y: 314, endPoint x: 719, endPoint y: 320, distance: 90.2
click at [719, 320] on div "Choose color #a9dcd9" at bounding box center [731, 313] width 296 height 59
